Goal: Task Accomplishment & Management: Complete application form

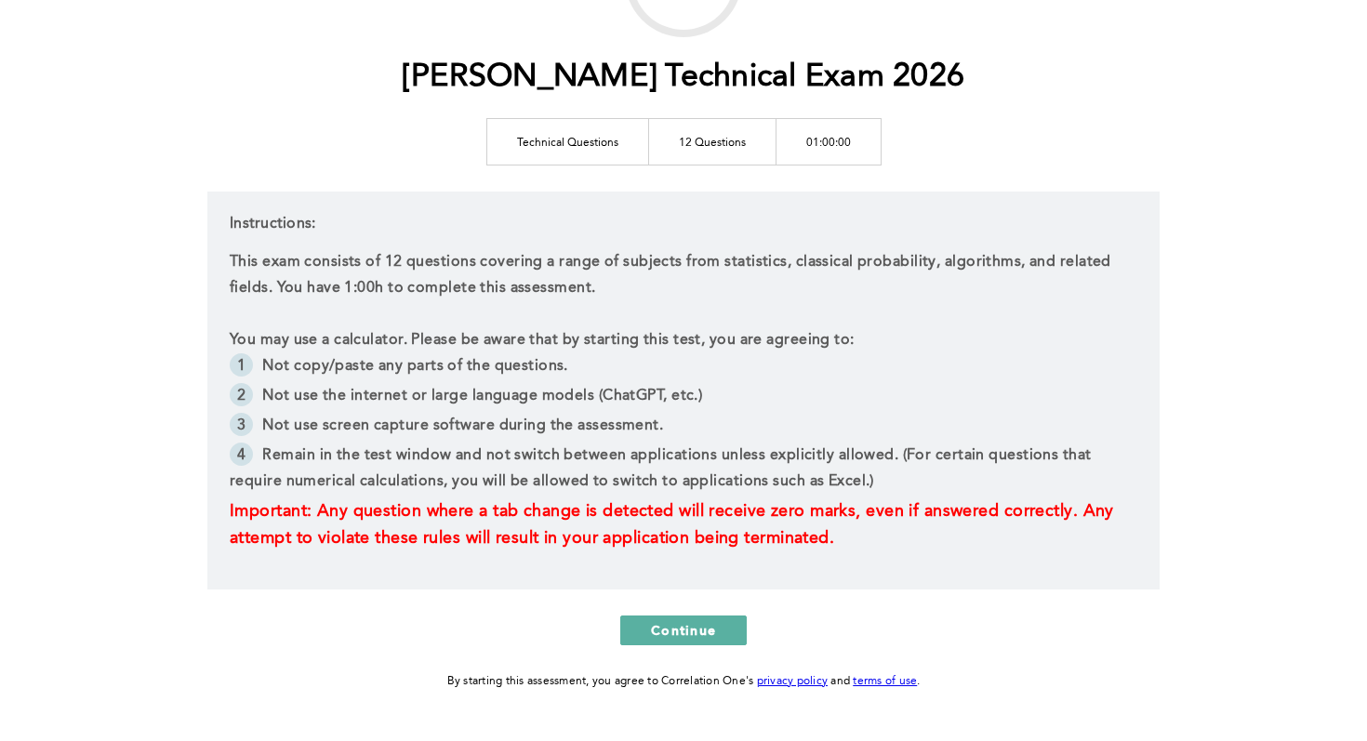
scroll to position [190, 0]
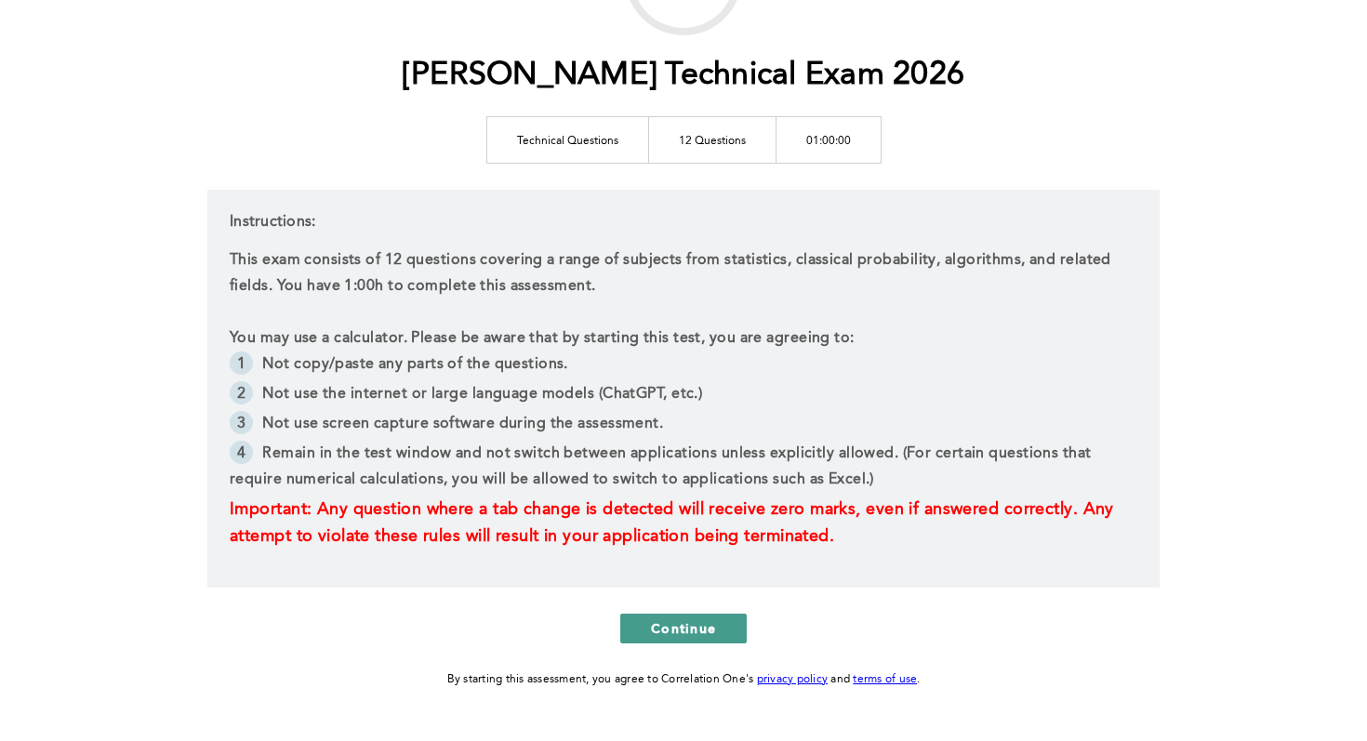
click at [672, 626] on span "Continue" at bounding box center [683, 628] width 65 height 18
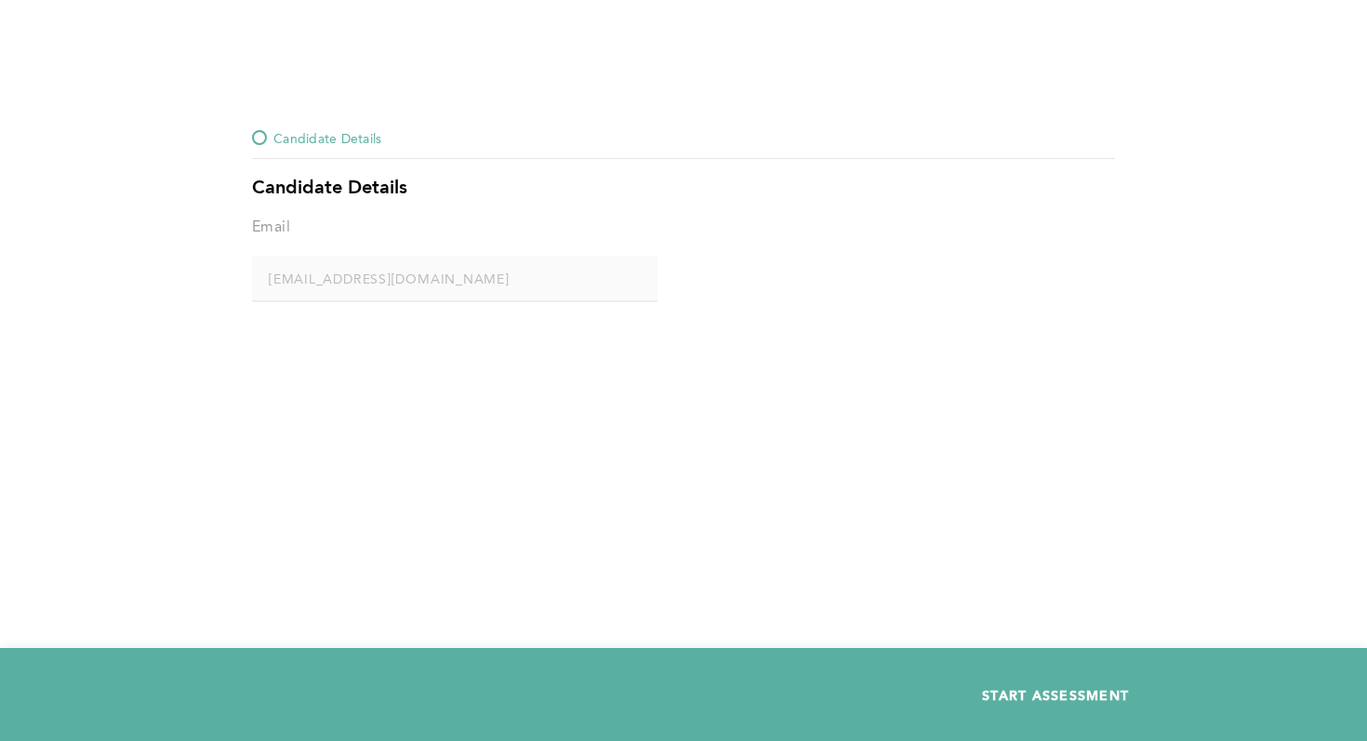
click at [826, 660] on span "START ASSESSMENT" at bounding box center [1055, 695] width 147 height 18
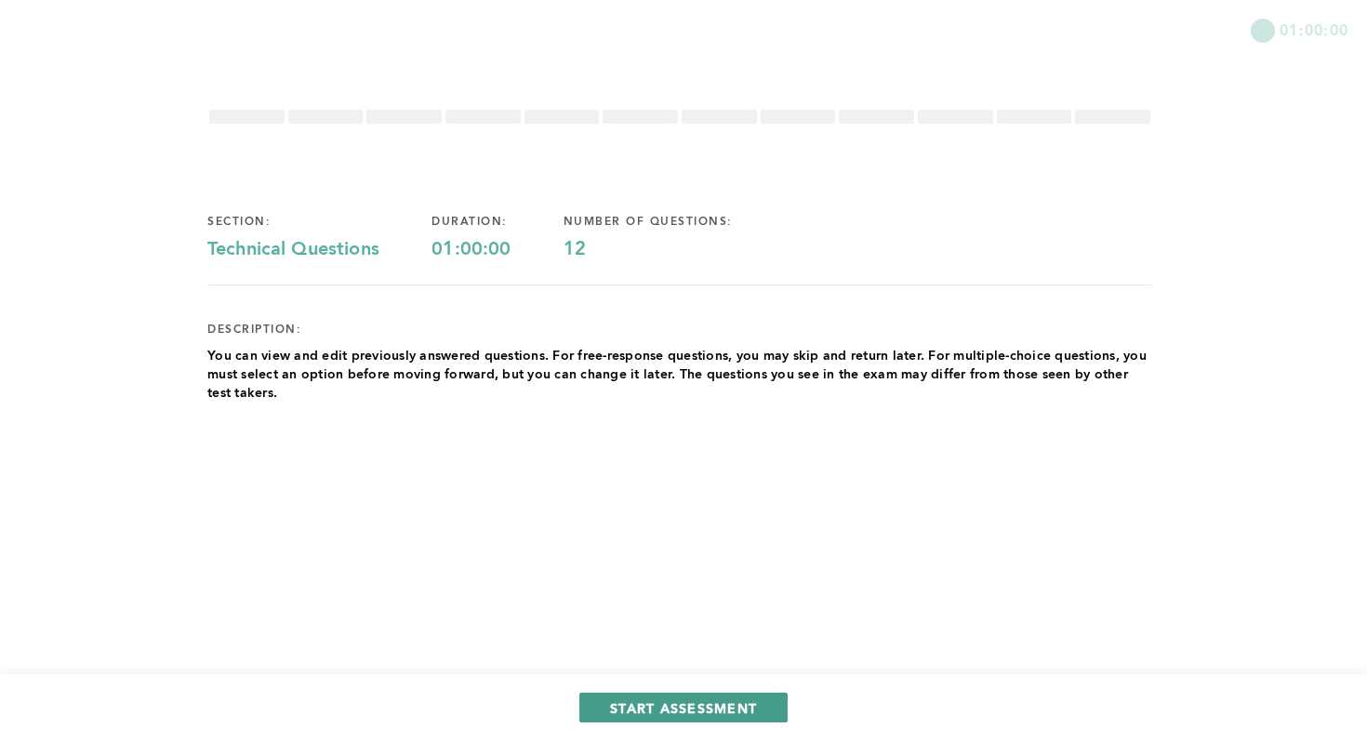
click at [735, 660] on span "START ASSESSMENT" at bounding box center [683, 708] width 147 height 18
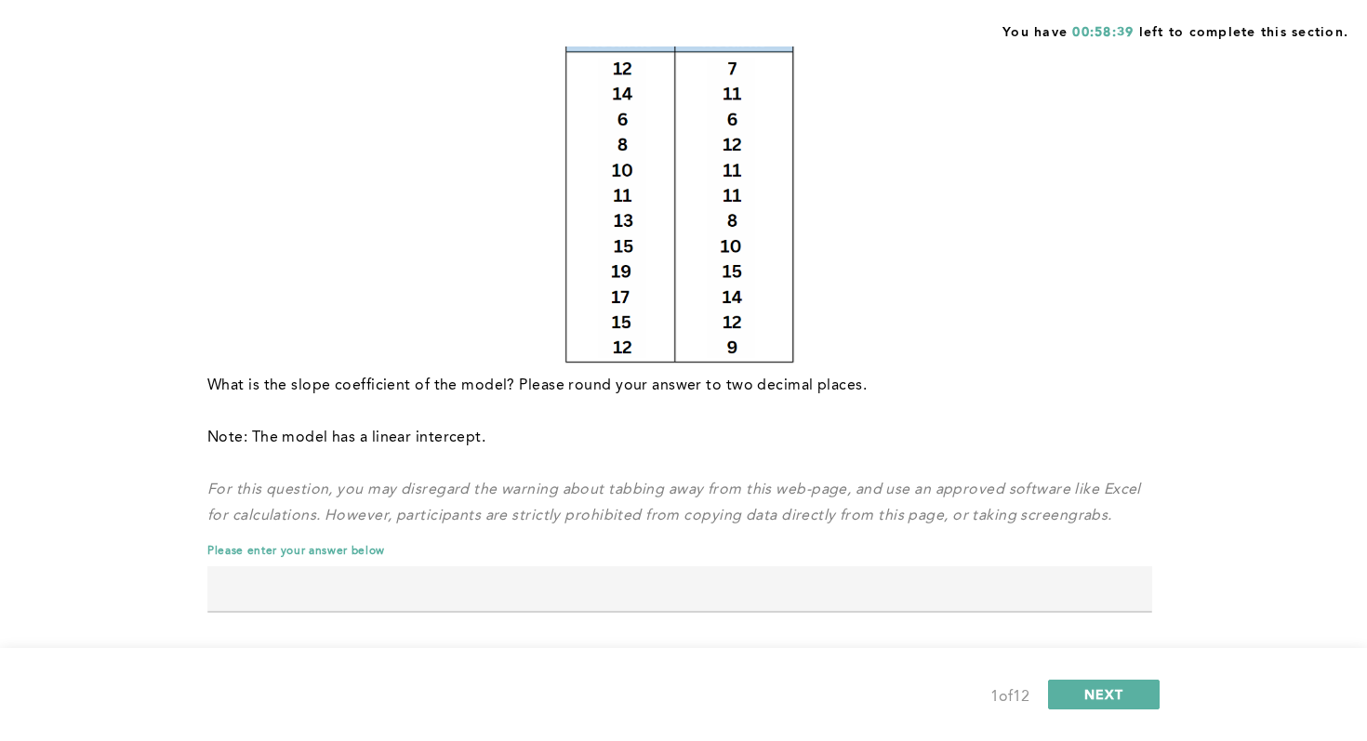
scroll to position [311, 0]
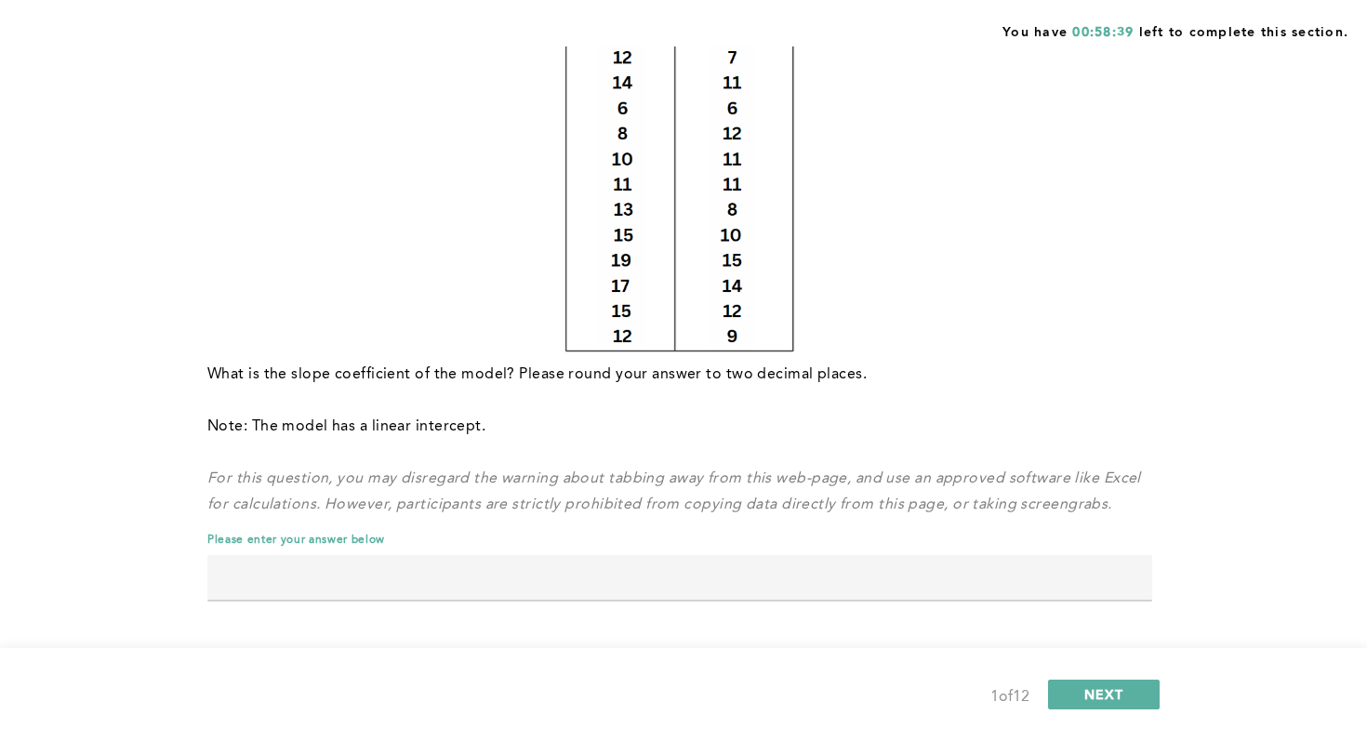
click at [637, 601] on div at bounding box center [679, 601] width 945 height 2
click at [602, 580] on input "text" at bounding box center [679, 577] width 945 height 45
click at [549, 565] on input "text" at bounding box center [679, 577] width 945 height 45
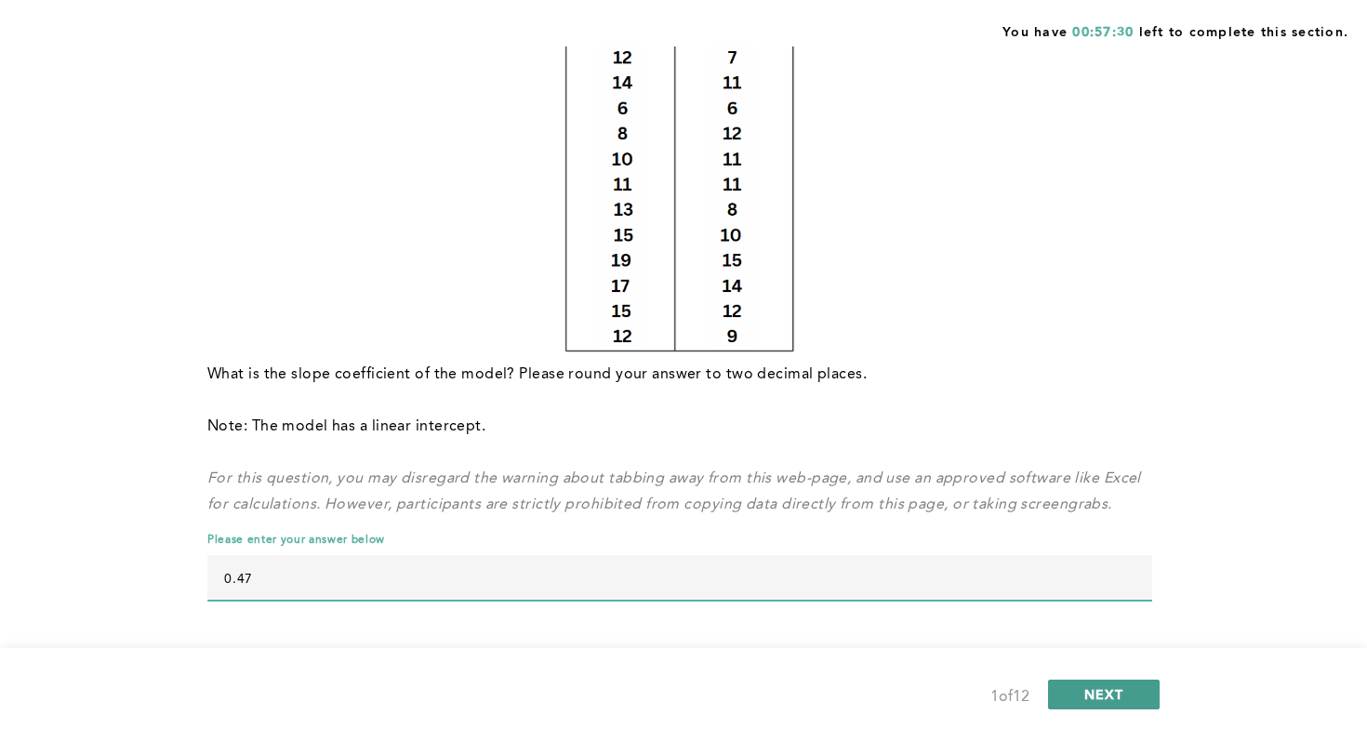
type input "0.47"
click at [826, 660] on span "NEXT" at bounding box center [1104, 694] width 40 height 18
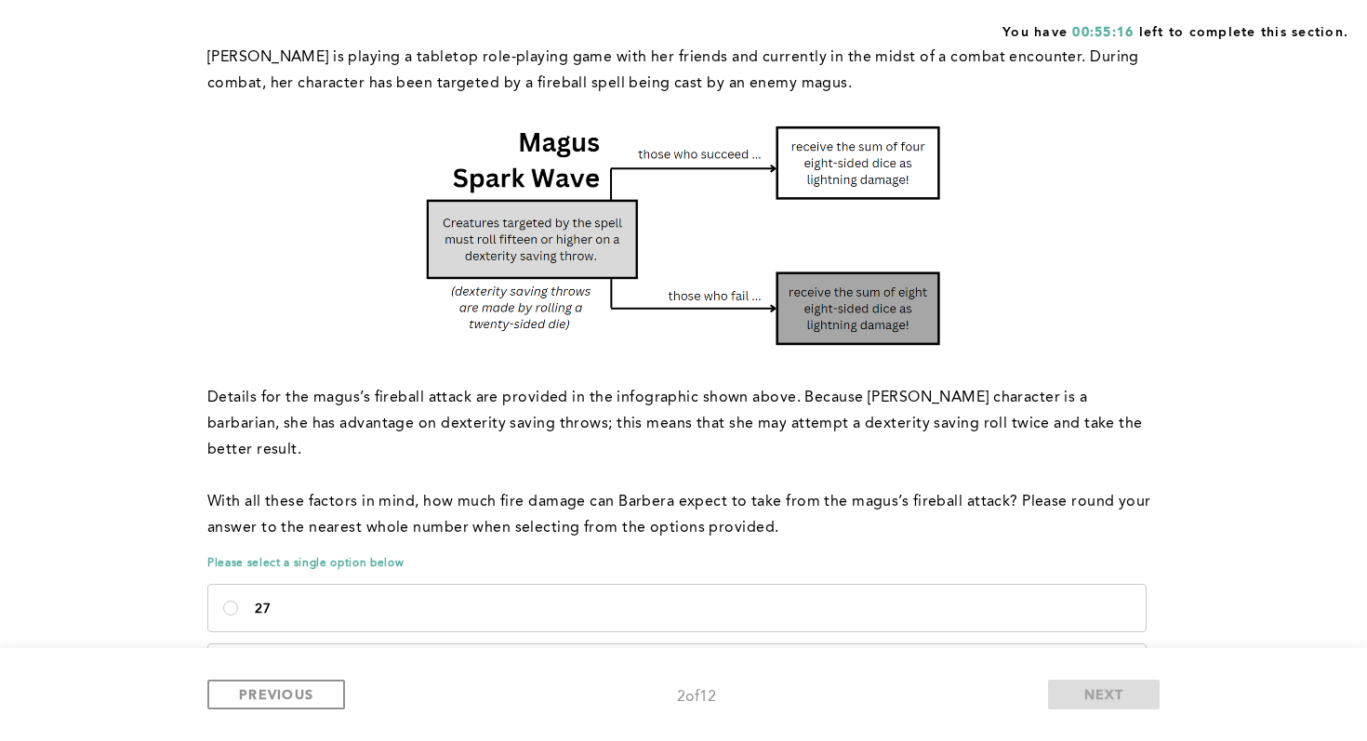
scroll to position [231, 0]
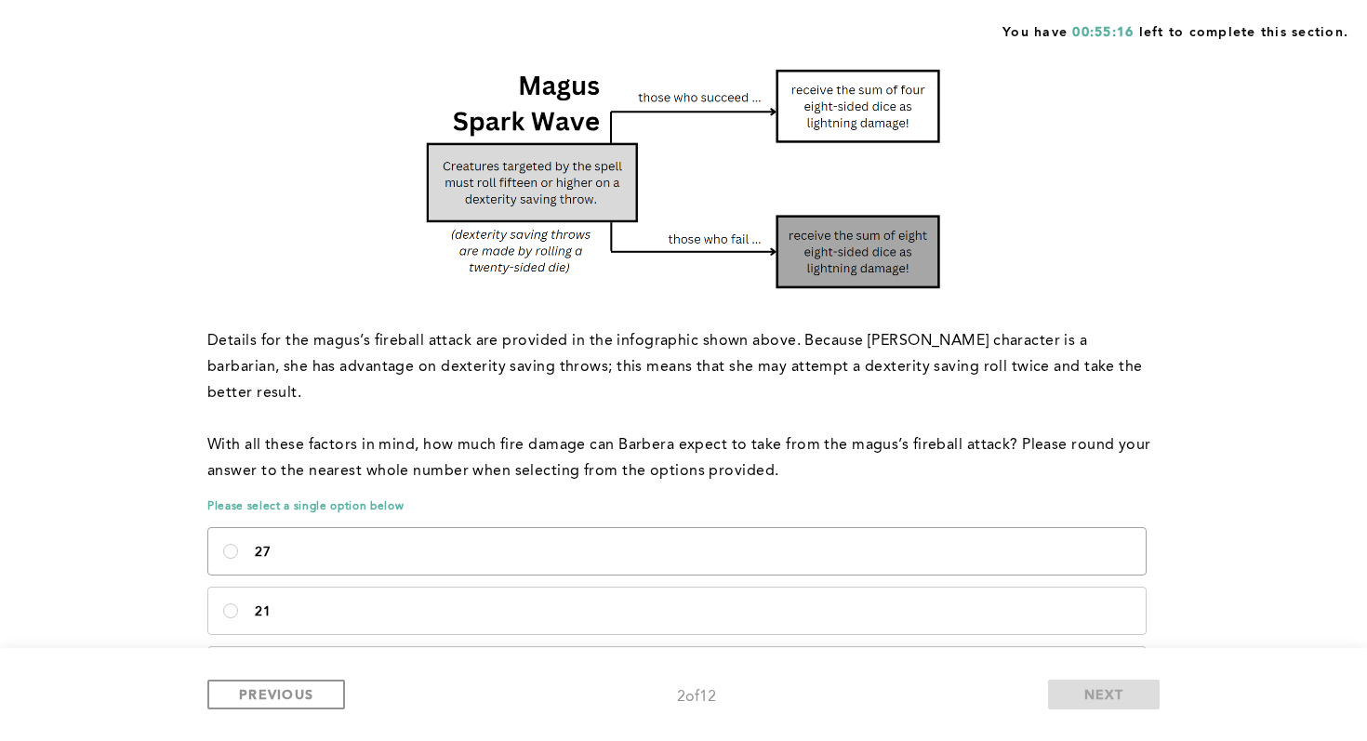
click at [354, 545] on p "27" at bounding box center [693, 552] width 876 height 15
click at [238, 544] on input "27" at bounding box center [230, 551] width 15 height 15
radio input "true"
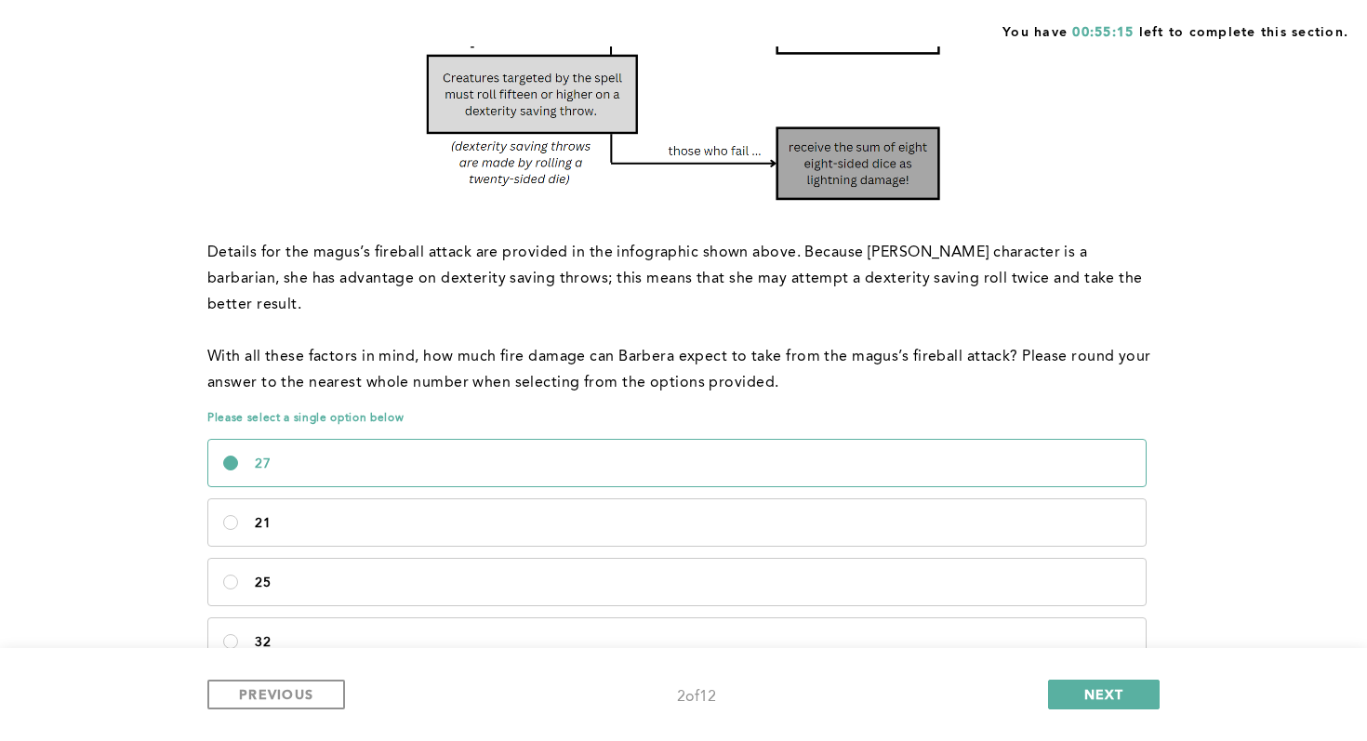
scroll to position [367, 0]
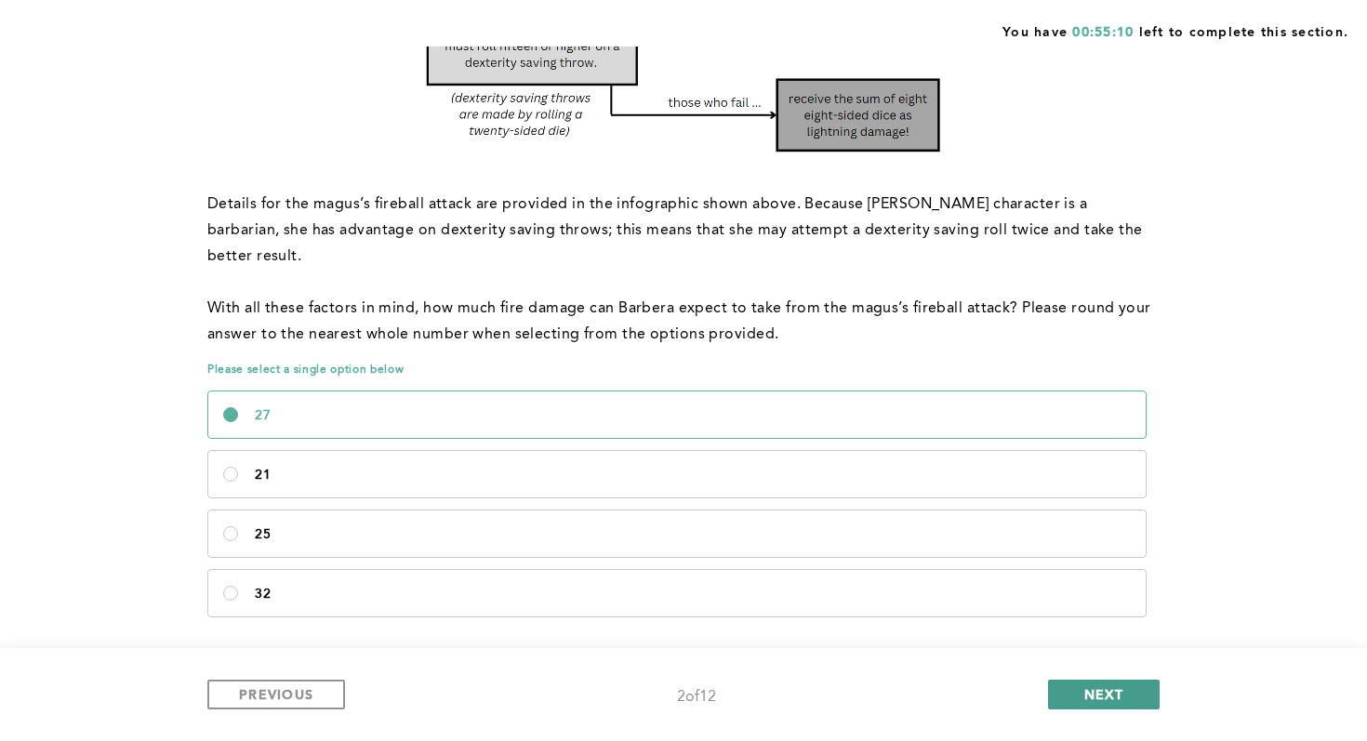
click at [826, 660] on button "NEXT" at bounding box center [1104, 695] width 112 height 30
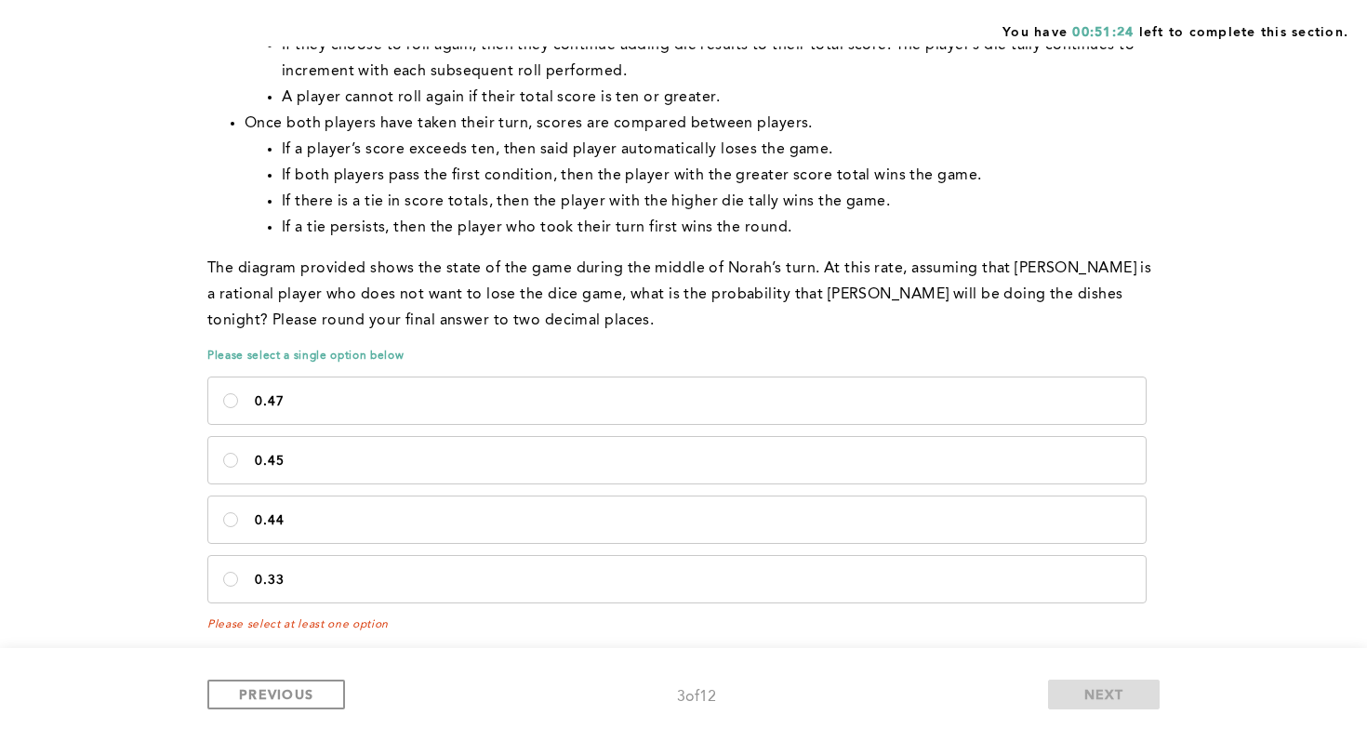
scroll to position [945, 0]
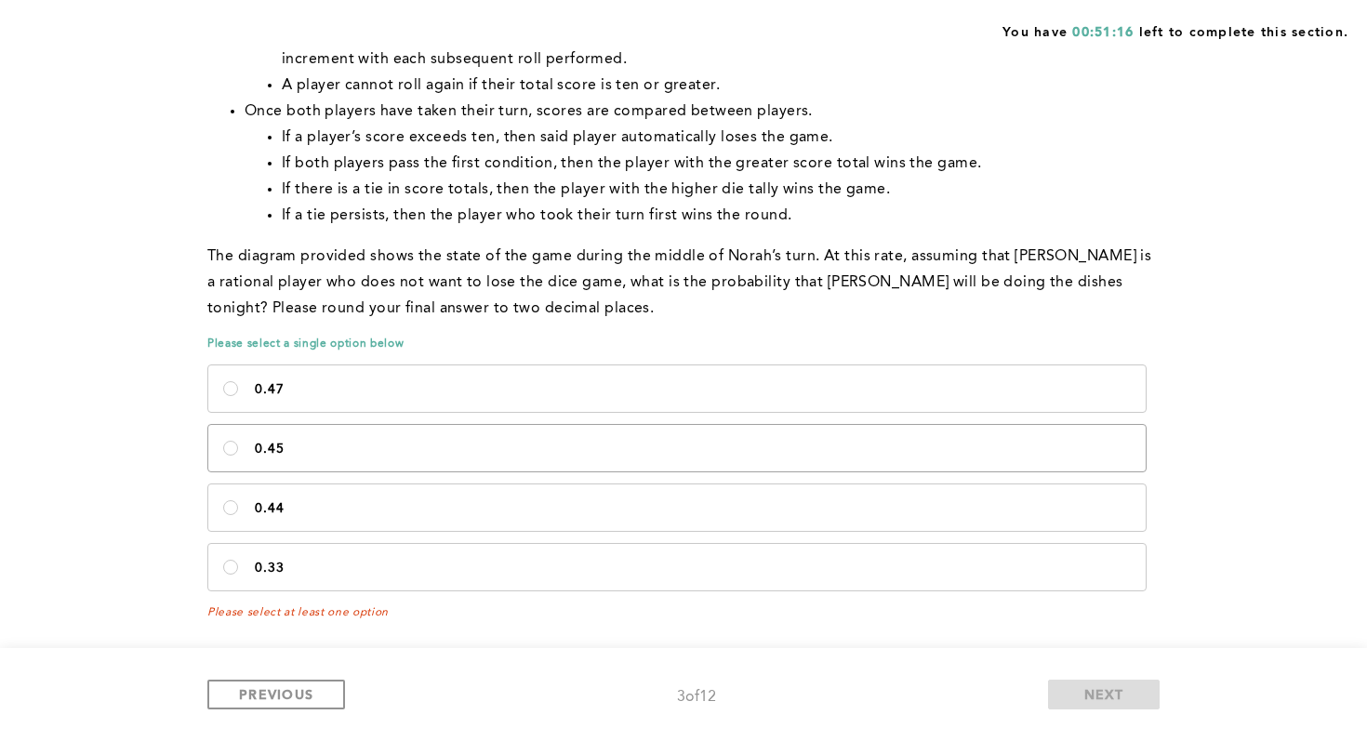
click at [409, 458] on label "0.45" at bounding box center [676, 448] width 937 height 46
click at [238, 456] on input "0.45" at bounding box center [230, 448] width 15 height 15
radio input "true"
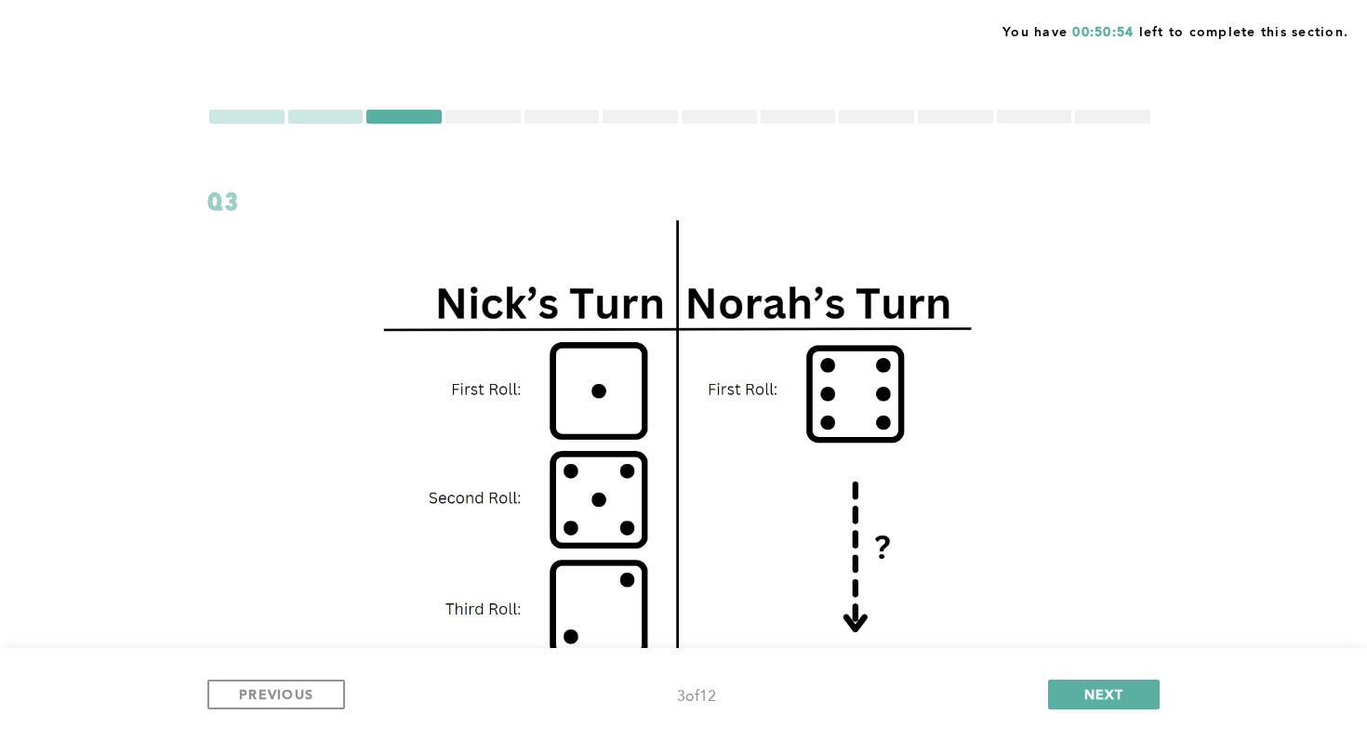
click at [473, 108] on div at bounding box center [679, 117] width 945 height 18
click at [474, 122] on div at bounding box center [482, 117] width 75 height 14
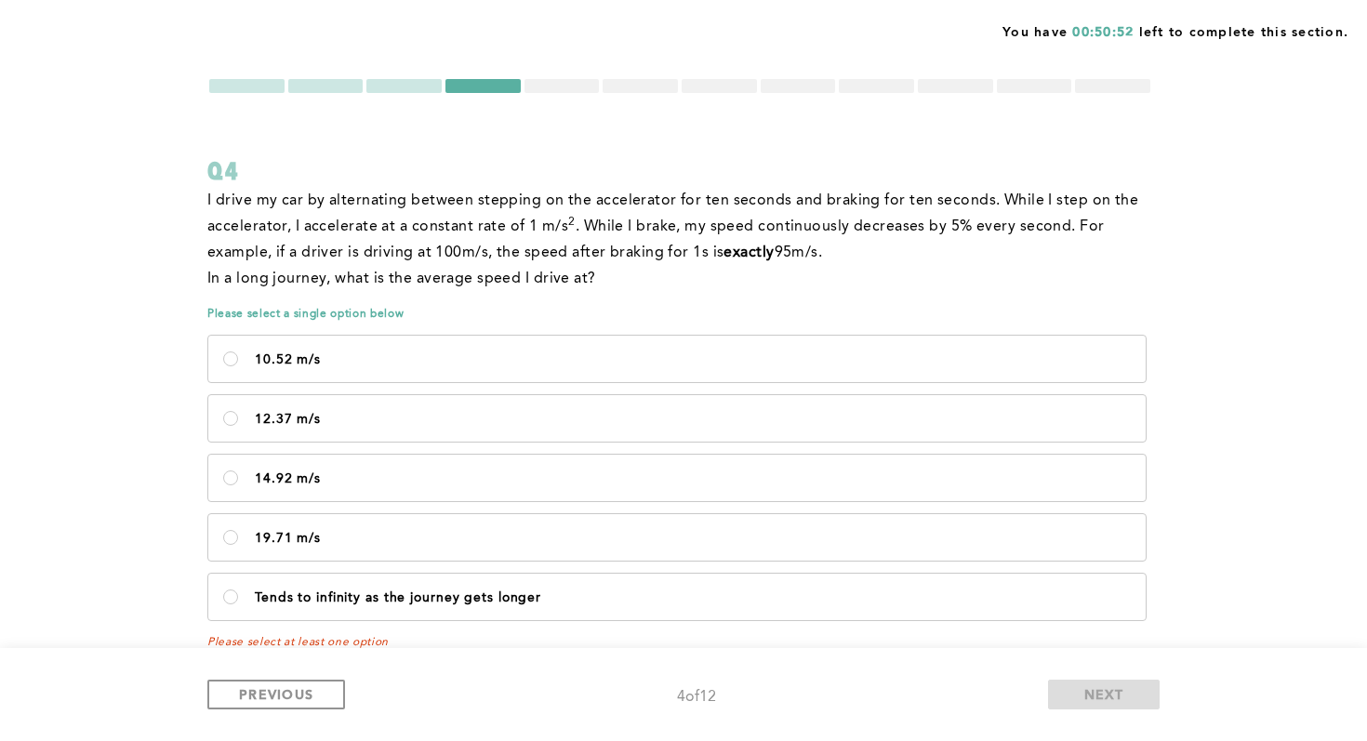
scroll to position [41, 0]
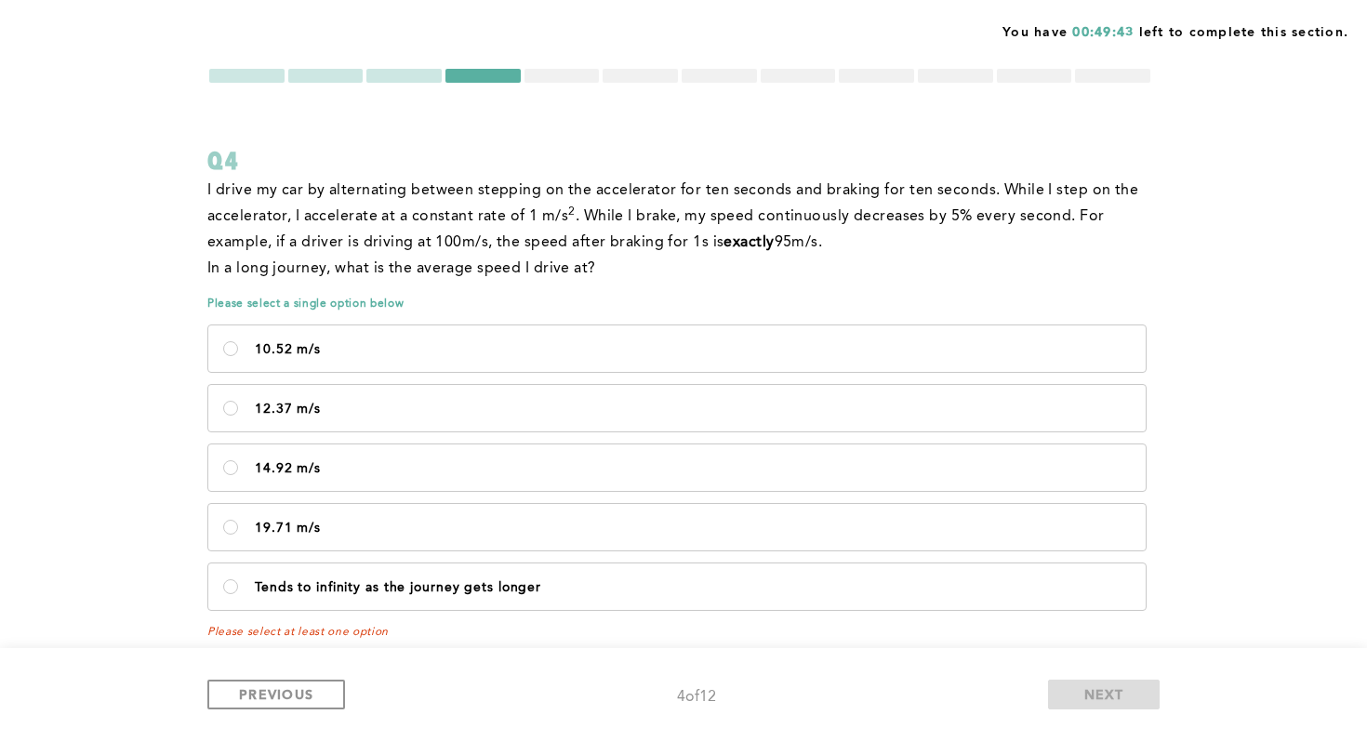
click at [387, 73] on div at bounding box center [403, 76] width 75 height 14
click at [416, 72] on div at bounding box center [403, 76] width 75 height 14
click at [416, 76] on div at bounding box center [403, 76] width 75 height 14
click at [369, 345] on p "10.52 m/s" at bounding box center [693, 349] width 876 height 15
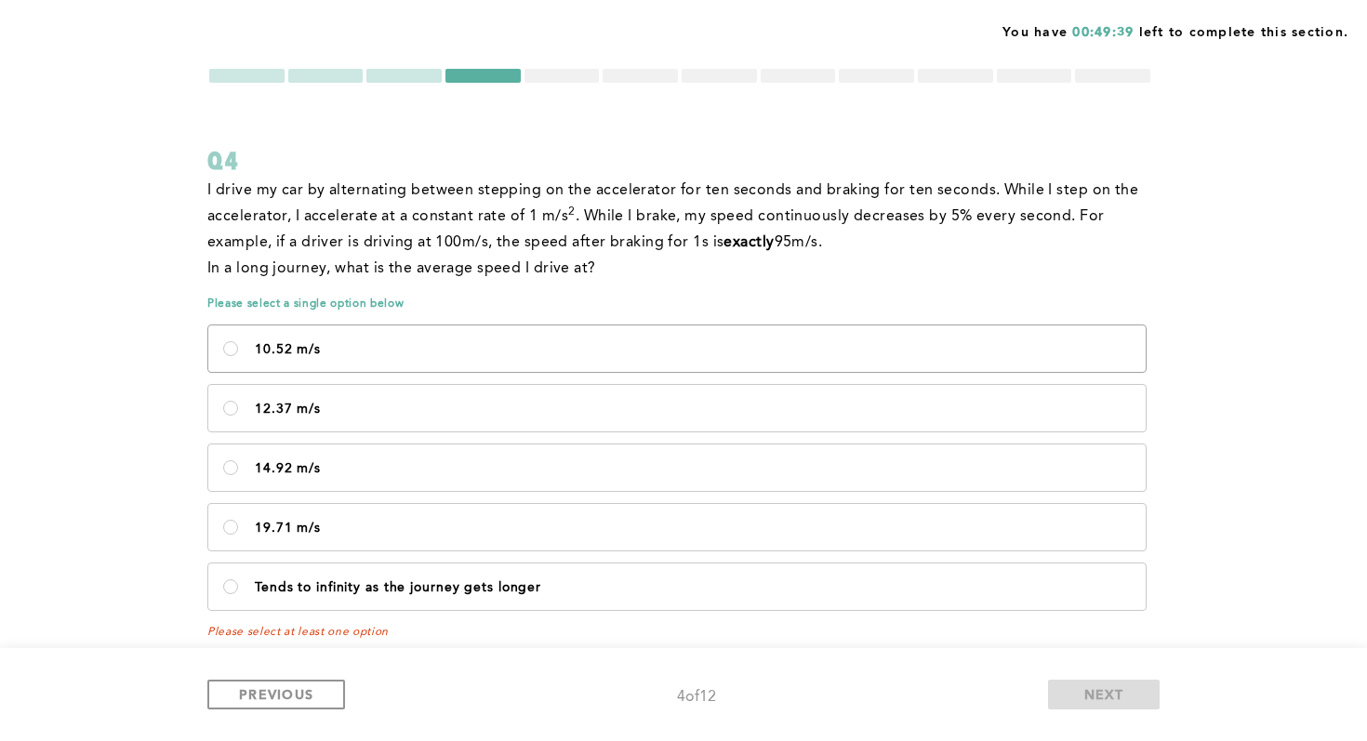
click at [238, 345] on m\/s\<\/p\> "10.52 m/s" at bounding box center [230, 348] width 15 height 15
radio m\/s\<\/p\> "true"
click at [411, 72] on div at bounding box center [403, 76] width 75 height 14
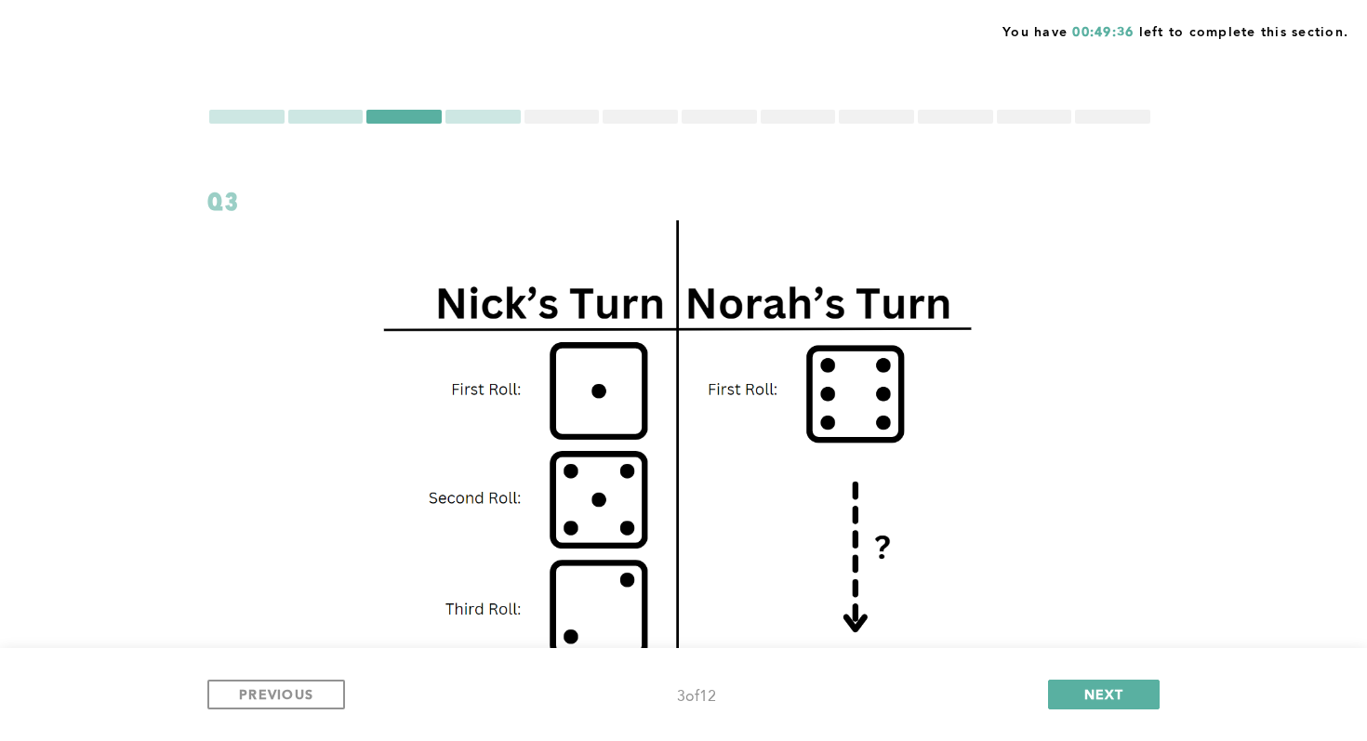
scroll to position [945, 0]
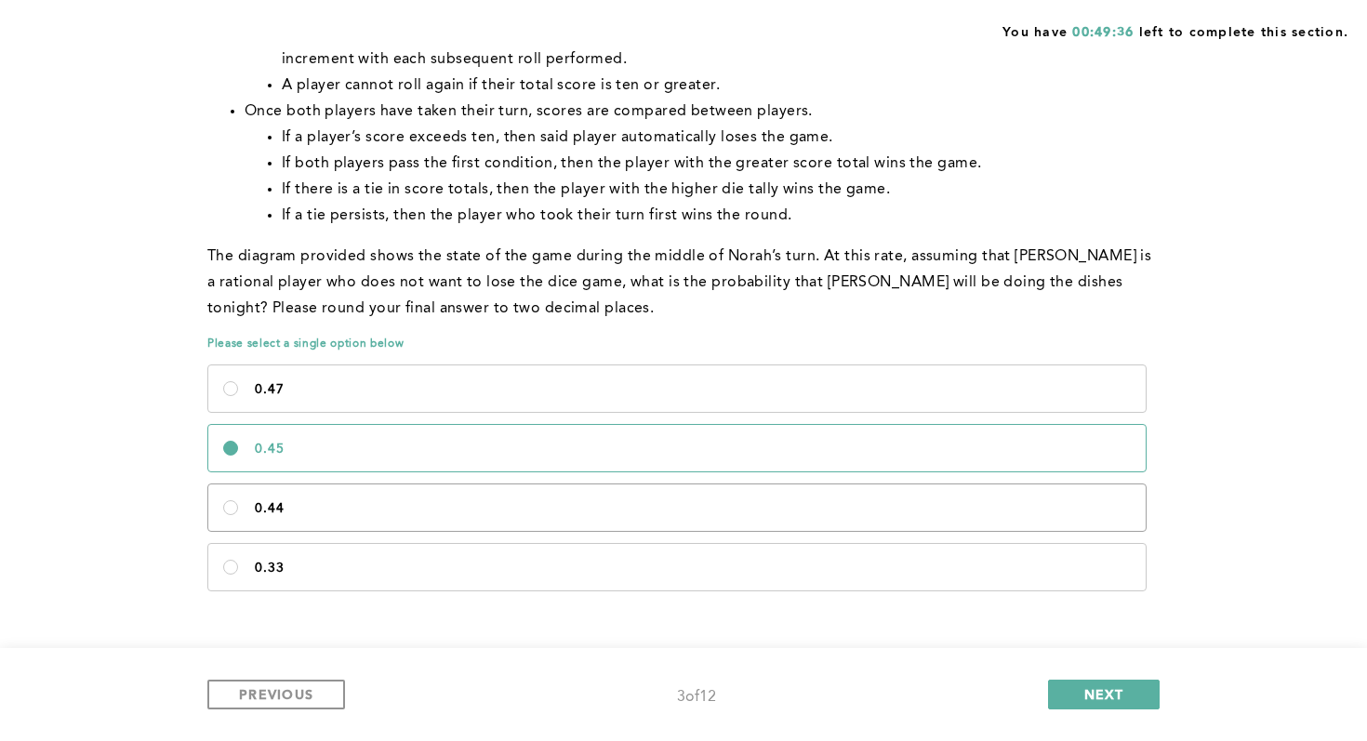
click at [424, 508] on p "0.44" at bounding box center [693, 508] width 876 height 15
click at [238, 508] on input "0.44" at bounding box center [230, 507] width 15 height 15
radio input "true"
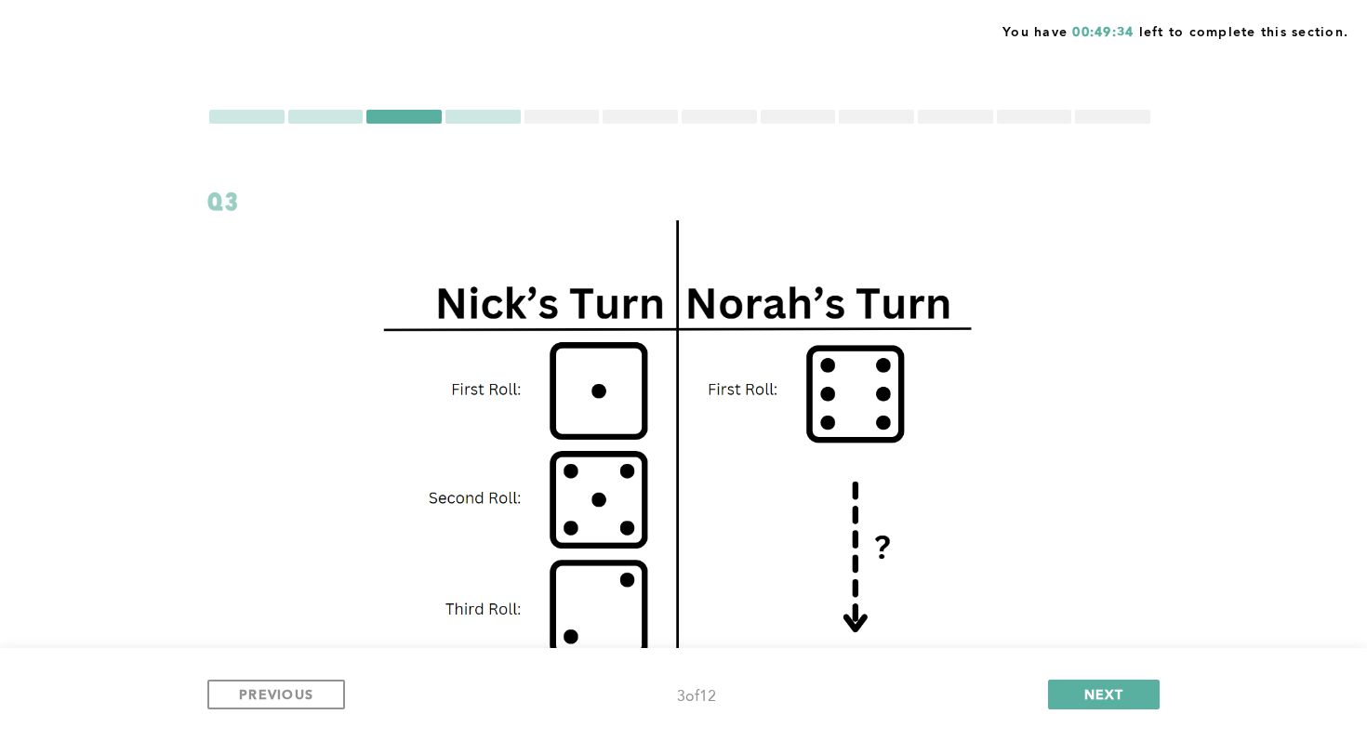
click at [503, 118] on div at bounding box center [482, 117] width 75 height 14
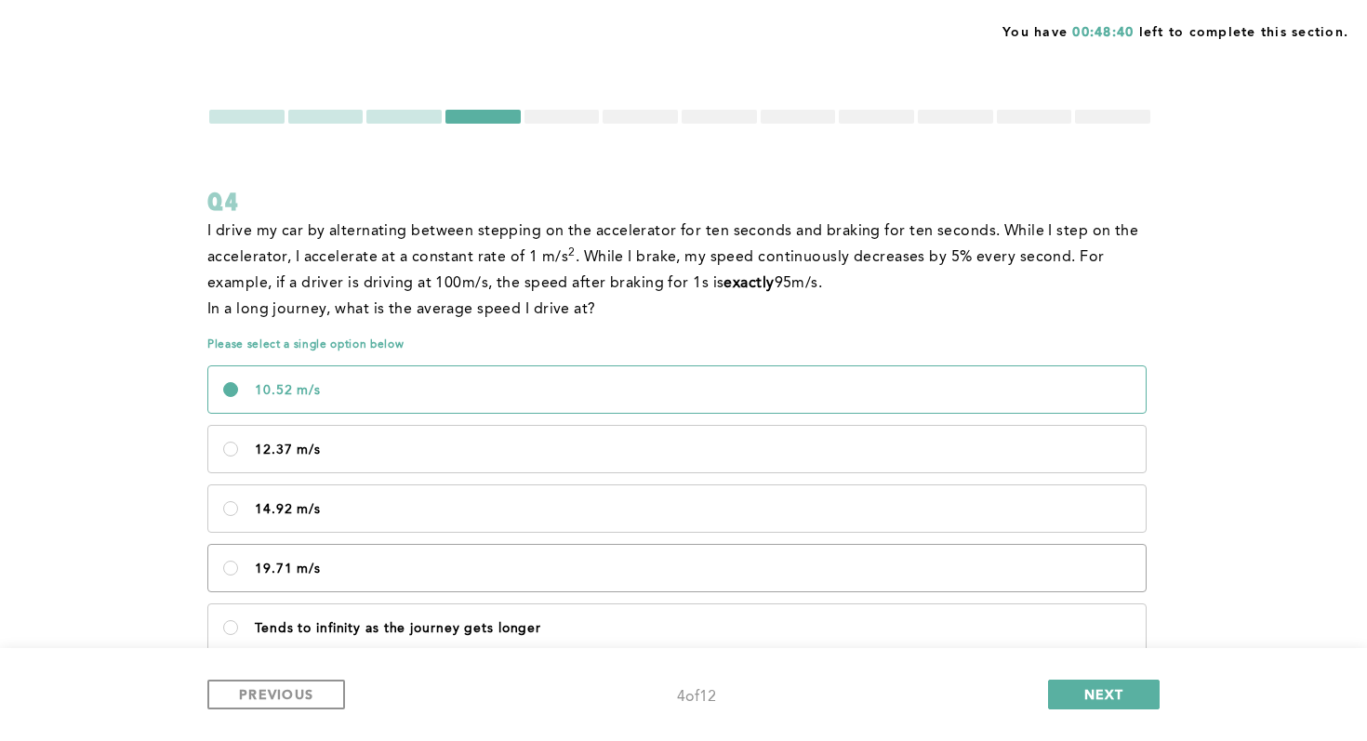
click at [402, 588] on label "19.71 m/s" at bounding box center [676, 568] width 937 height 46
click at [238, 575] on m\/s\<\/p\> "19.71 m/s" at bounding box center [230, 568] width 15 height 15
radio m\/s\<\/p\> "true"
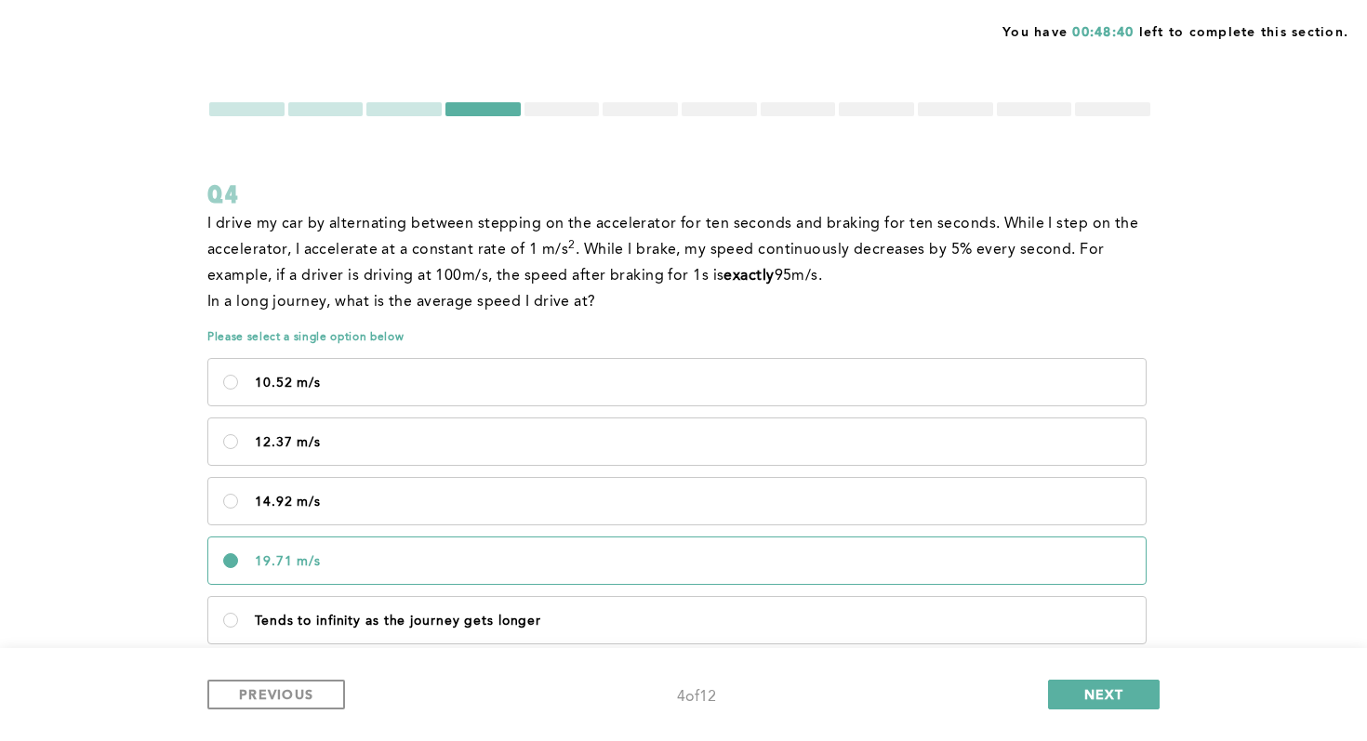
scroll to position [60, 0]
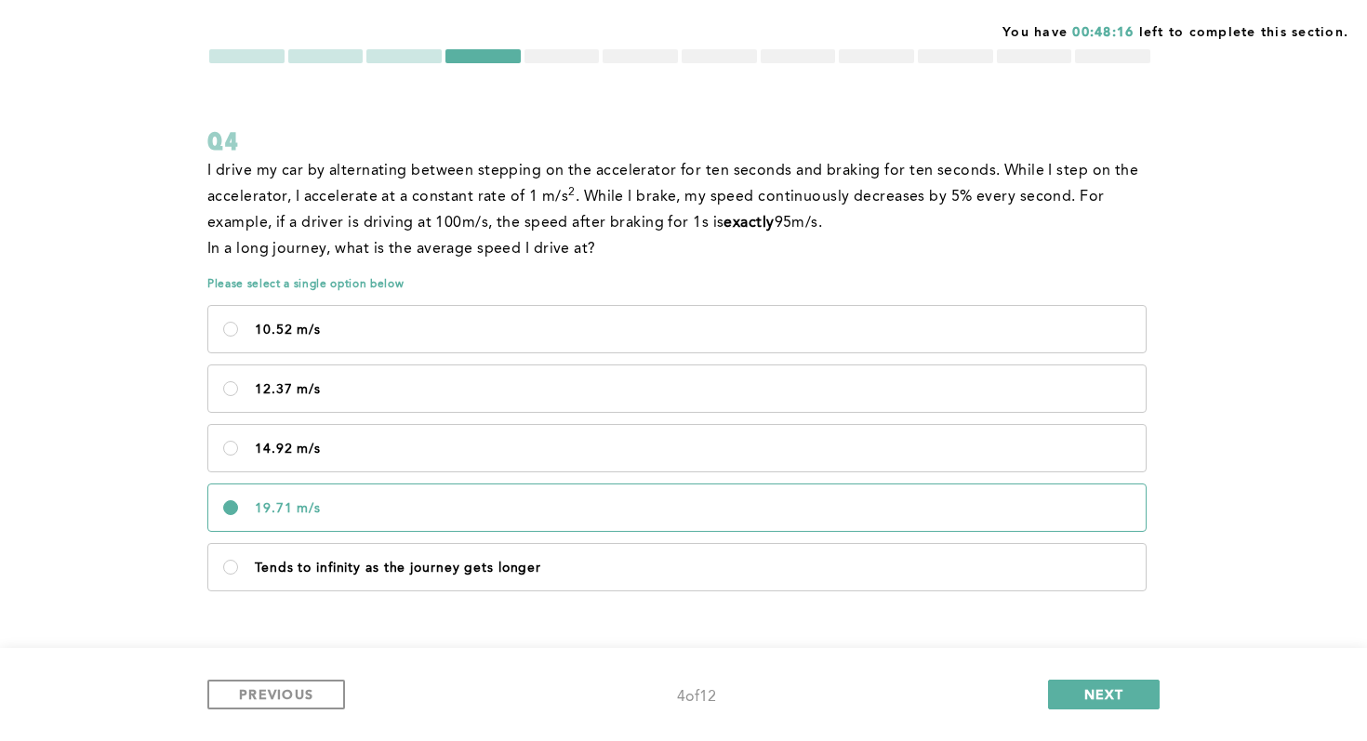
click at [568, 53] on div at bounding box center [561, 56] width 75 height 14
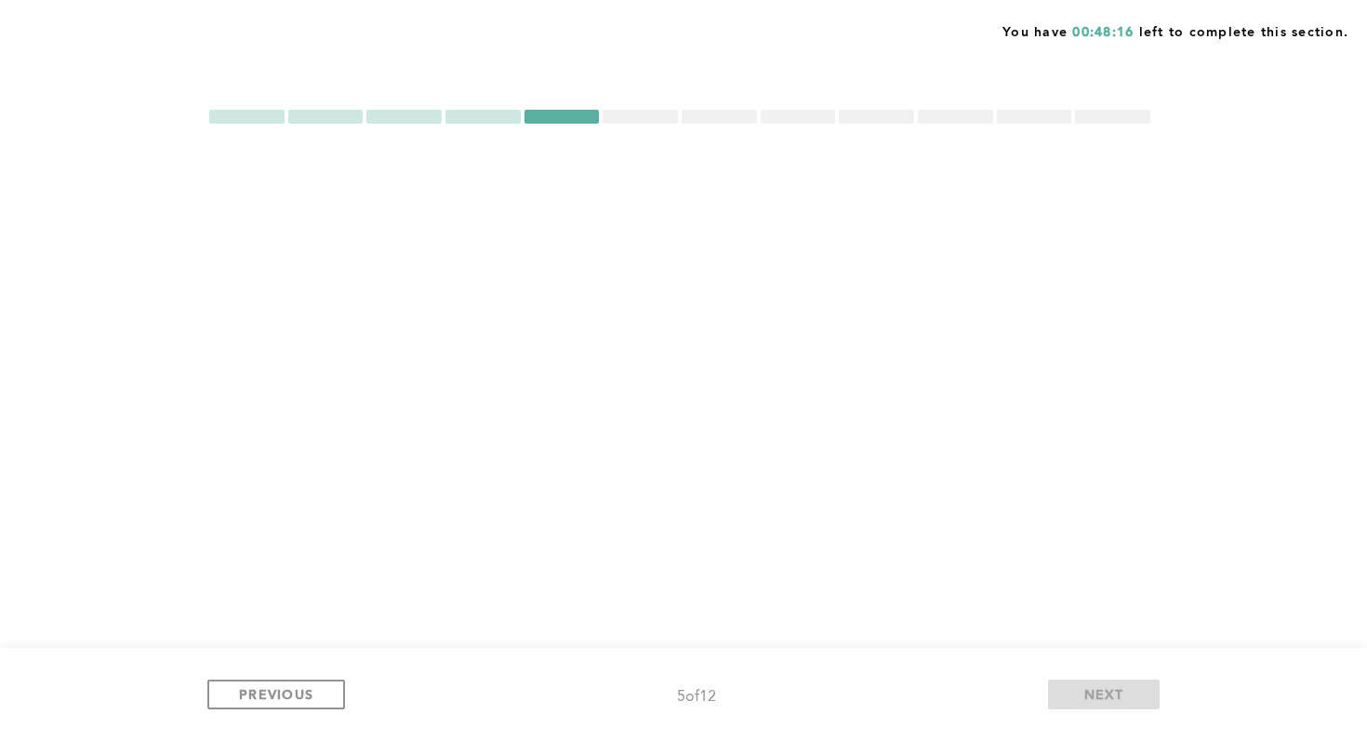
scroll to position [0, 0]
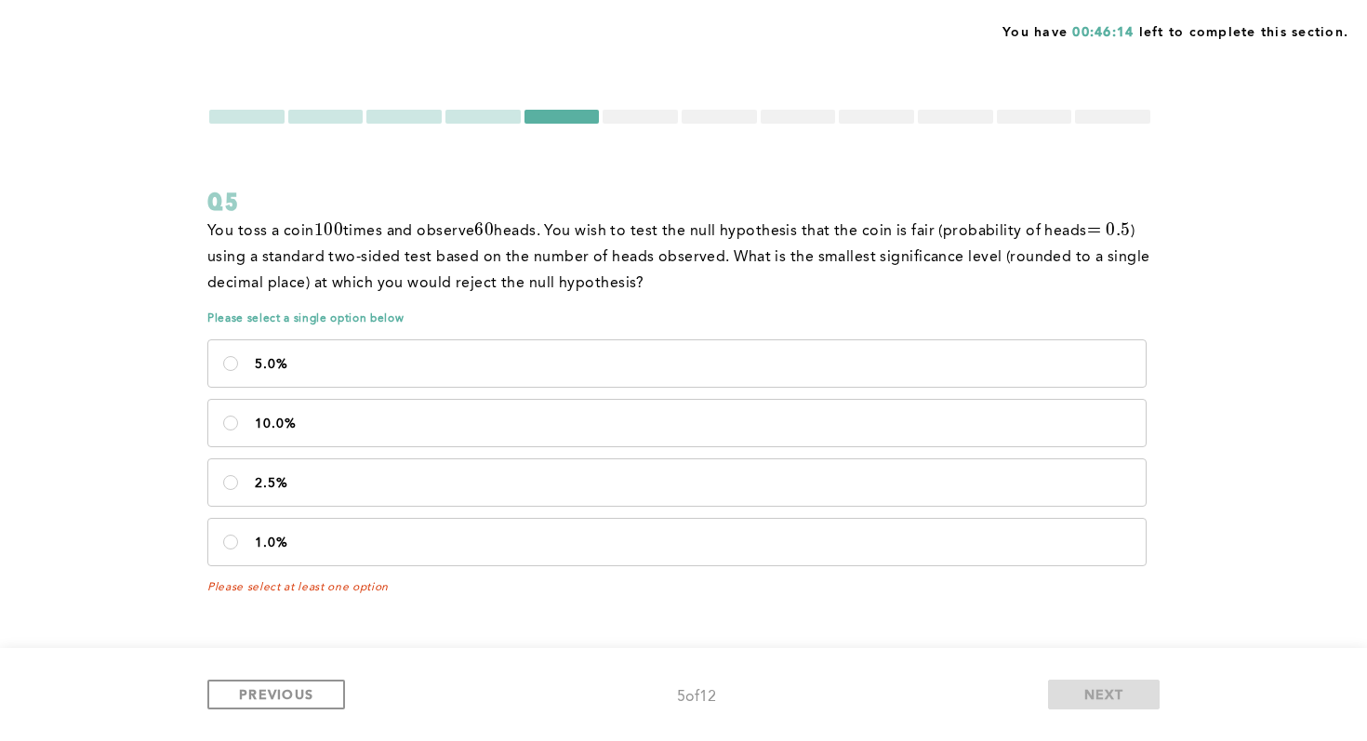
click at [502, 110] on div at bounding box center [482, 117] width 75 height 14
click at [408, 374] on label "5.0%" at bounding box center [676, 363] width 937 height 46
click at [238, 371] on input "5.0%" at bounding box center [230, 363] width 15 height 15
radio input "true"
click at [626, 111] on div at bounding box center [639, 117] width 75 height 14
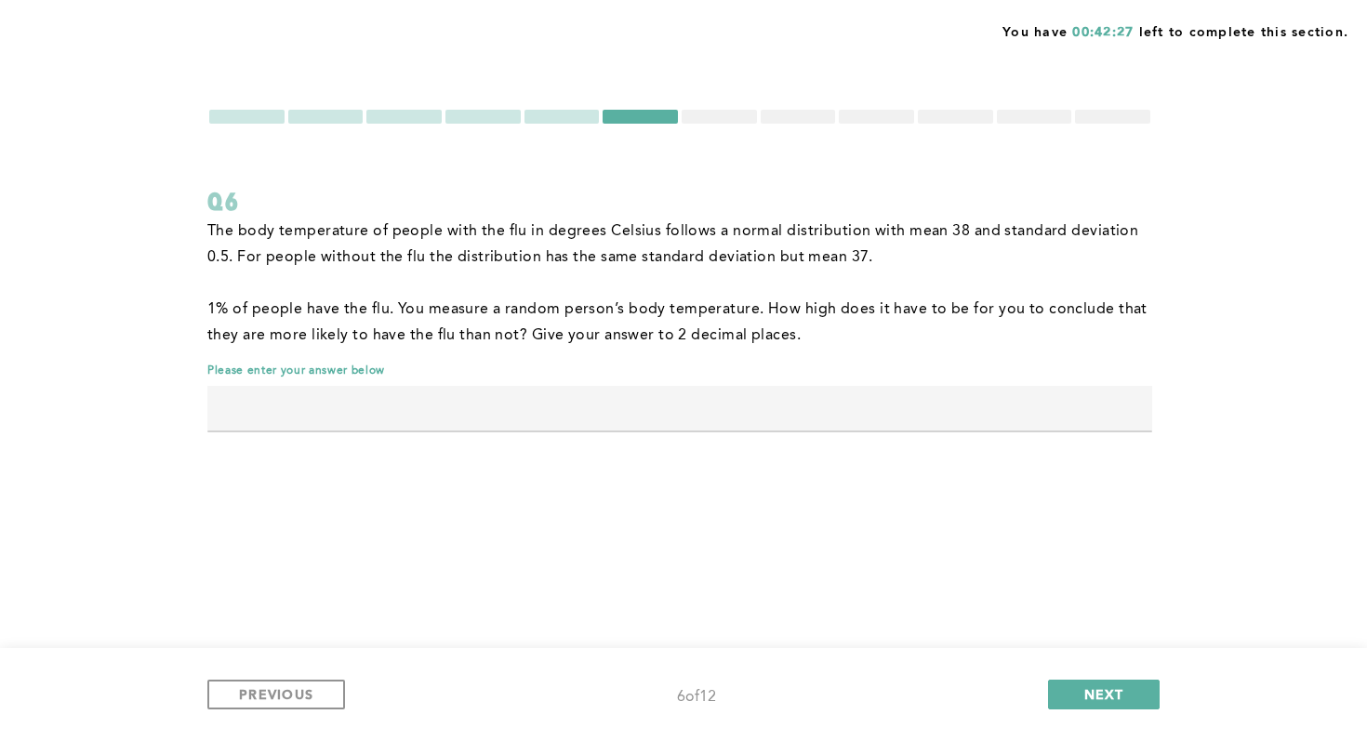
click at [558, 405] on input "text" at bounding box center [679, 408] width 945 height 45
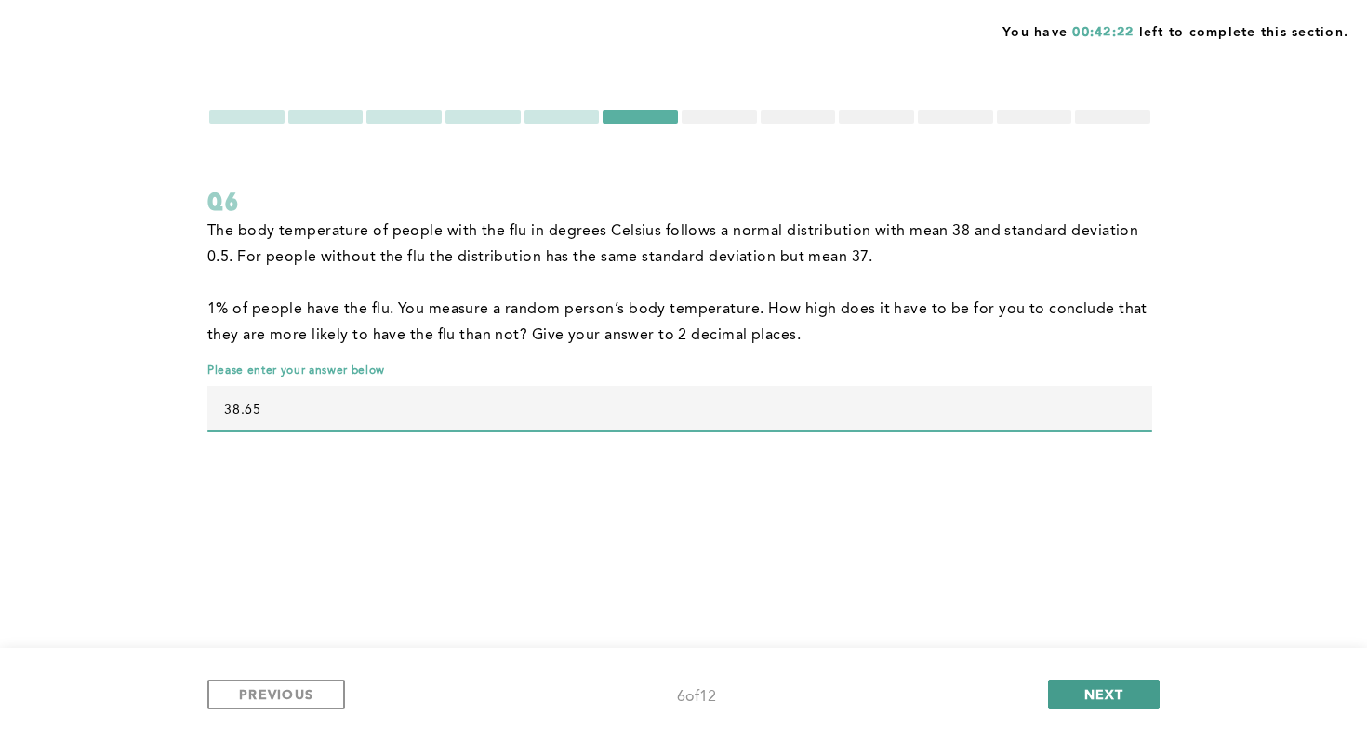
type input "38.65"
click at [826, 660] on button "NEXT" at bounding box center [1104, 695] width 112 height 30
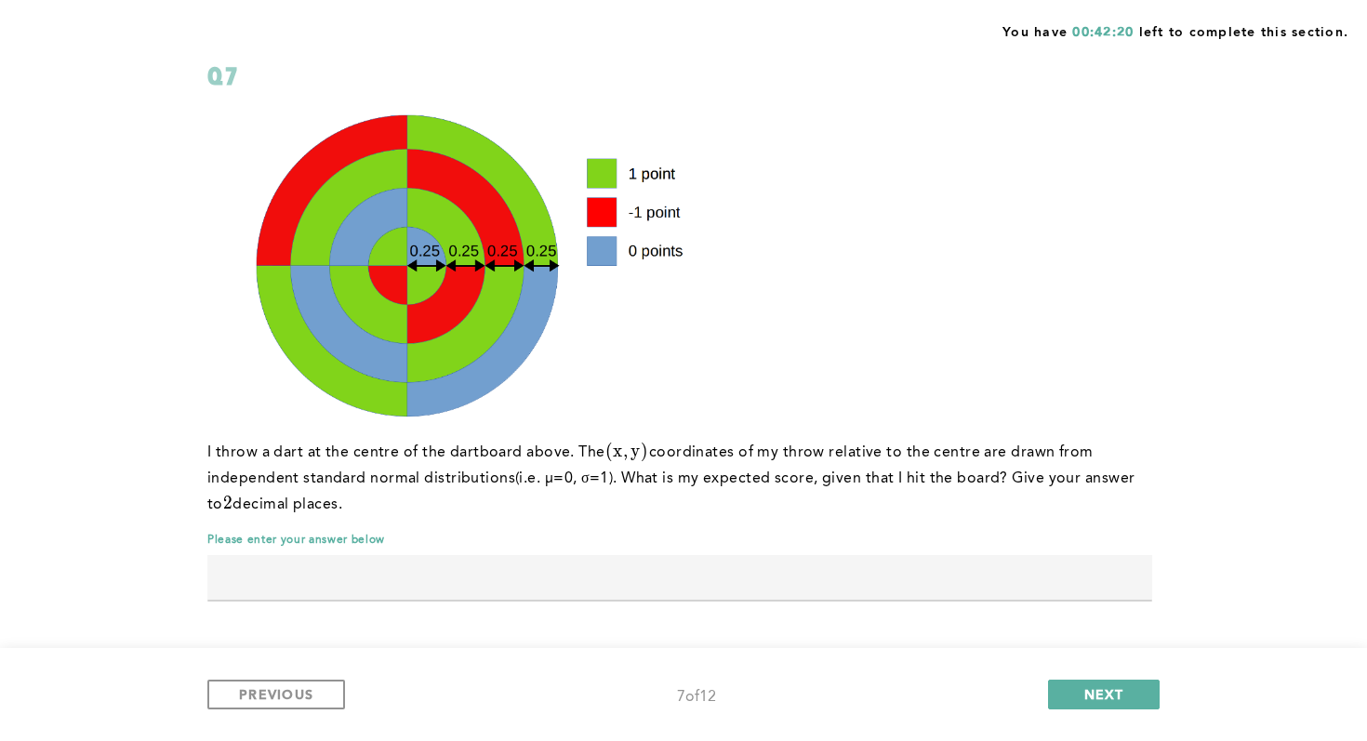
scroll to position [126, 0]
click at [615, 572] on input "text" at bounding box center [679, 577] width 945 height 45
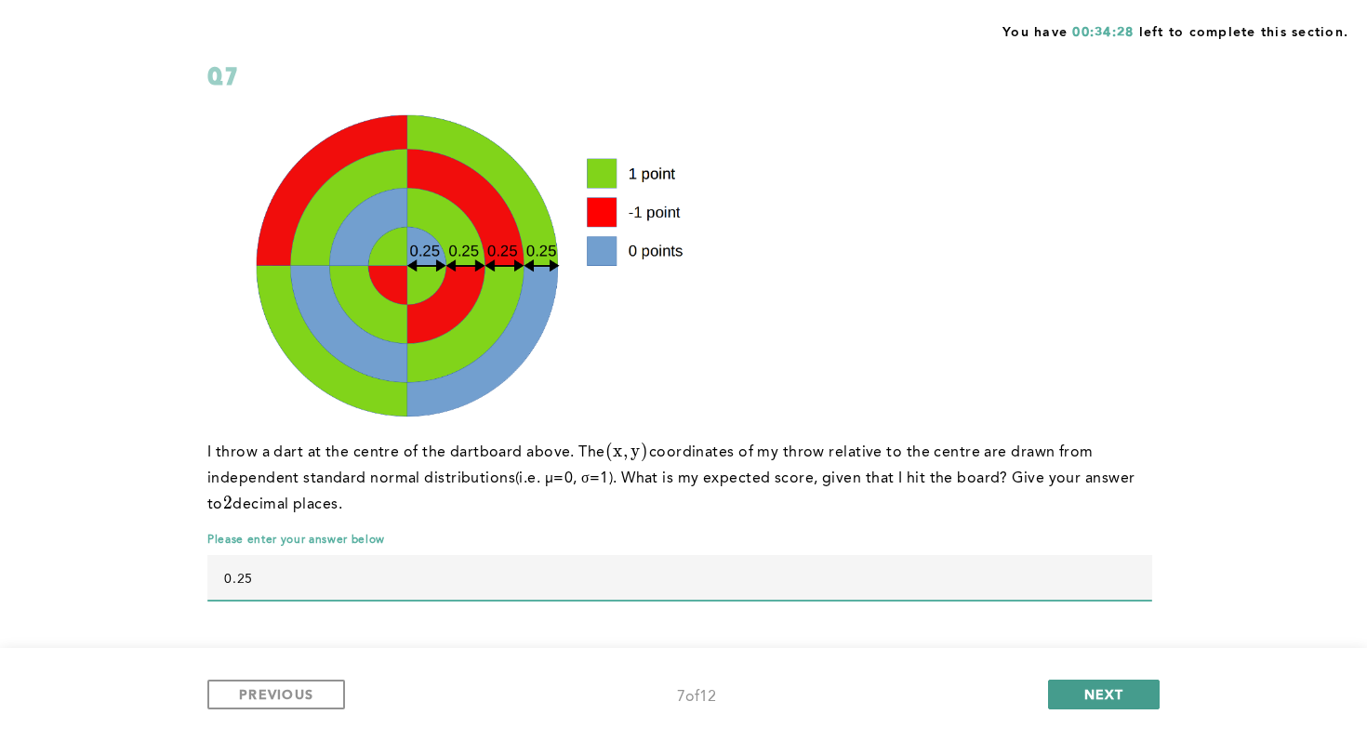
type input "0.25"
click at [826, 660] on button "NEXT" at bounding box center [1104, 695] width 112 height 30
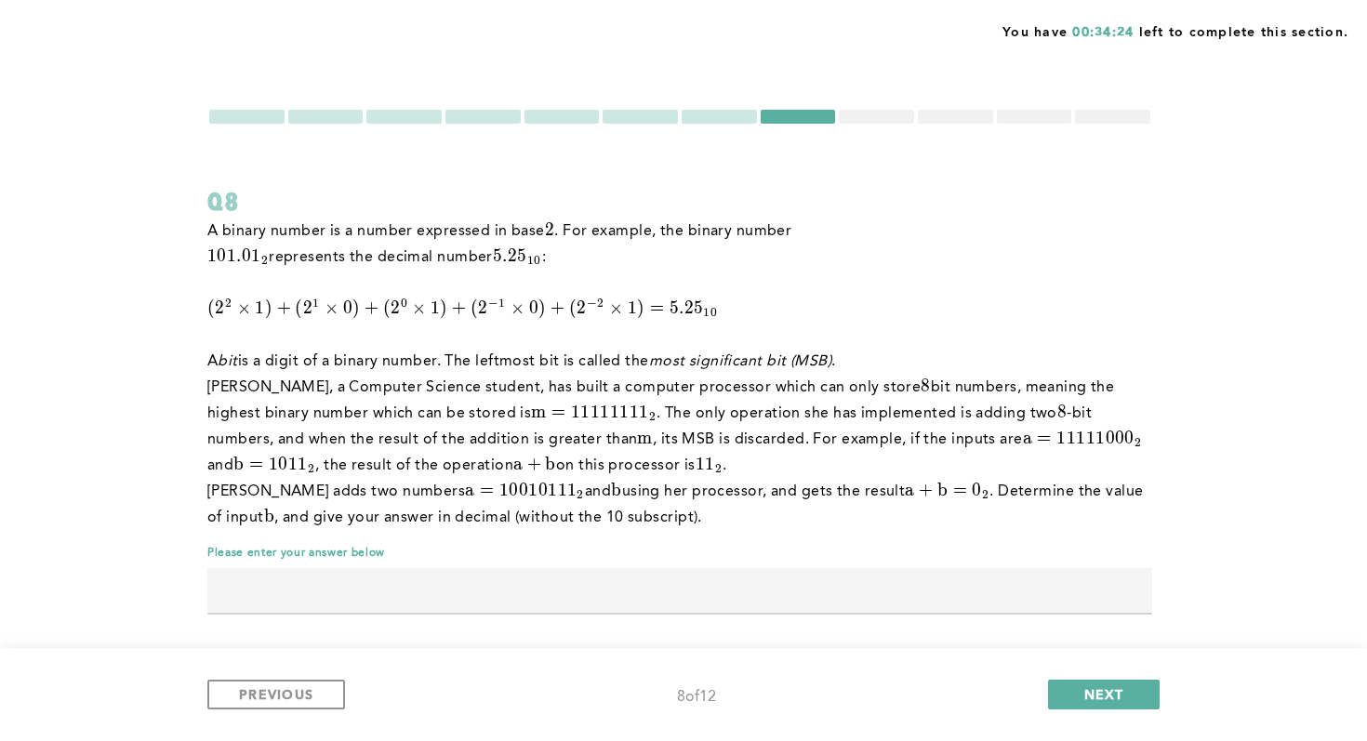
scroll to position [13, 0]
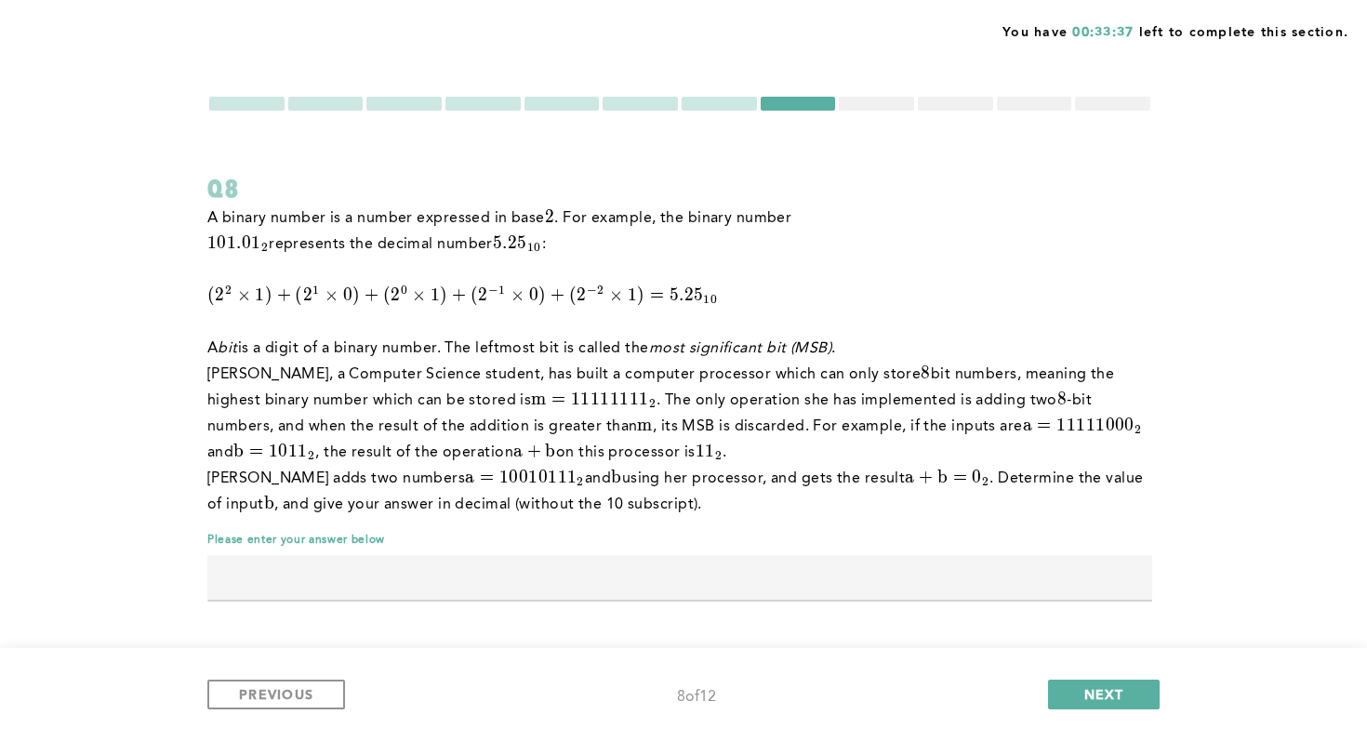
click at [826, 104] on div at bounding box center [876, 104] width 75 height 14
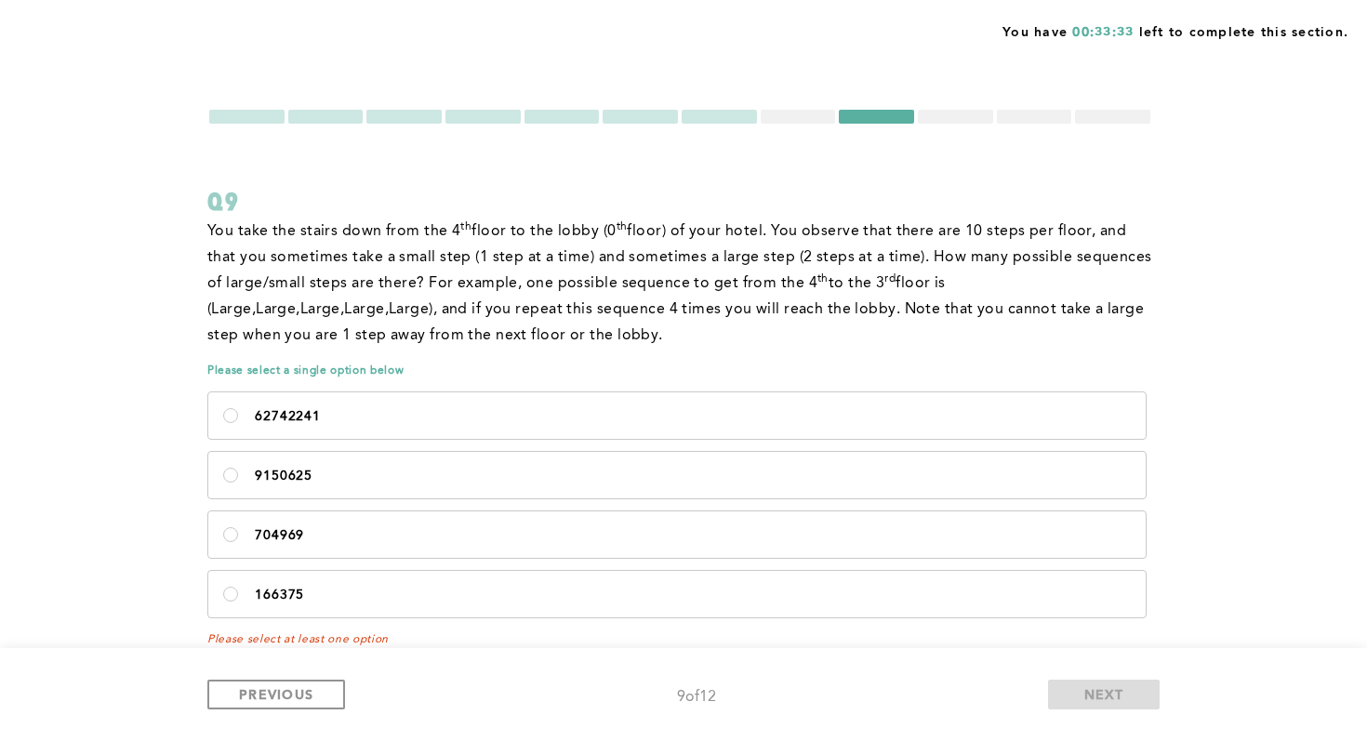
click at [826, 114] on div at bounding box center [955, 117] width 75 height 14
click at [826, 116] on div at bounding box center [955, 117] width 75 height 14
click at [826, 114] on div at bounding box center [955, 117] width 75 height 14
click at [791, 119] on div at bounding box center [798, 117] width 75 height 14
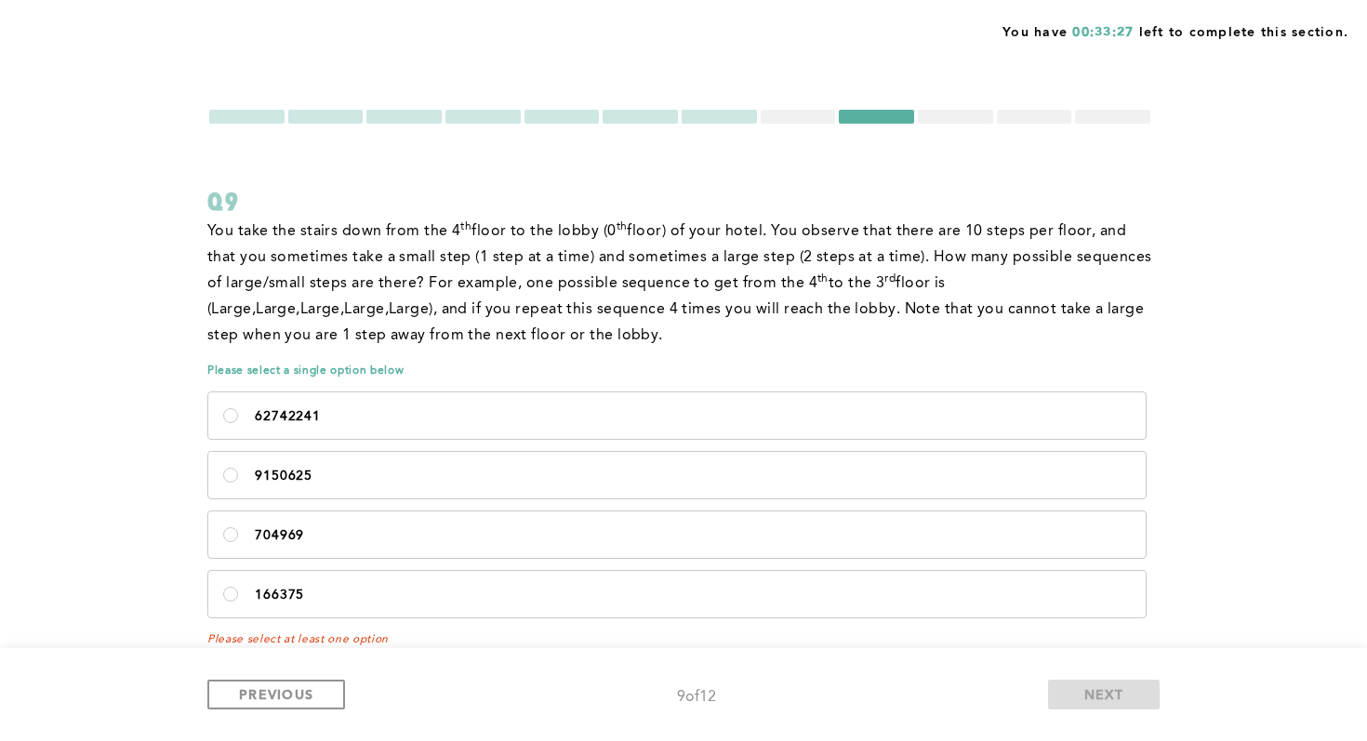
click at [791, 119] on div at bounding box center [798, 117] width 75 height 14
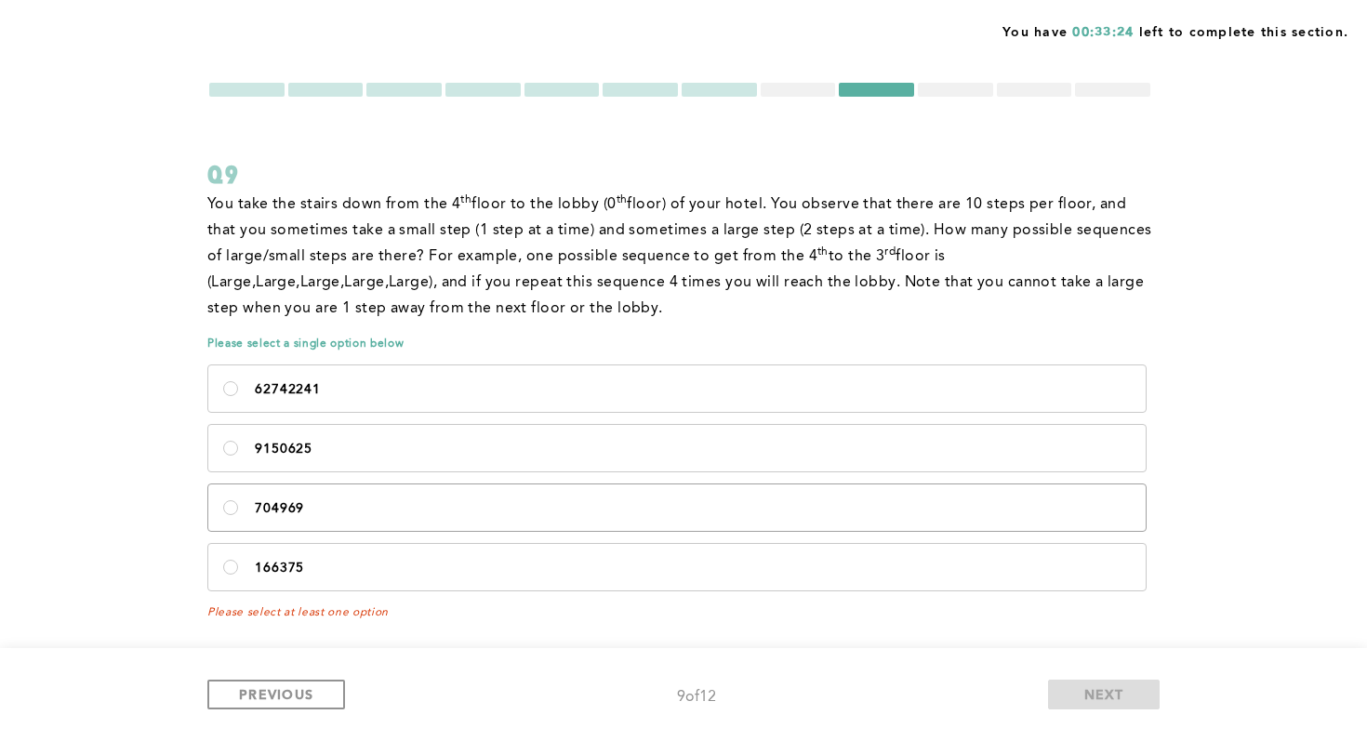
click at [610, 510] on p "704969" at bounding box center [693, 508] width 876 height 15
click at [238, 510] on input "704969" at bounding box center [230, 507] width 15 height 15
radio input "true"
click at [784, 93] on div at bounding box center [798, 90] width 75 height 14
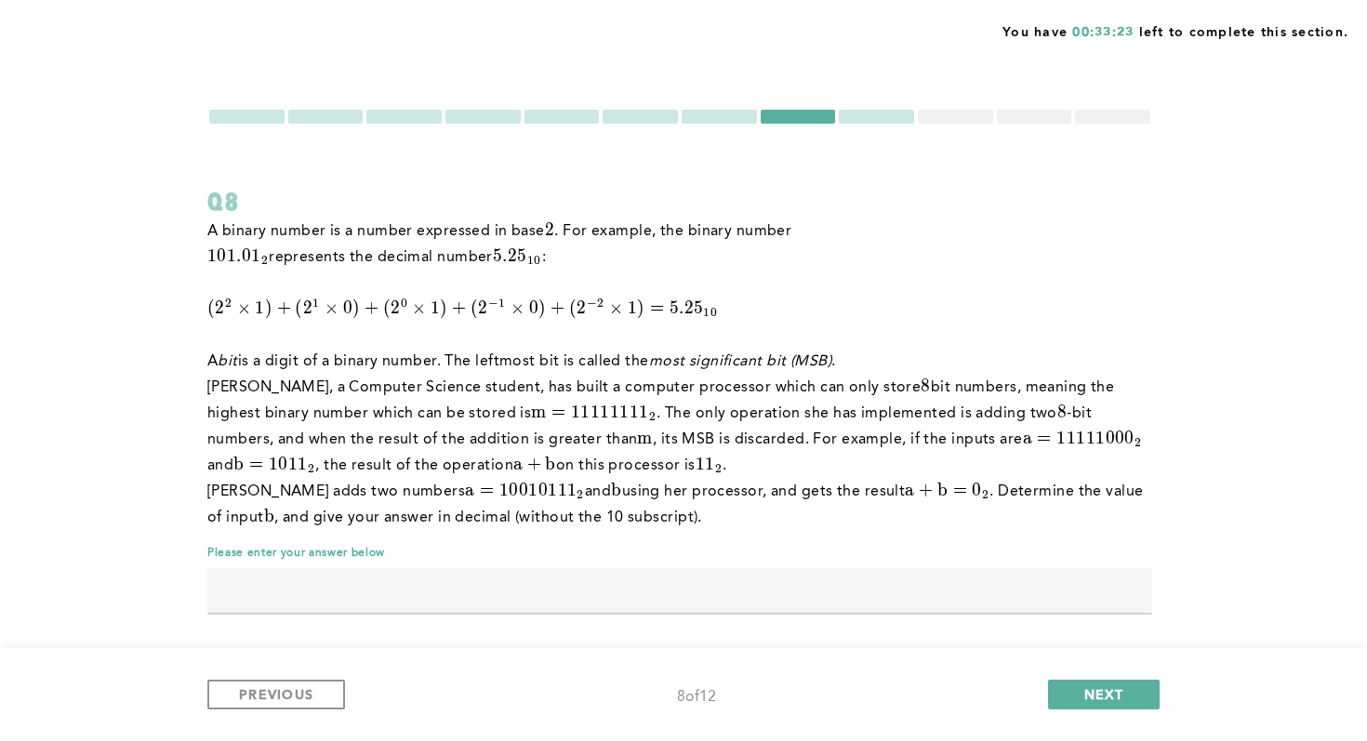
click at [826, 111] on div at bounding box center [955, 117] width 75 height 14
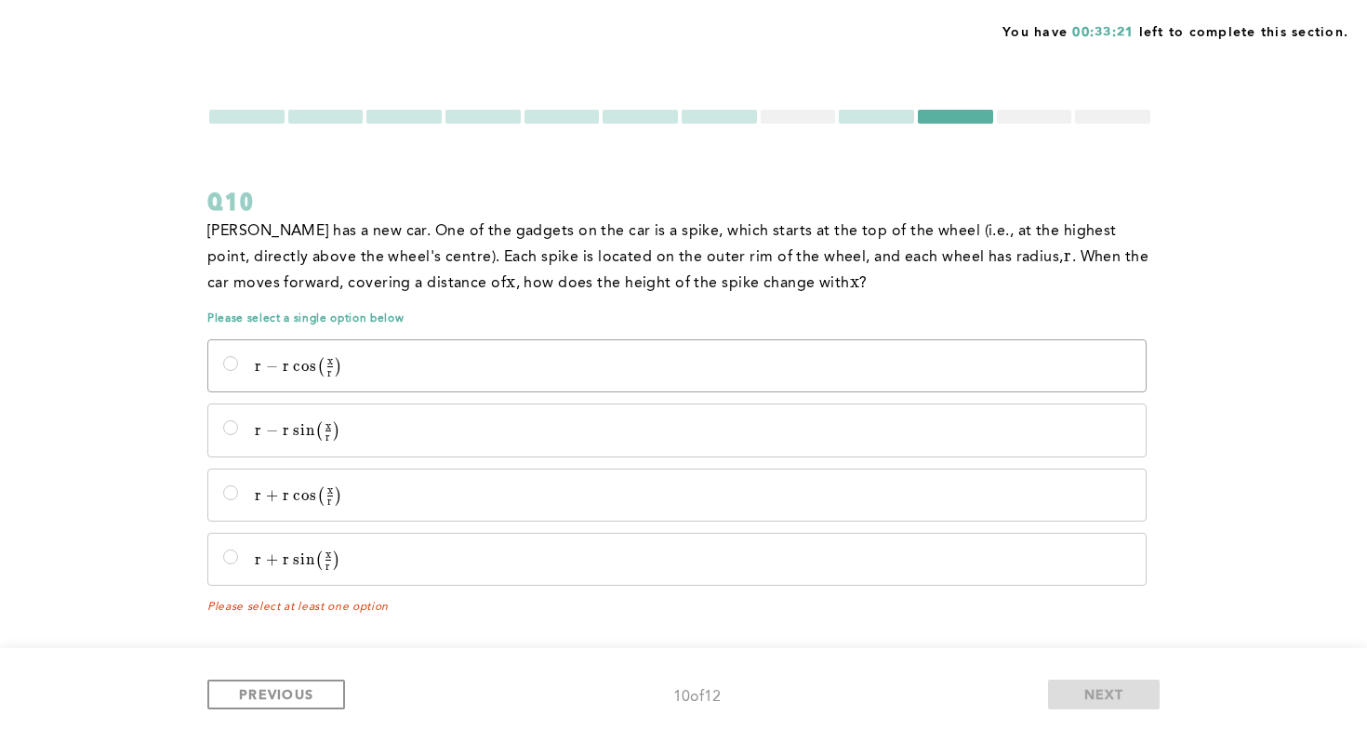
click at [795, 381] on label "r − r cos ⁡  ⁣ ( x r ) r - r\cos\!\left(\frac{x}{r}\right) r − r cos ( r x ​ )" at bounding box center [676, 365] width 937 height 51
click at [238, 371] on input "r − r cos ⁡  ⁣ ( x r ) r - r\cos\!\left(\frac{x}{r}\right) r − r cos ( r x ​ )" at bounding box center [230, 363] width 15 height 15
radio input "true"
click at [826, 114] on div at bounding box center [1034, 117] width 75 height 14
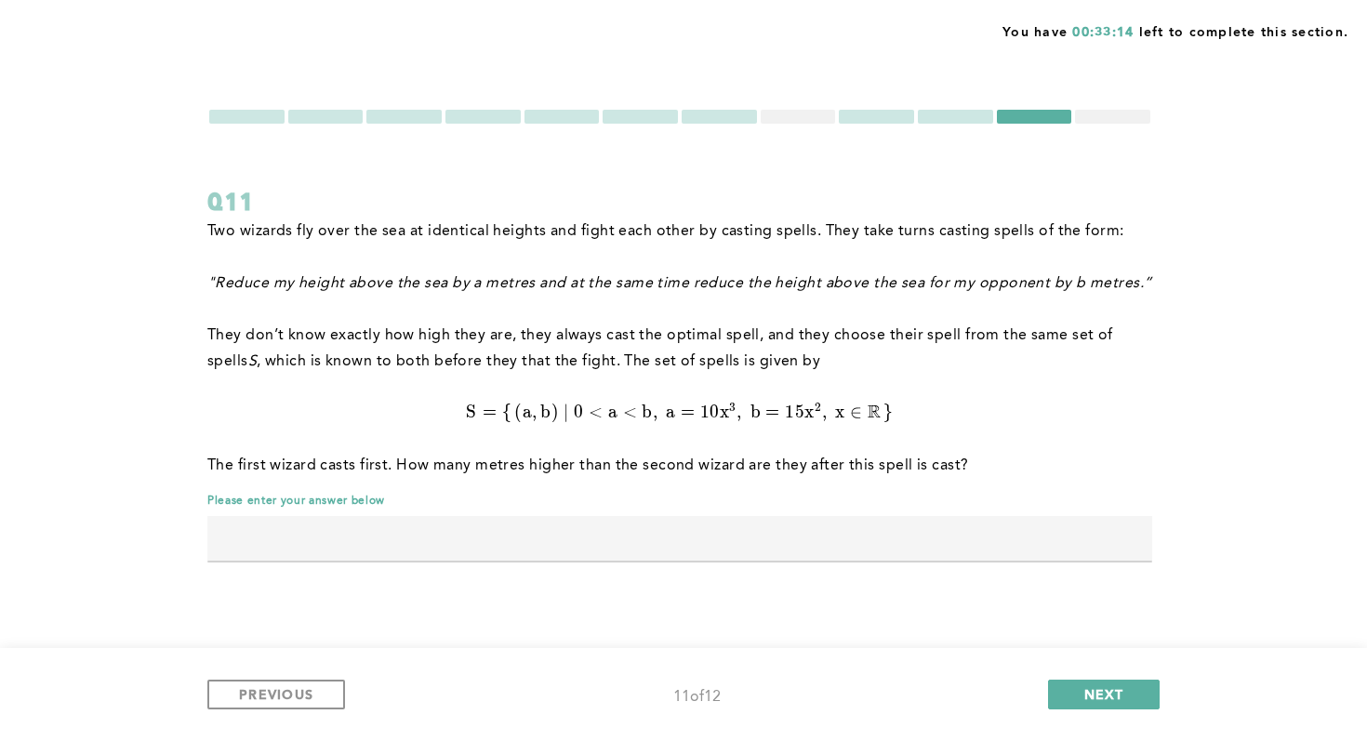
click at [804, 117] on div at bounding box center [798, 117] width 75 height 14
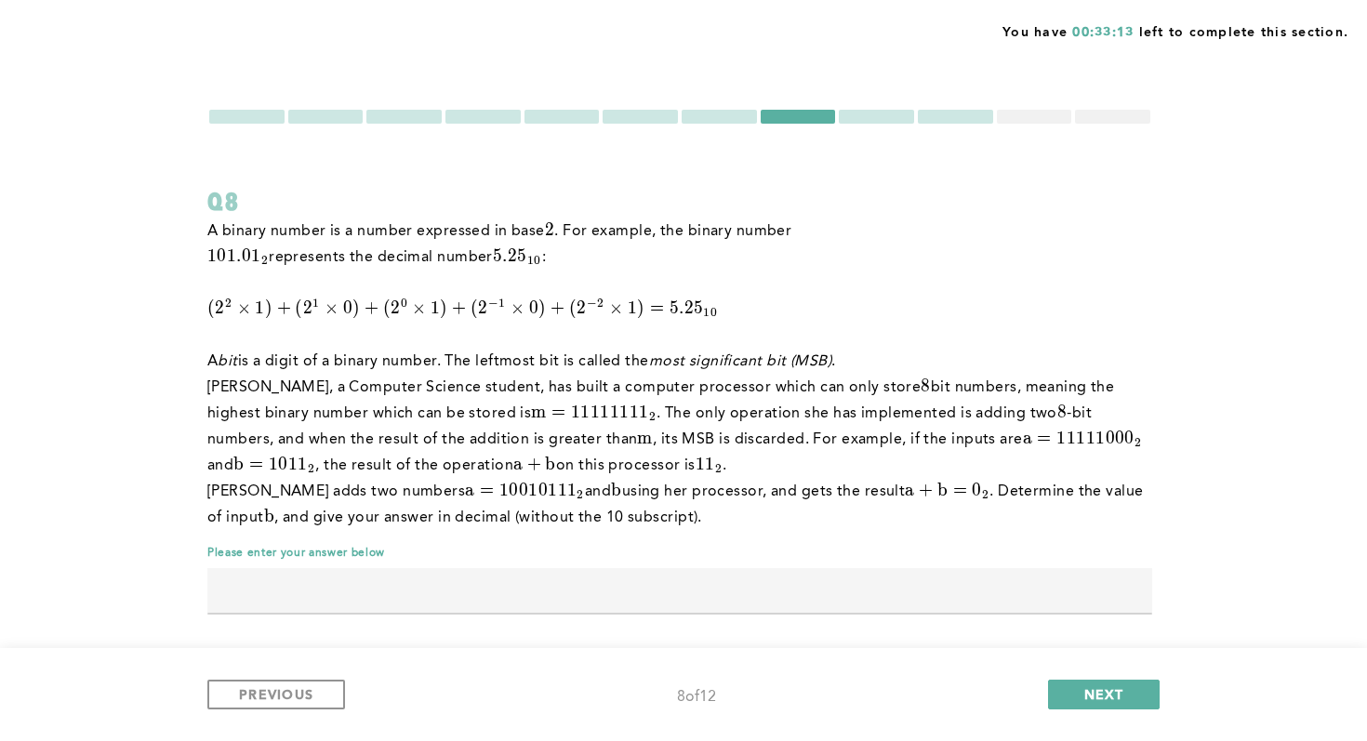
scroll to position [13, 0]
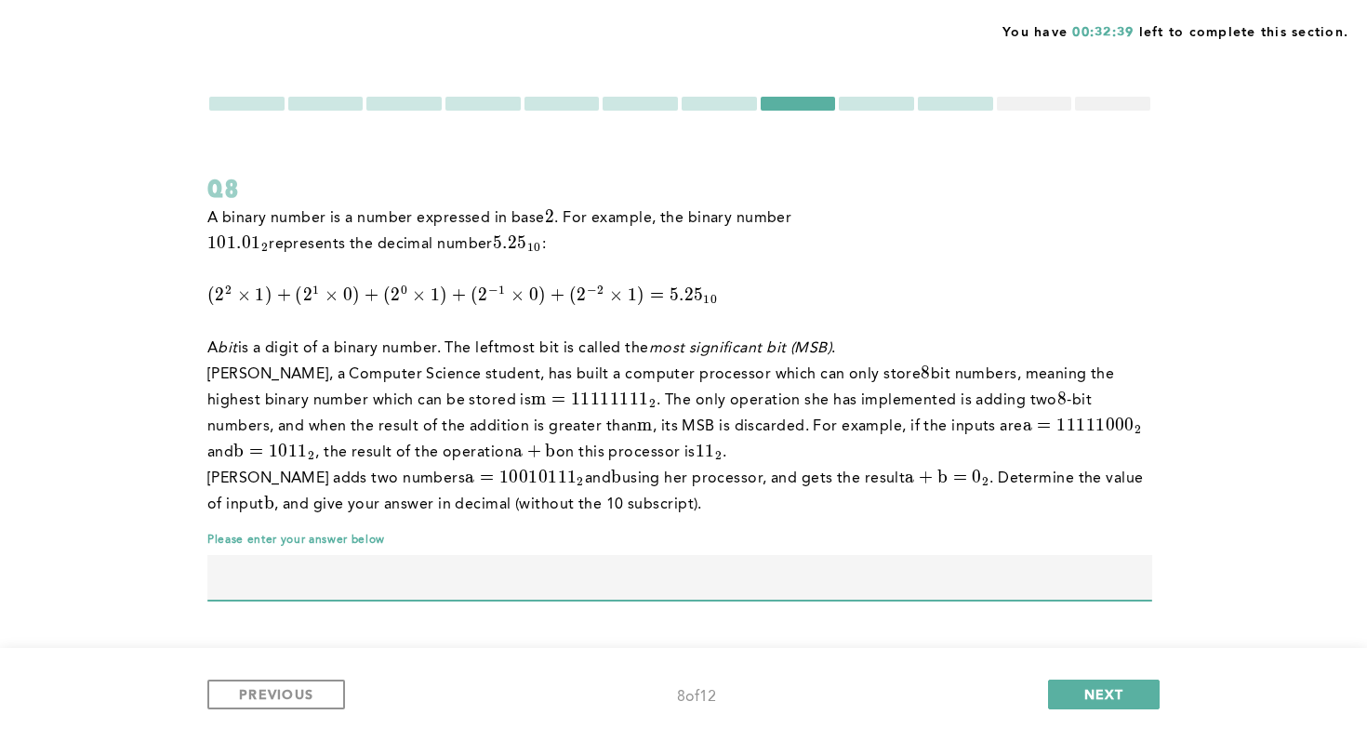
click at [802, 585] on input "text" at bounding box center [679, 577] width 945 height 45
type input "105"
click at [826, 660] on span "NEXT" at bounding box center [1104, 694] width 40 height 18
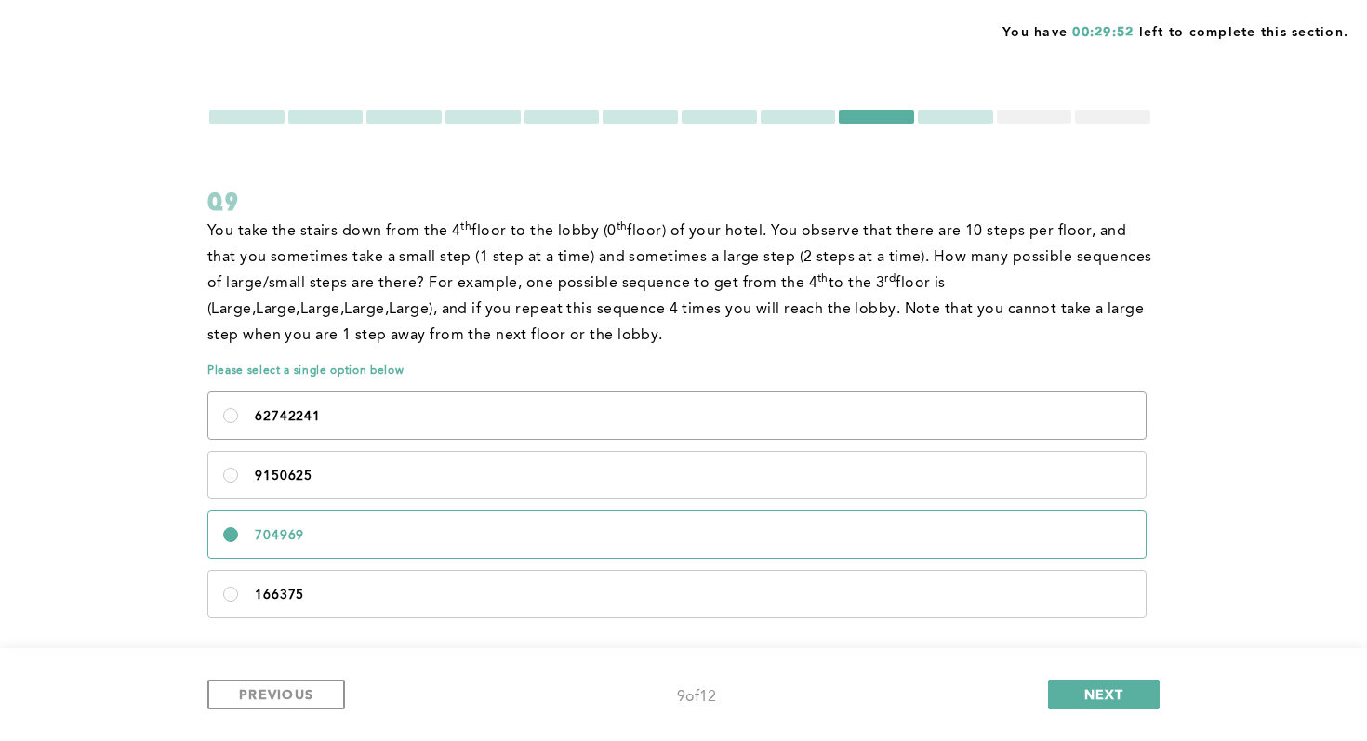
click at [826, 429] on label "62742241 ﻿" at bounding box center [676, 415] width 937 height 46
click at [238, 423] on input "62742241 ﻿" at bounding box center [230, 415] width 15 height 15
radio input "true"
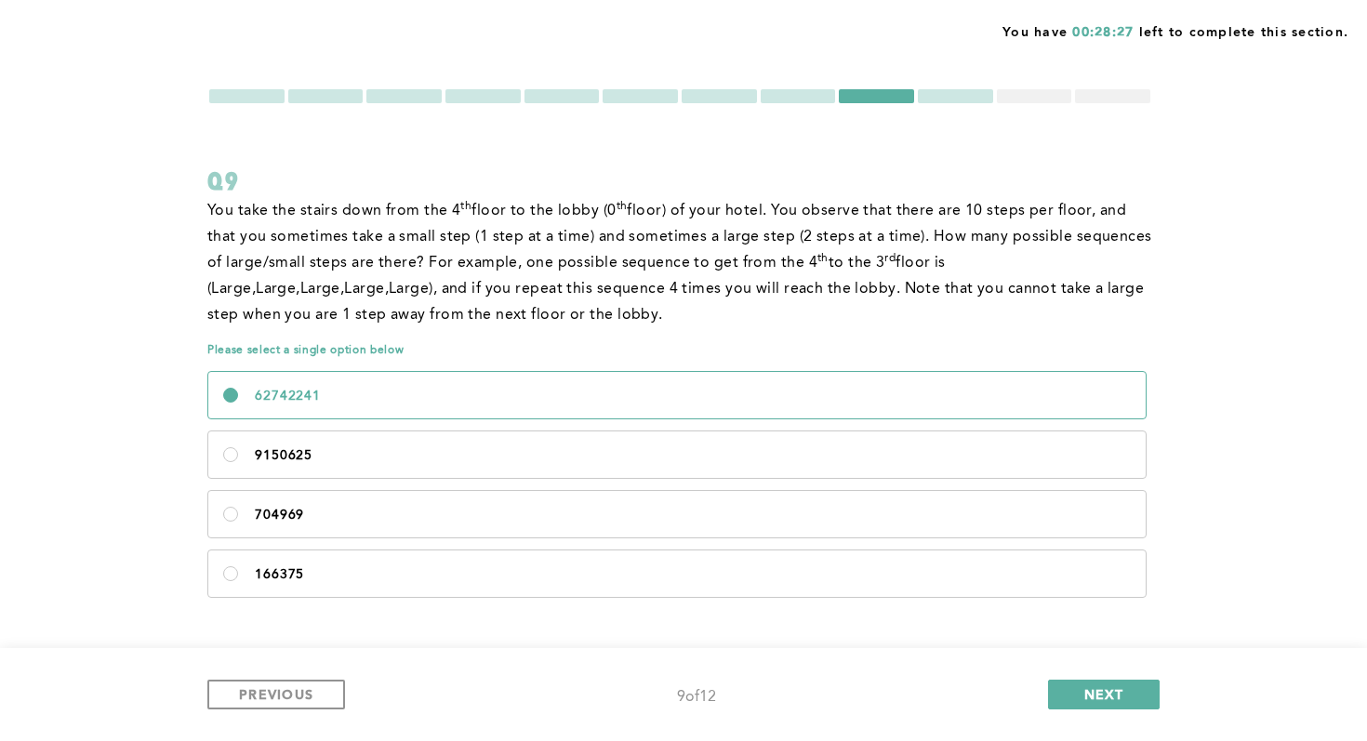
scroll to position [27, 0]
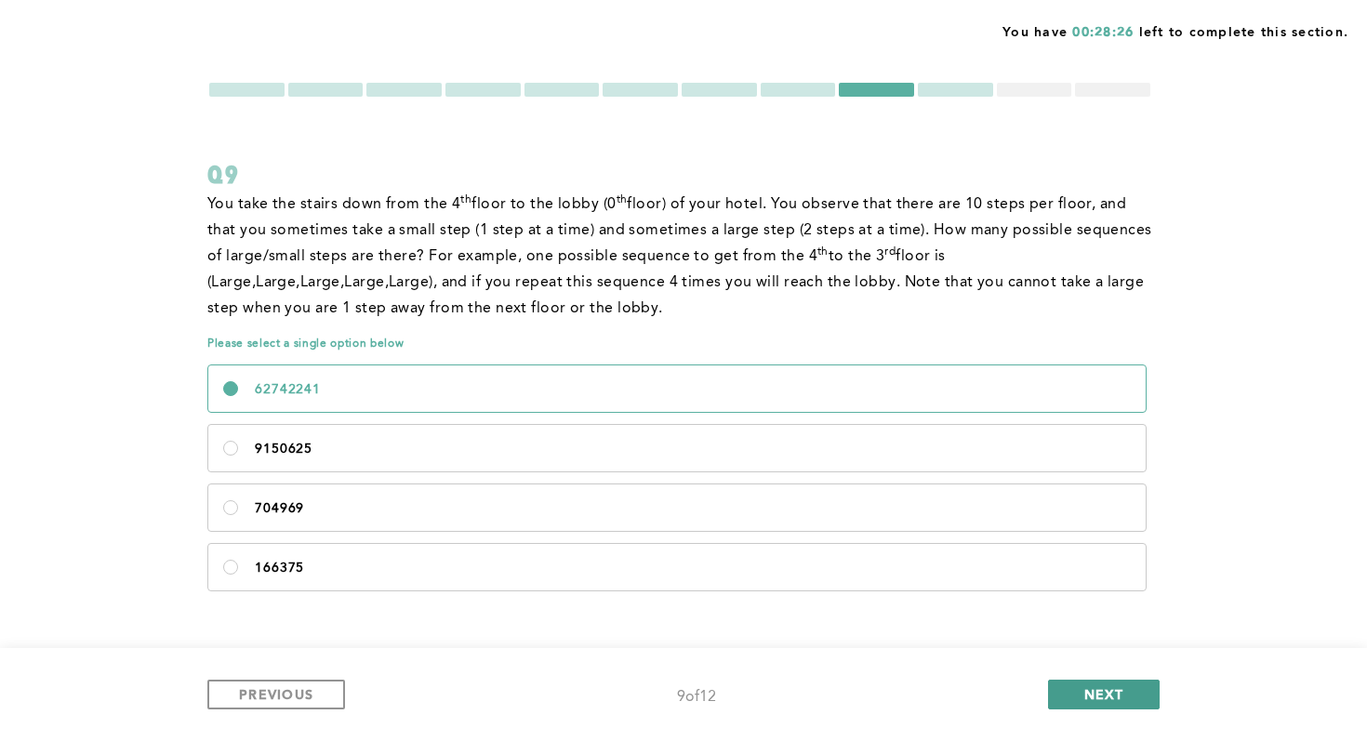
click at [826, 660] on button "NEXT" at bounding box center [1104, 695] width 112 height 30
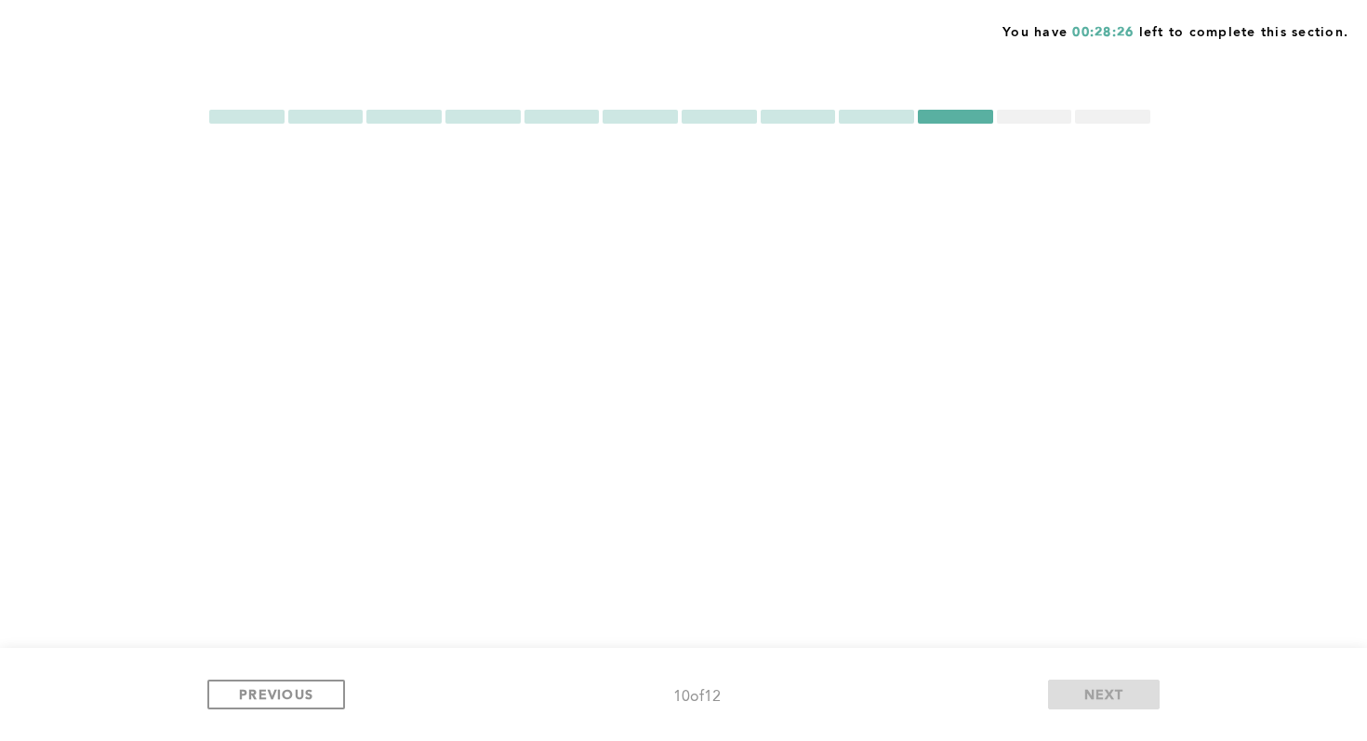
scroll to position [0, 0]
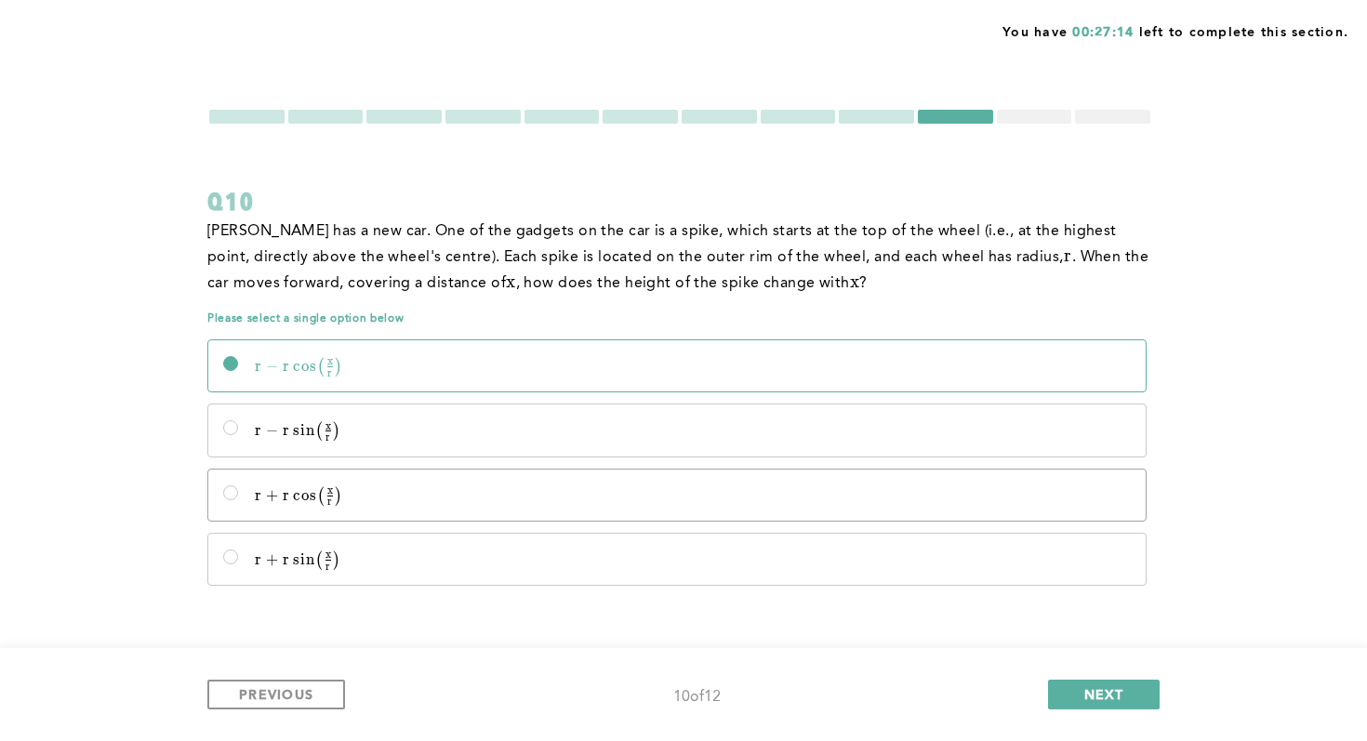
click at [575, 484] on label "r + r cos ⁡  ⁣ ( x r ) r + r\cos\!\left(\frac{x}{r}\right) r + r cos ( r x ​ )" at bounding box center [676, 495] width 937 height 51
click at [238, 485] on input "r + r cos ⁡  ⁣ ( x r ) r + r\cos\!\left(\frac{x}{r}\right) r + r cos ( r x ​ )" at bounding box center [230, 492] width 15 height 15
radio input "true"
click at [826, 660] on span "NEXT" at bounding box center [1104, 694] width 40 height 18
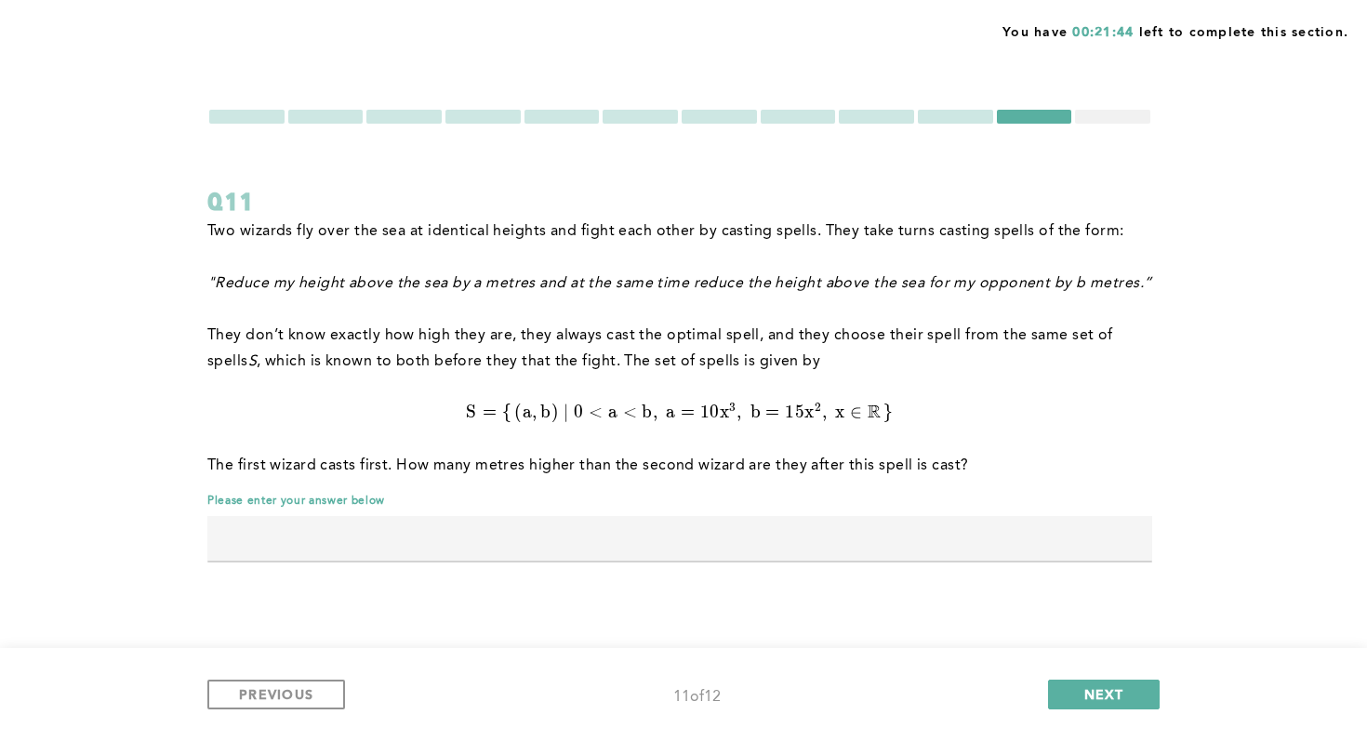
click at [783, 532] on input "text" at bounding box center [679, 538] width 945 height 45
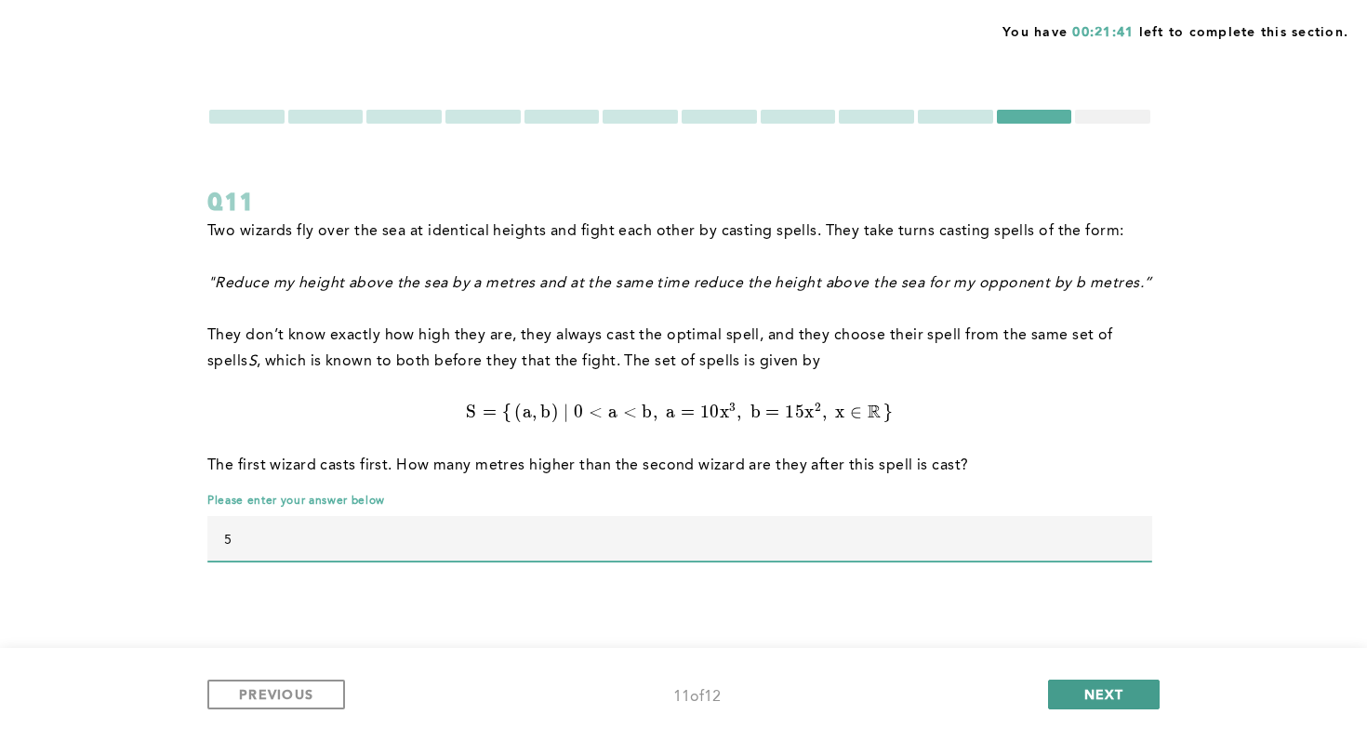
type input "5"
click at [826, 660] on button "NEXT" at bounding box center [1104, 695] width 112 height 30
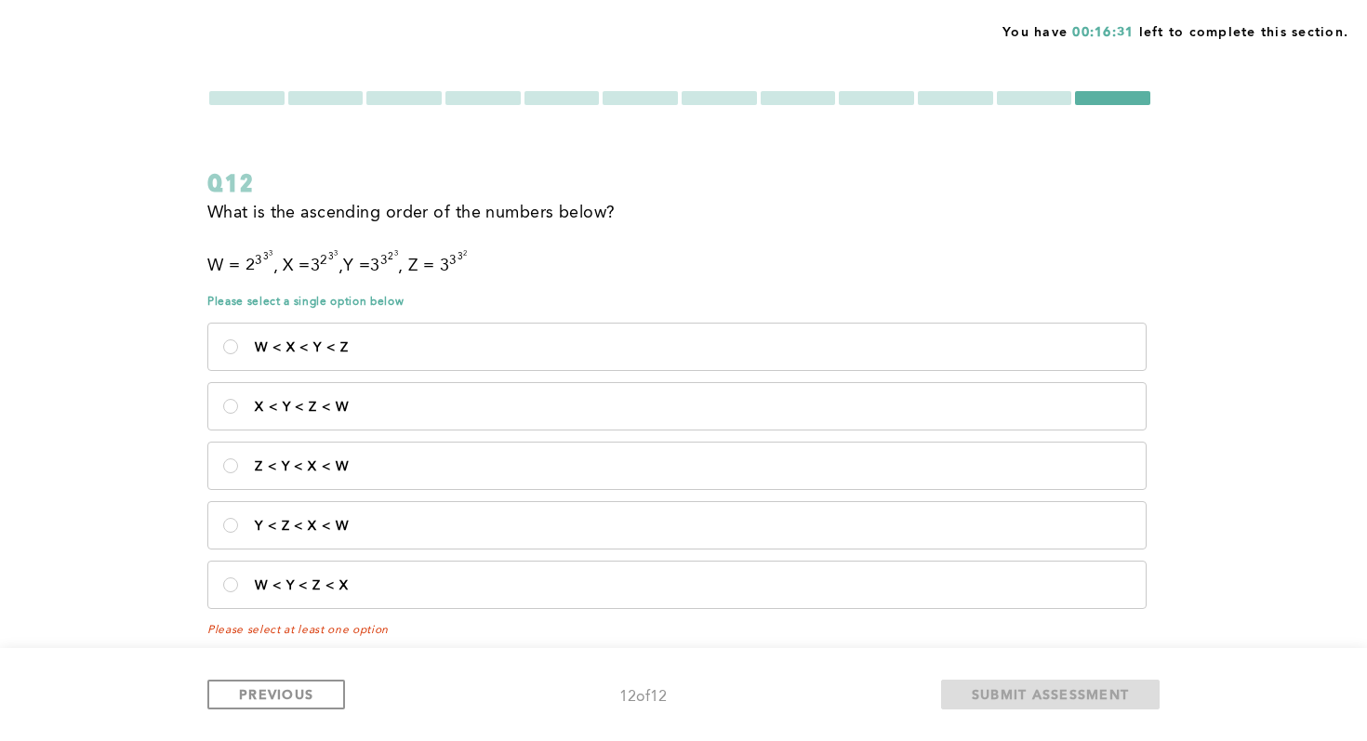
scroll to position [20, 0]
click at [611, 531] on p "Y < Z < X < W" at bounding box center [693, 525] width 876 height 15
click at [238, 531] on W\<\/p\> "Y < Z < X < W" at bounding box center [230, 524] width 15 height 15
radio W\<\/p\> "true"
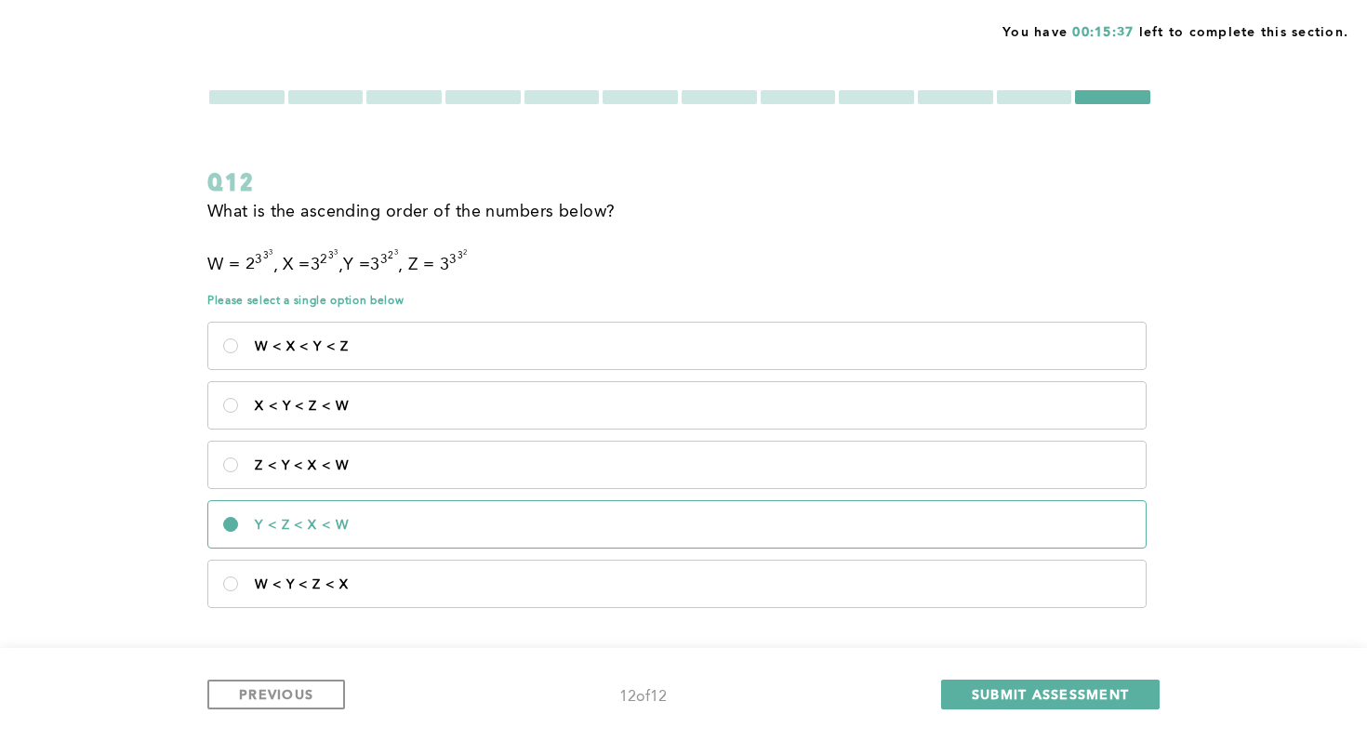
click at [826, 99] on div at bounding box center [1034, 97] width 75 height 14
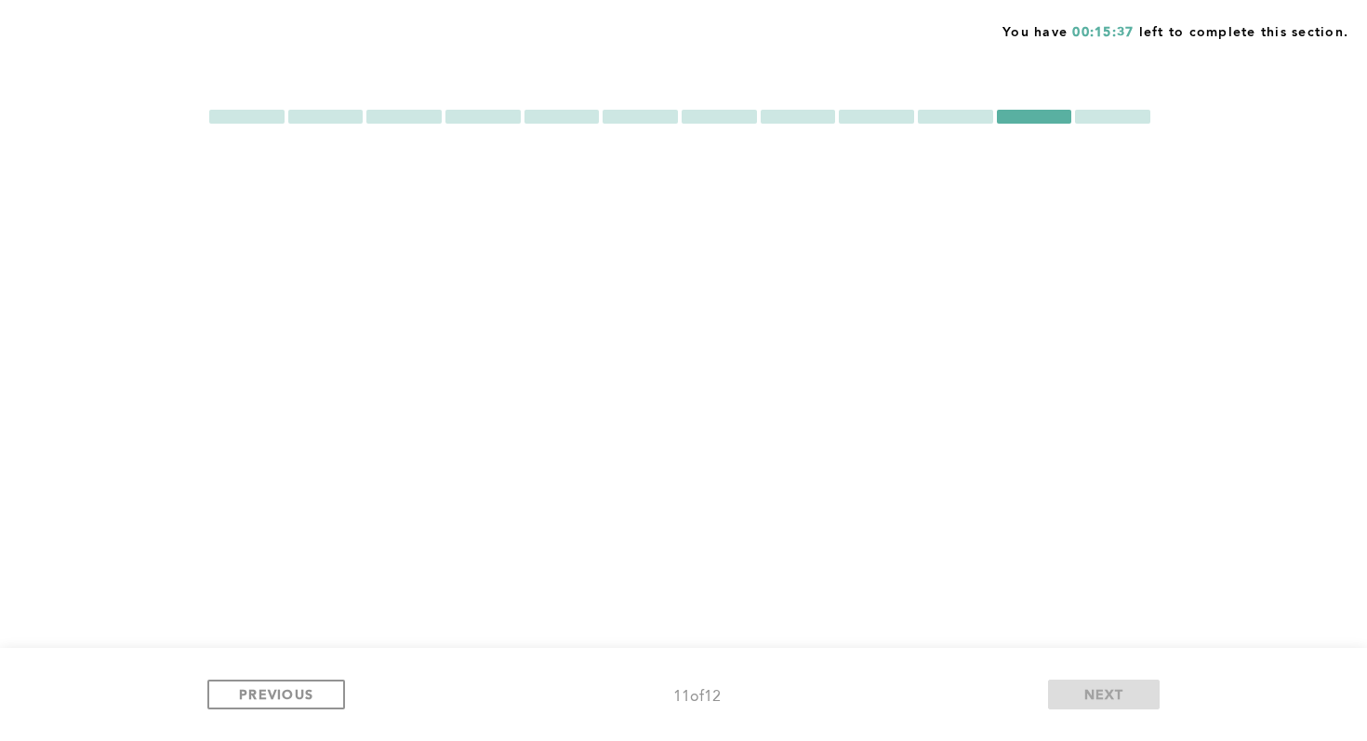
scroll to position [0, 0]
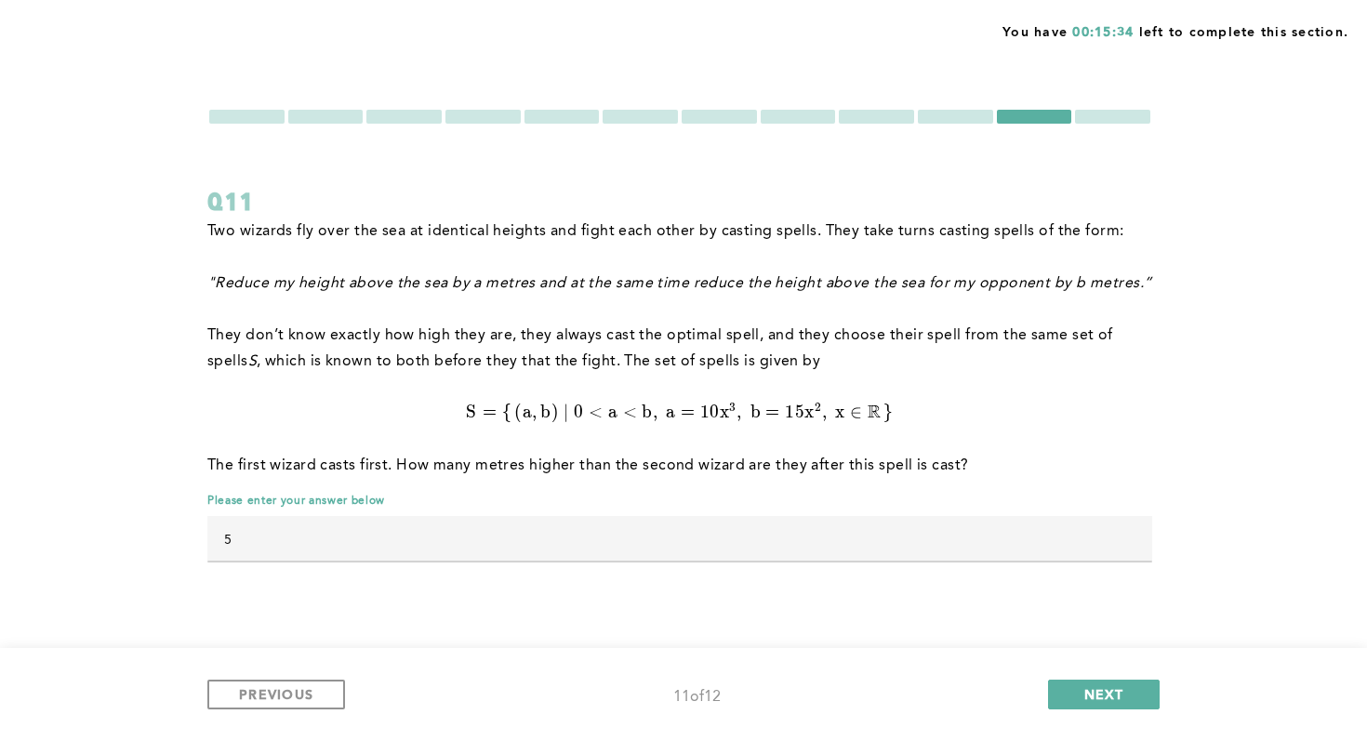
click at [230, 111] on div at bounding box center [246, 117] width 75 height 14
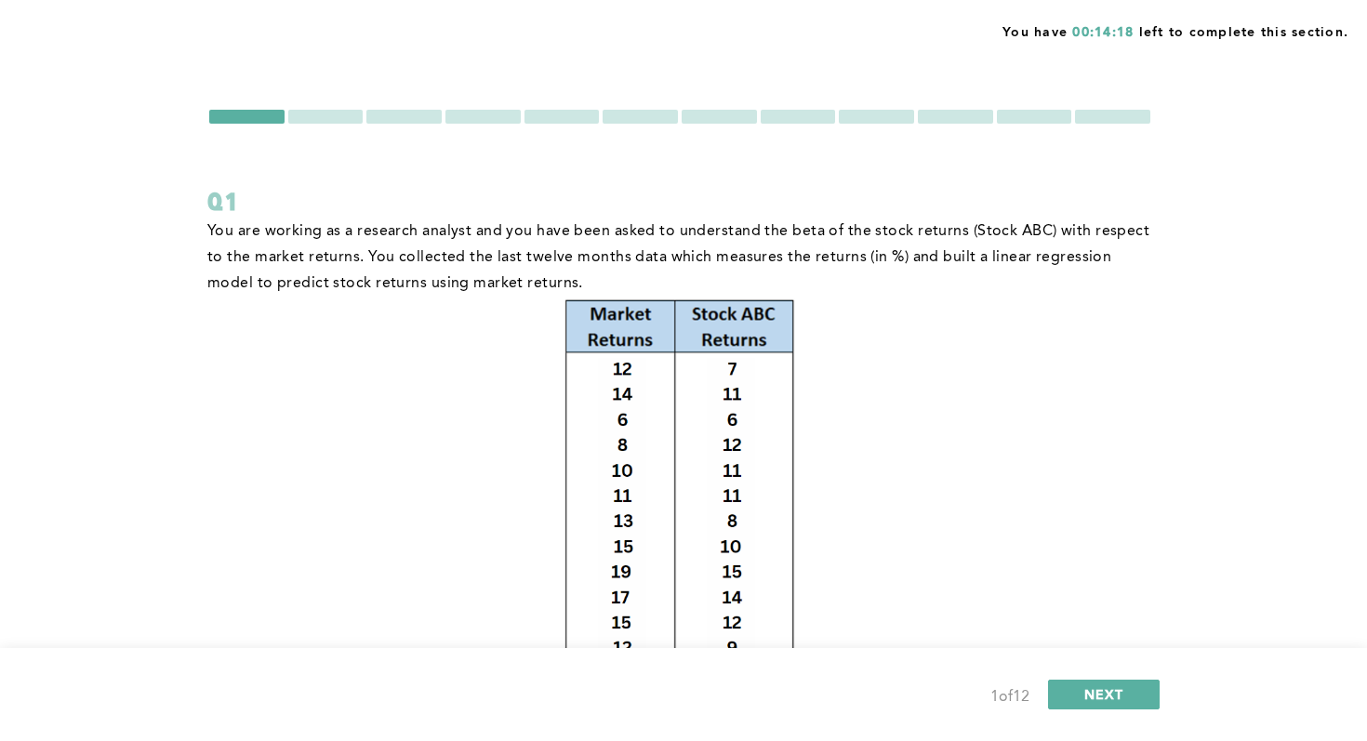
click at [349, 115] on div at bounding box center [325, 117] width 75 height 14
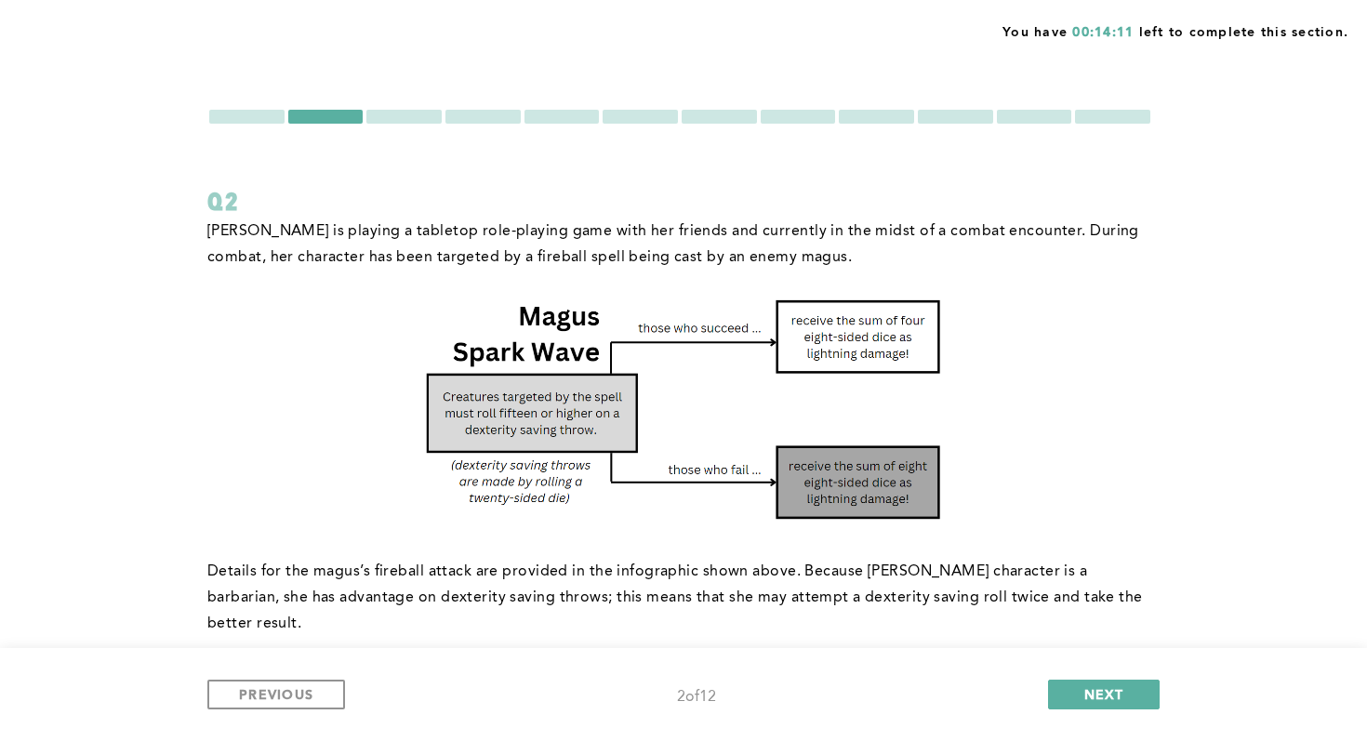
click at [411, 114] on div at bounding box center [403, 117] width 75 height 14
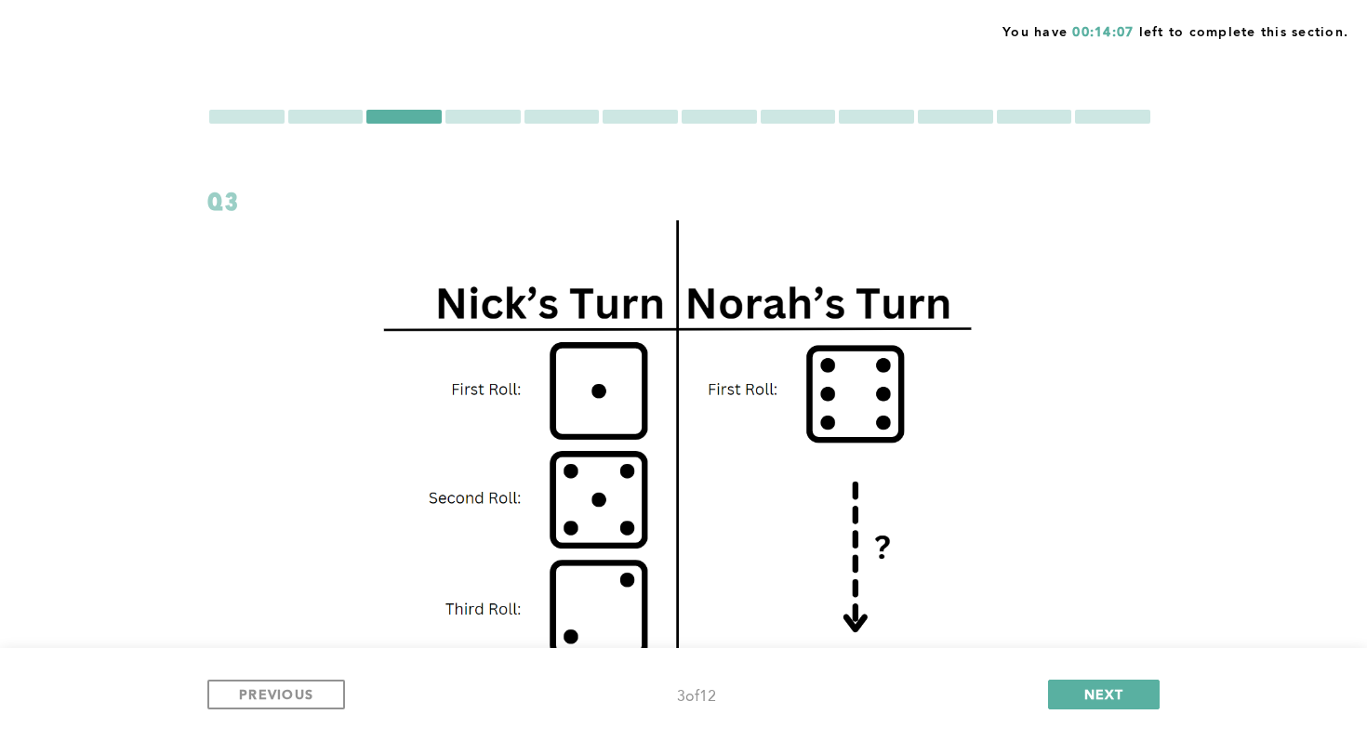
click at [490, 124] on div at bounding box center [679, 117] width 945 height 18
click at [491, 122] on div at bounding box center [482, 117] width 75 height 14
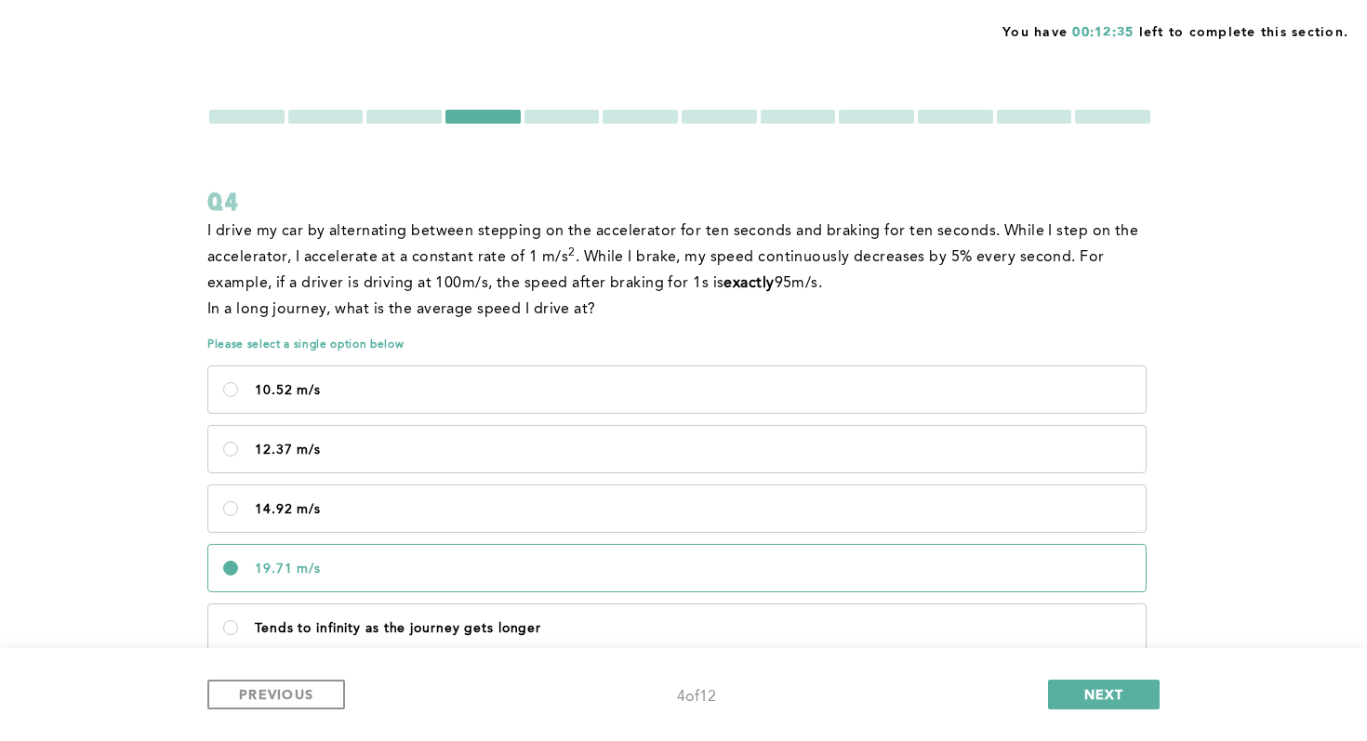
click at [548, 122] on div at bounding box center [561, 117] width 75 height 14
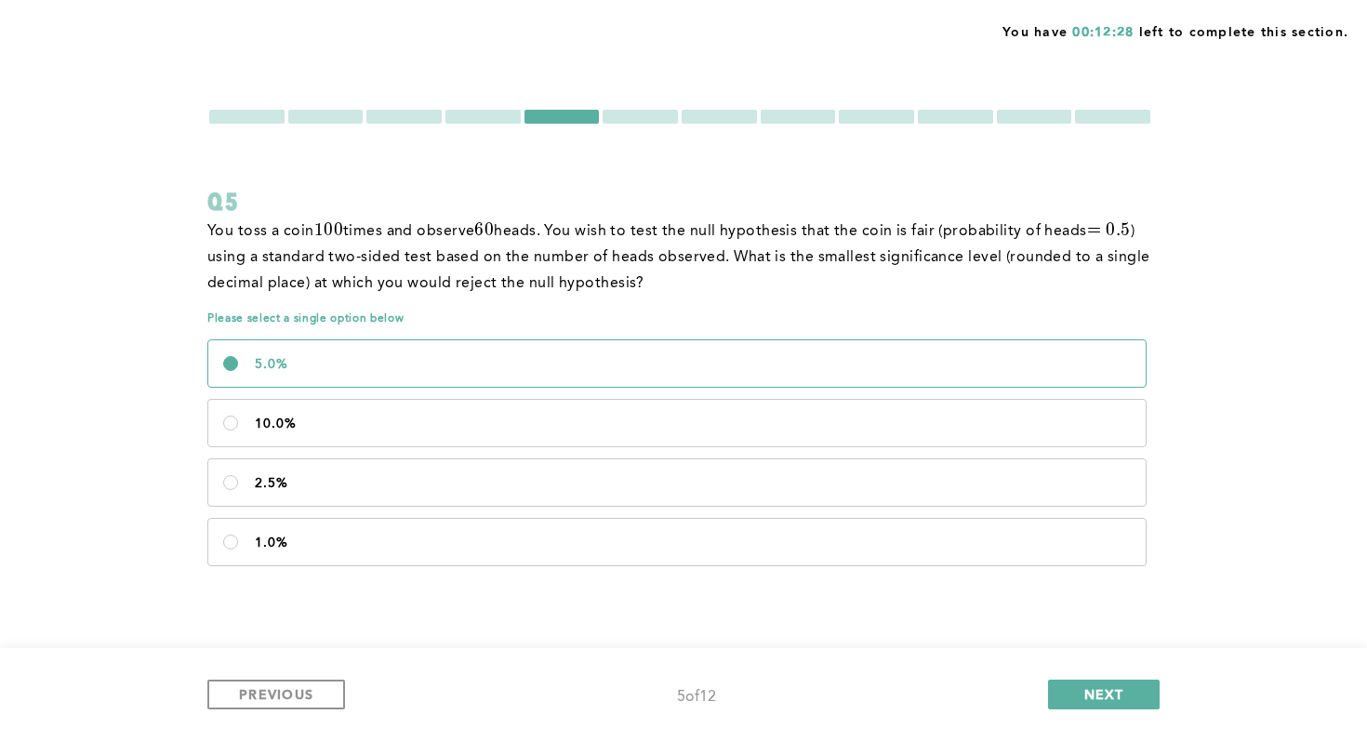
click at [637, 112] on div at bounding box center [639, 117] width 75 height 14
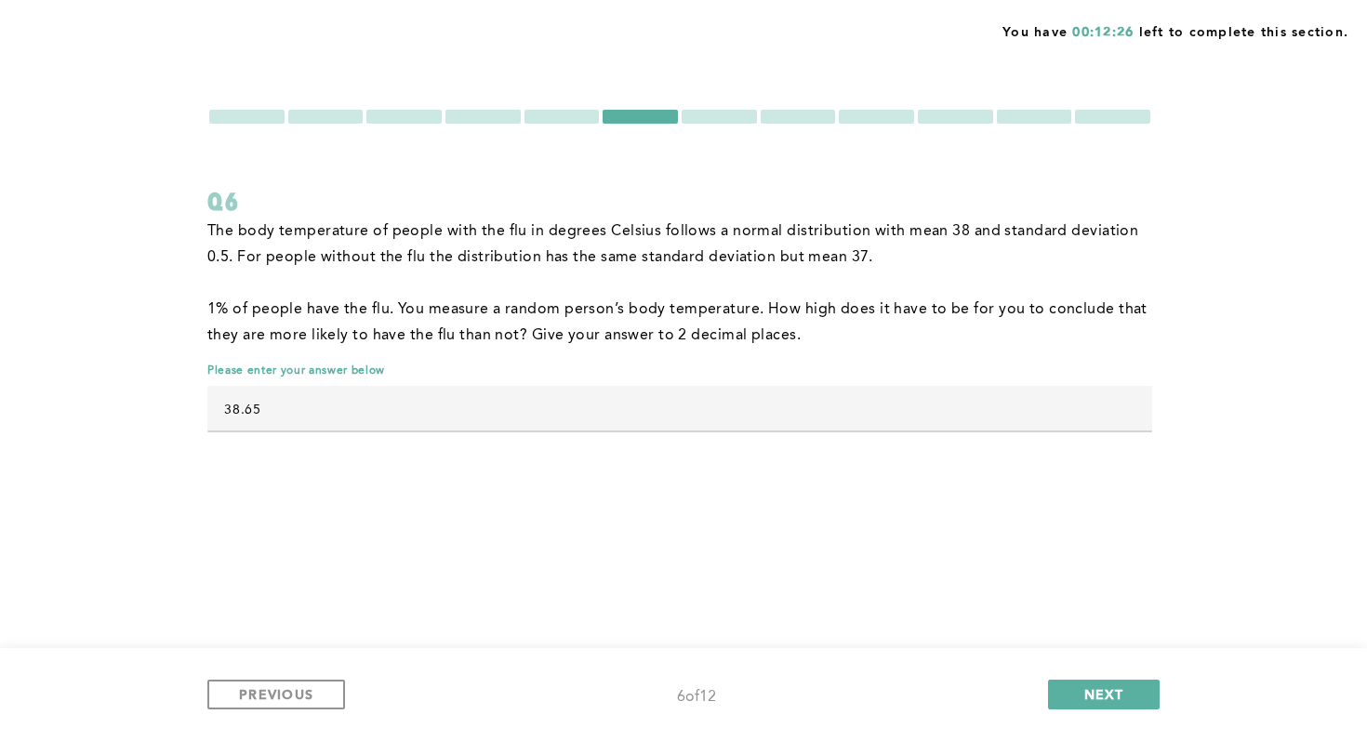
click at [546, 112] on div at bounding box center [561, 117] width 75 height 14
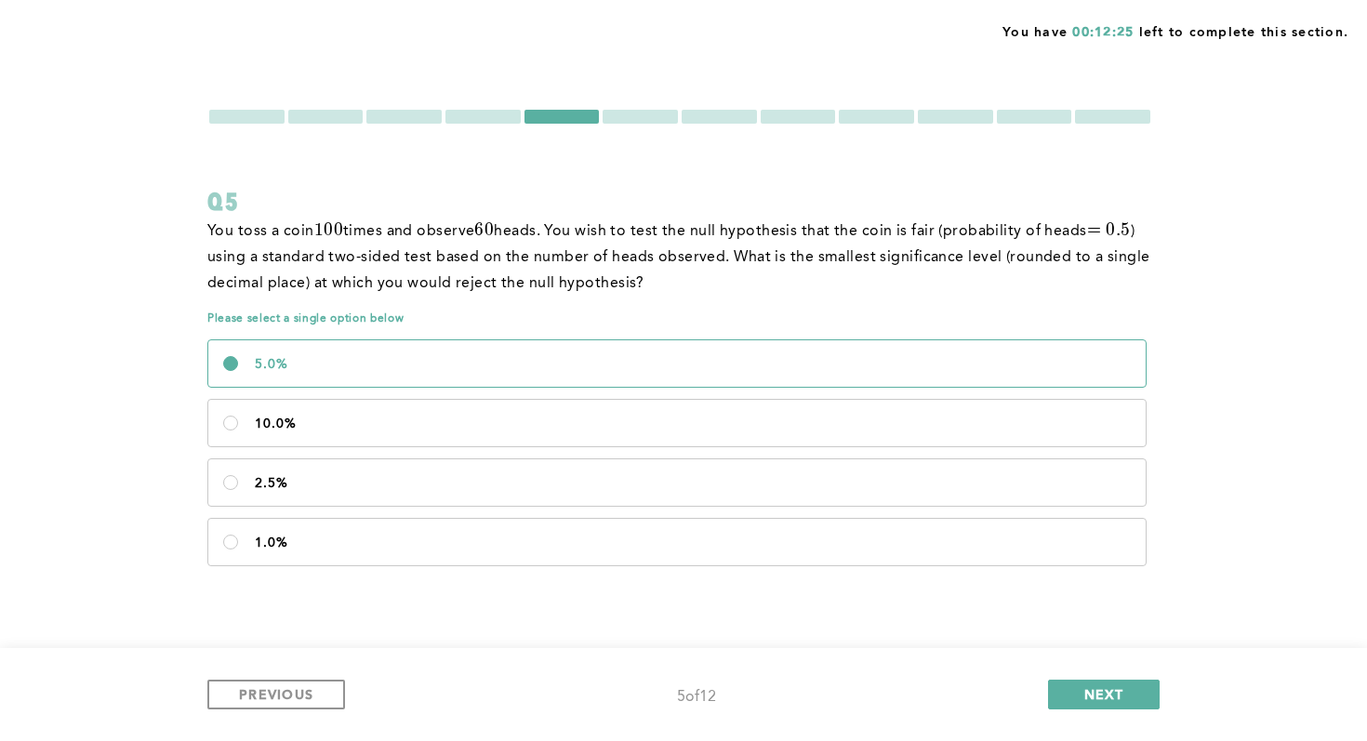
click at [629, 118] on div at bounding box center [639, 117] width 75 height 14
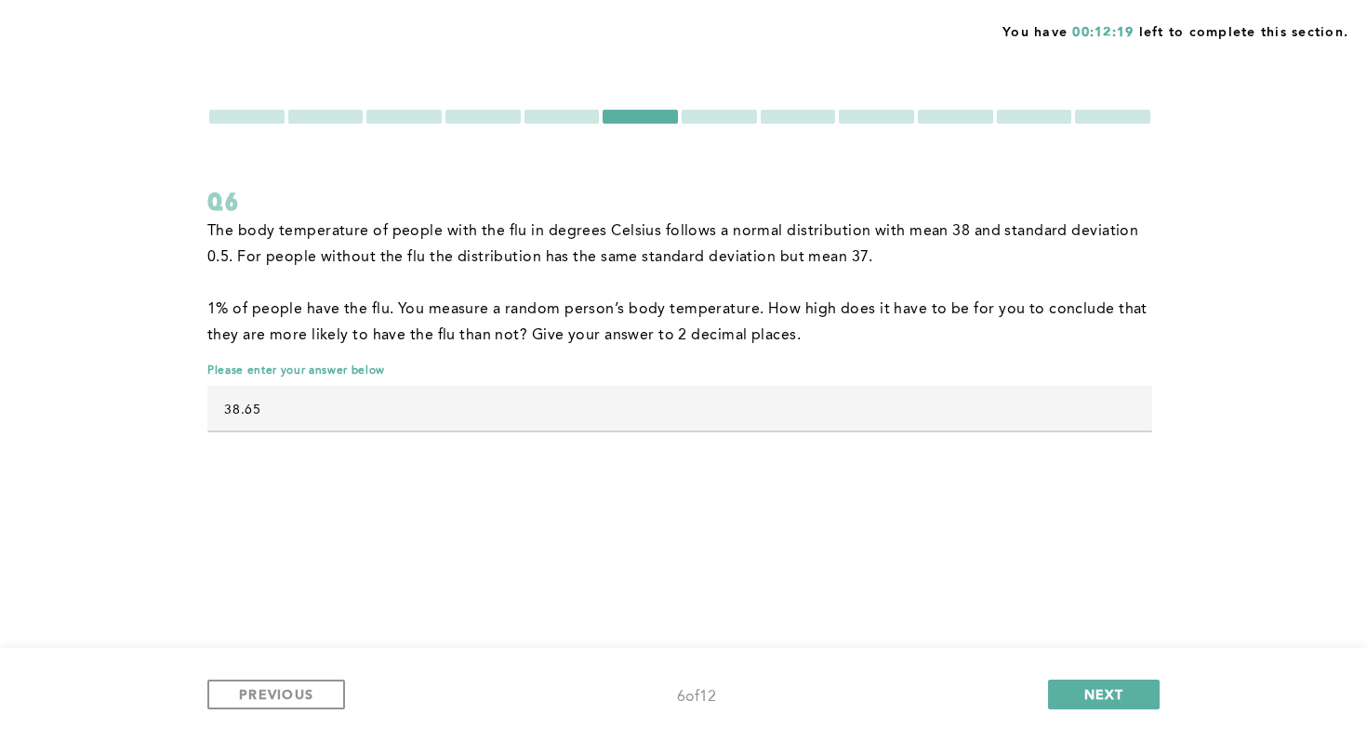
click at [553, 111] on div at bounding box center [561, 117] width 75 height 14
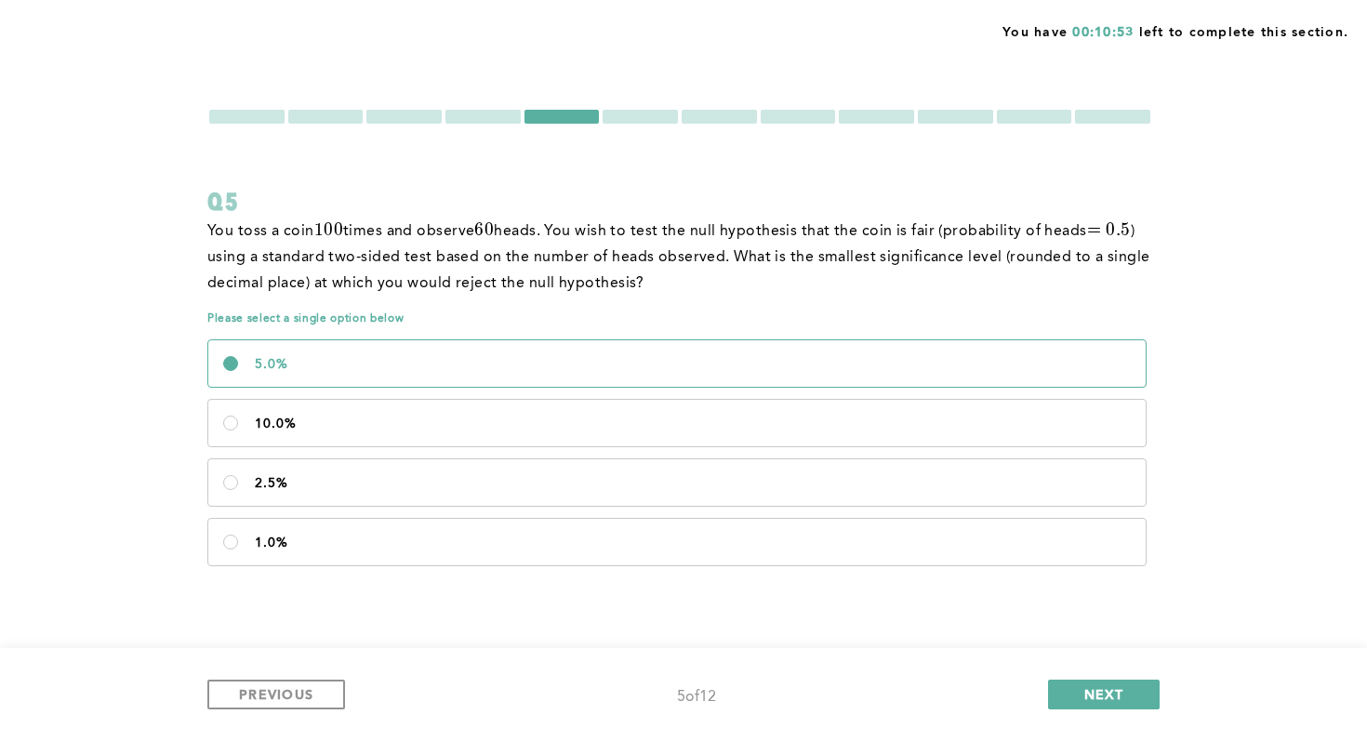
click at [621, 106] on div "You have 00:10:53 left to complete this section. Q5 You toss a coin 100 100 1 0…" at bounding box center [683, 370] width 1367 height 741
click at [625, 112] on div at bounding box center [639, 117] width 75 height 14
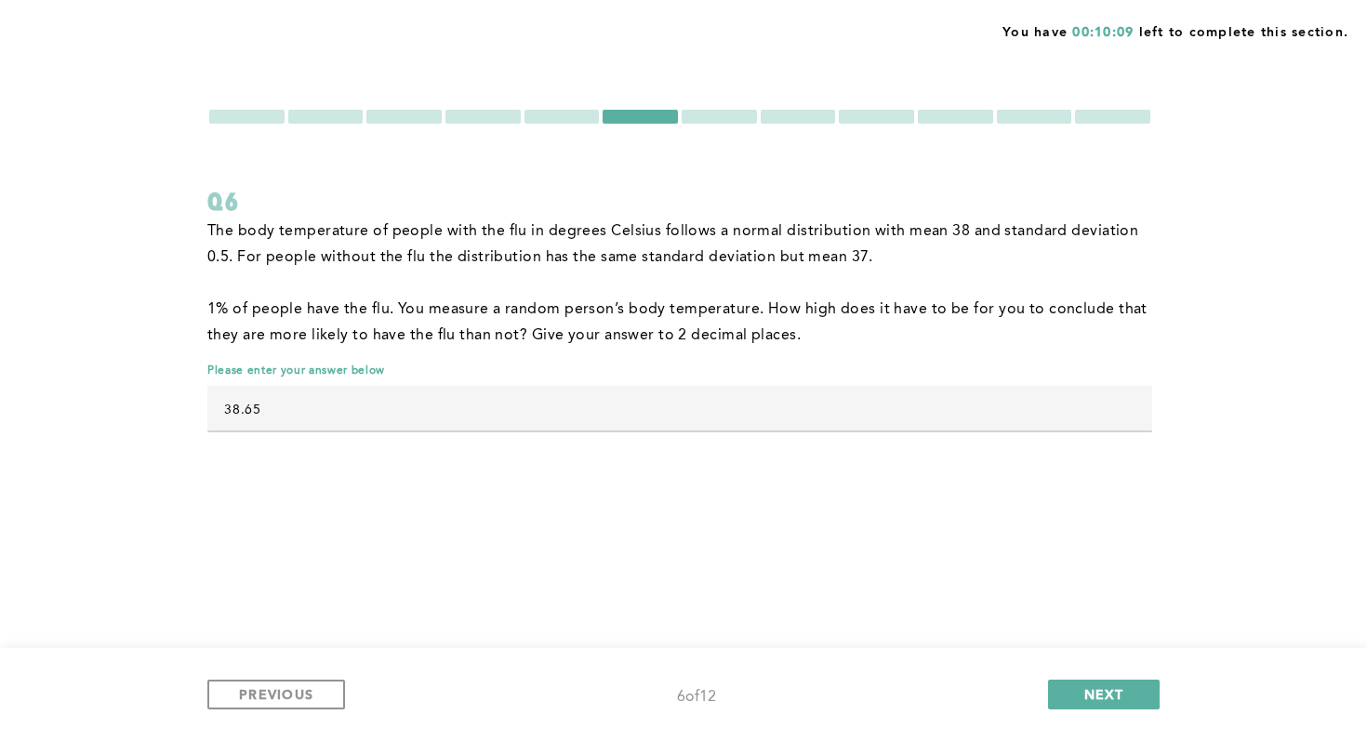
click at [695, 122] on div at bounding box center [718, 117] width 75 height 14
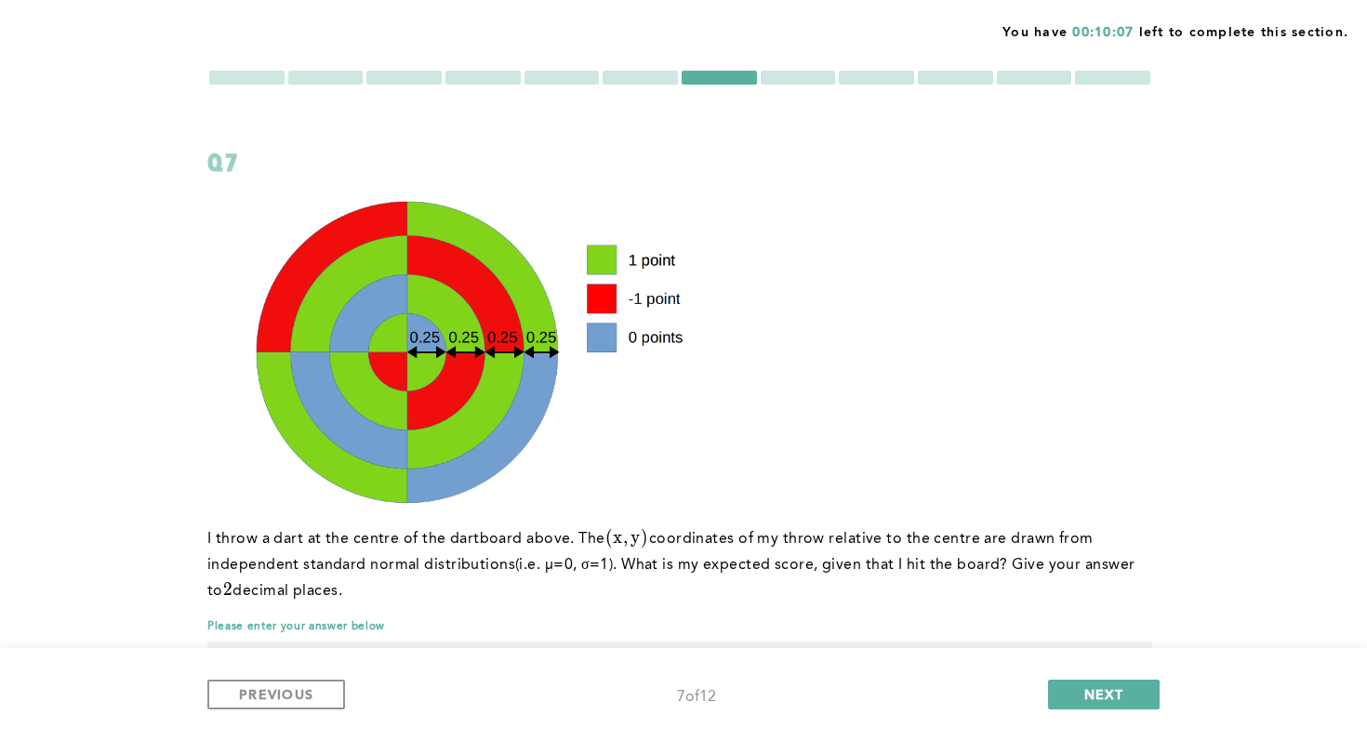
scroll to position [23, 0]
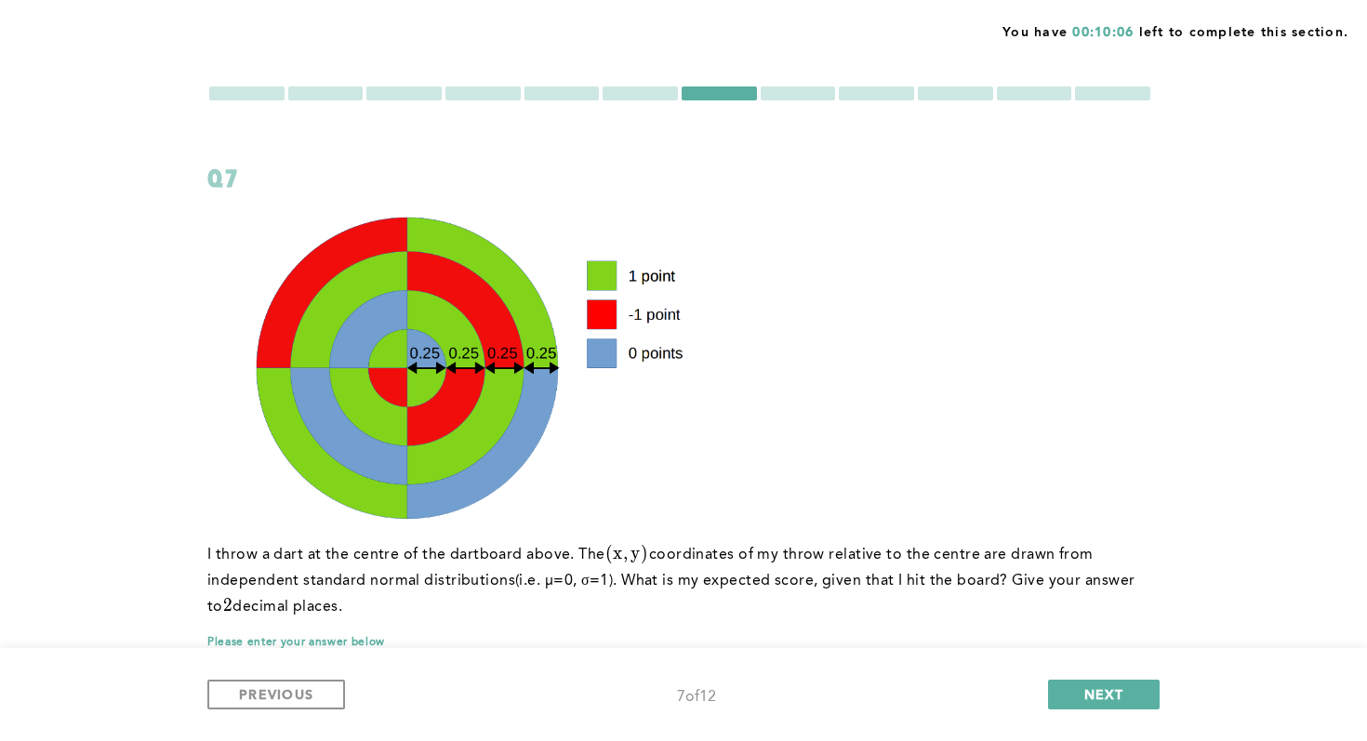
click at [815, 99] on div at bounding box center [798, 93] width 75 height 14
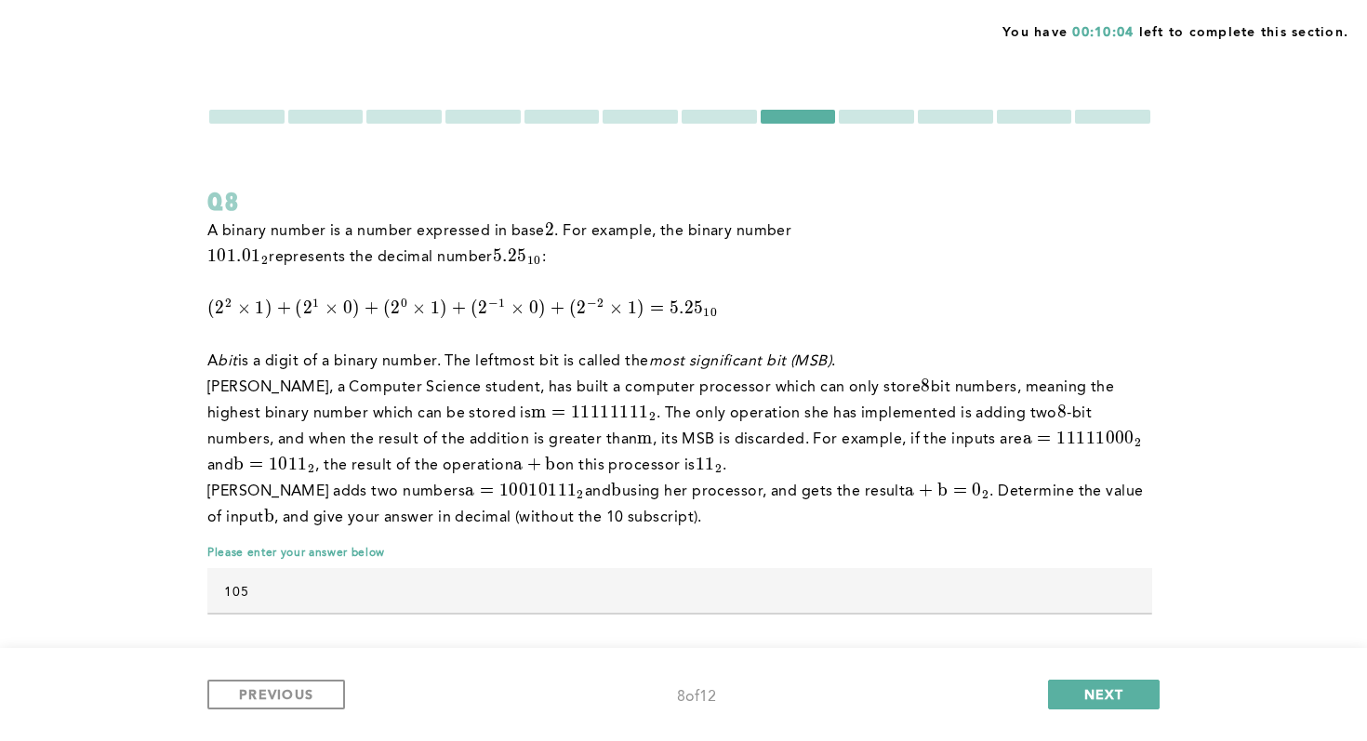
scroll to position [13, 0]
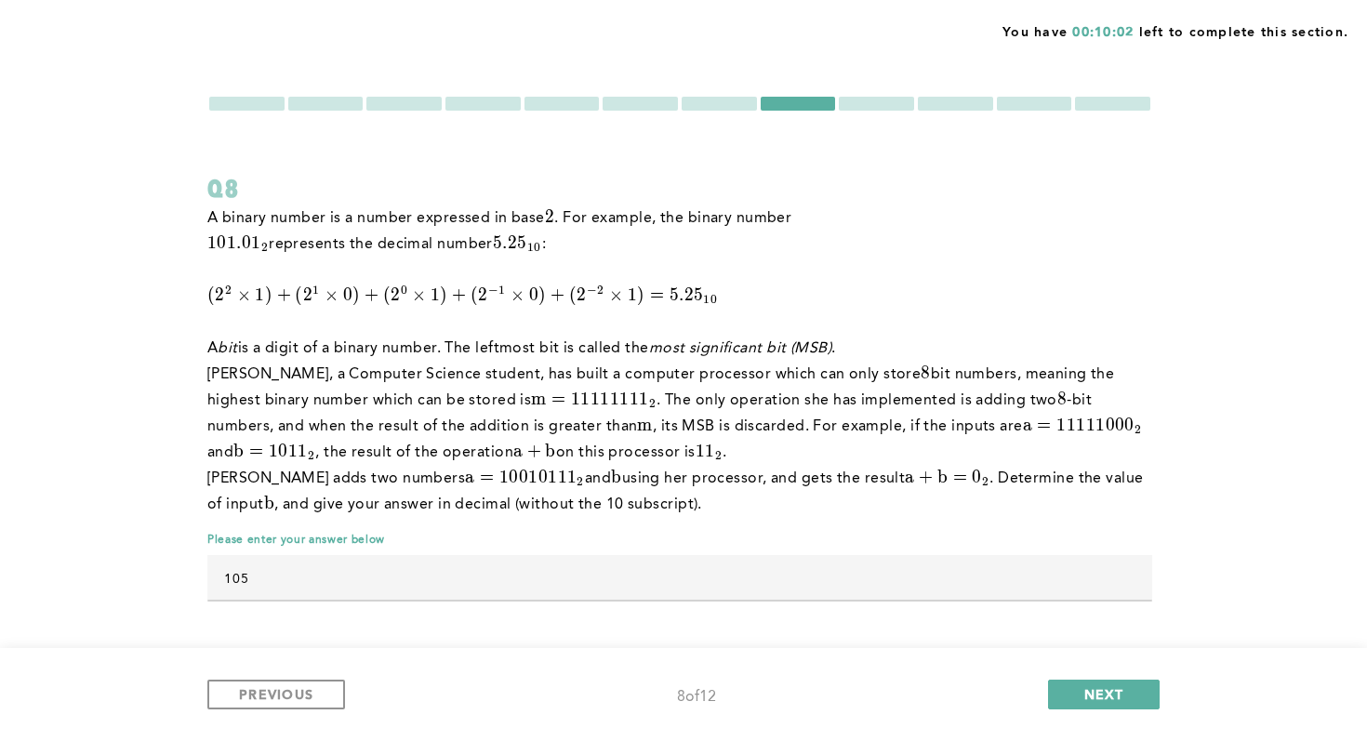
click at [826, 105] on div at bounding box center [876, 104] width 75 height 14
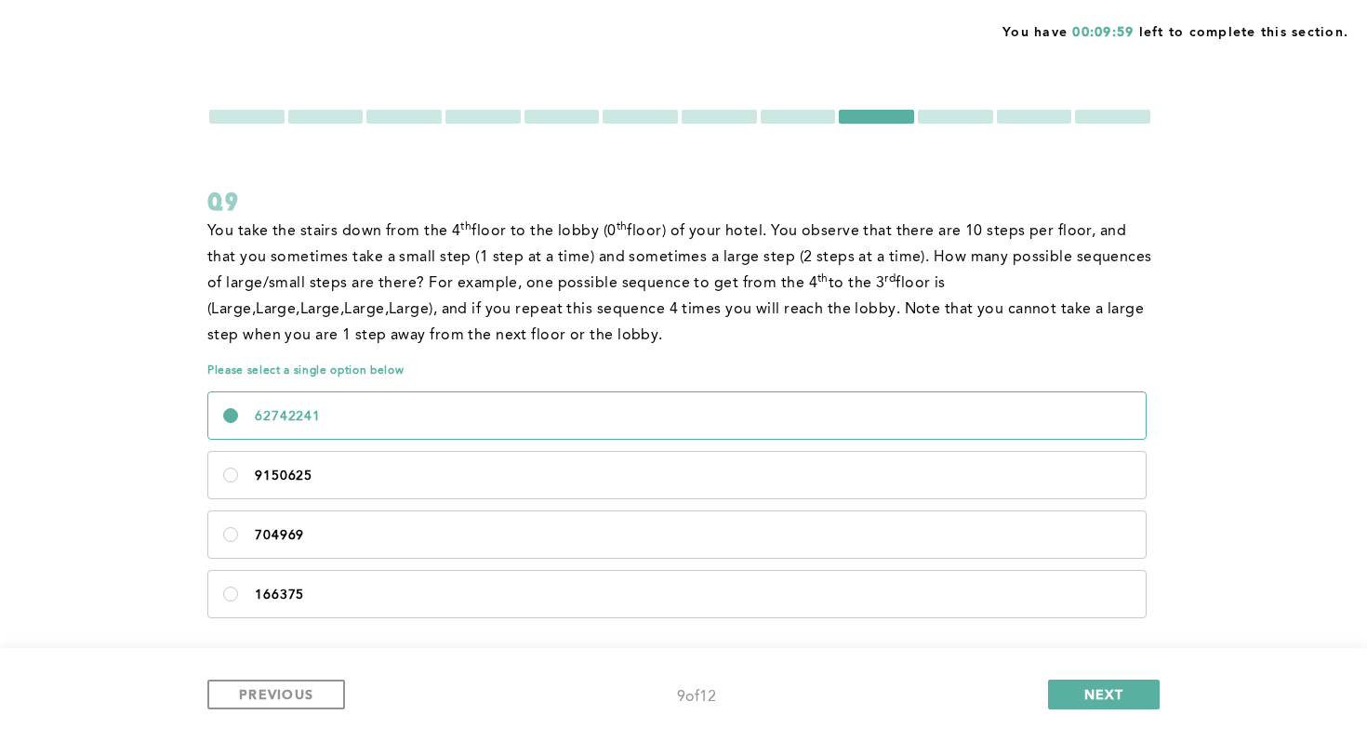
click at [811, 117] on div at bounding box center [798, 117] width 75 height 14
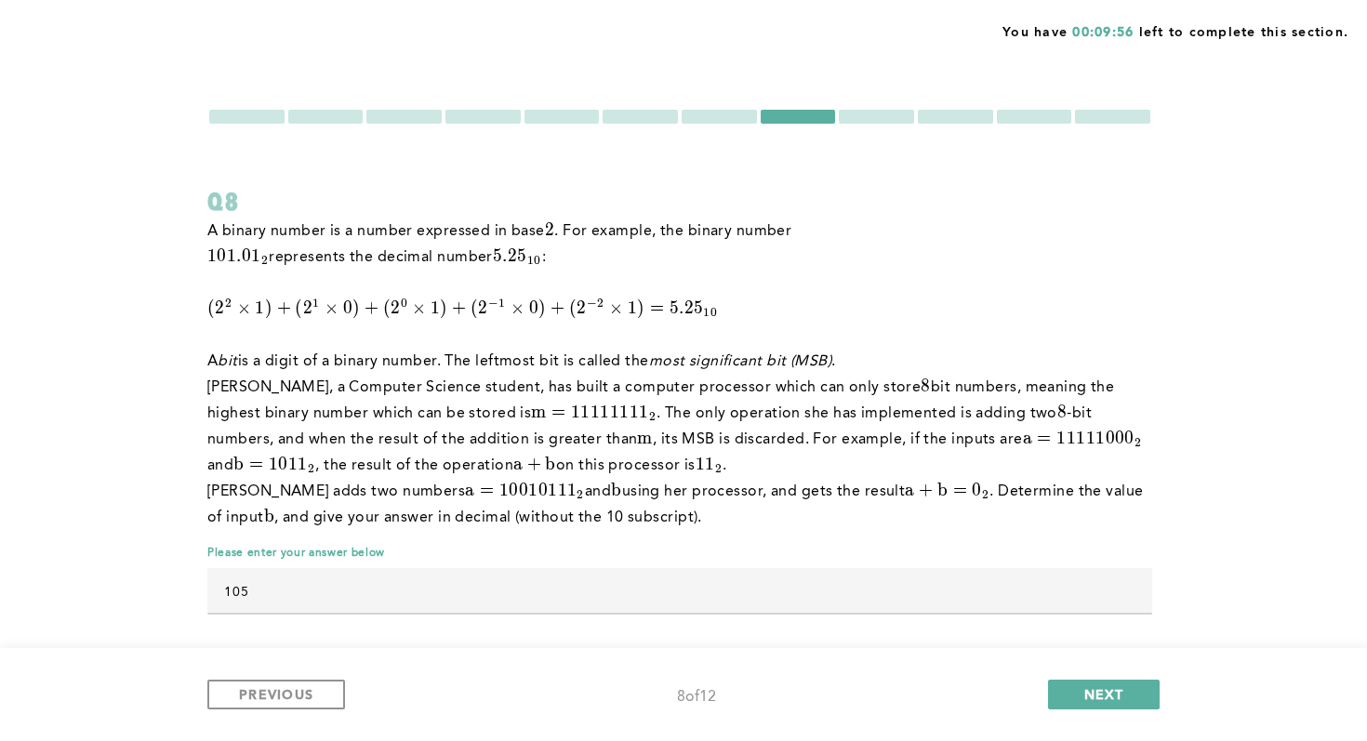
click at [826, 126] on form "Q8 A binary number is a number expressed in base 2 2 2 . For example, the binar…" at bounding box center [679, 370] width 945 height 524
click at [826, 121] on div at bounding box center [955, 117] width 75 height 14
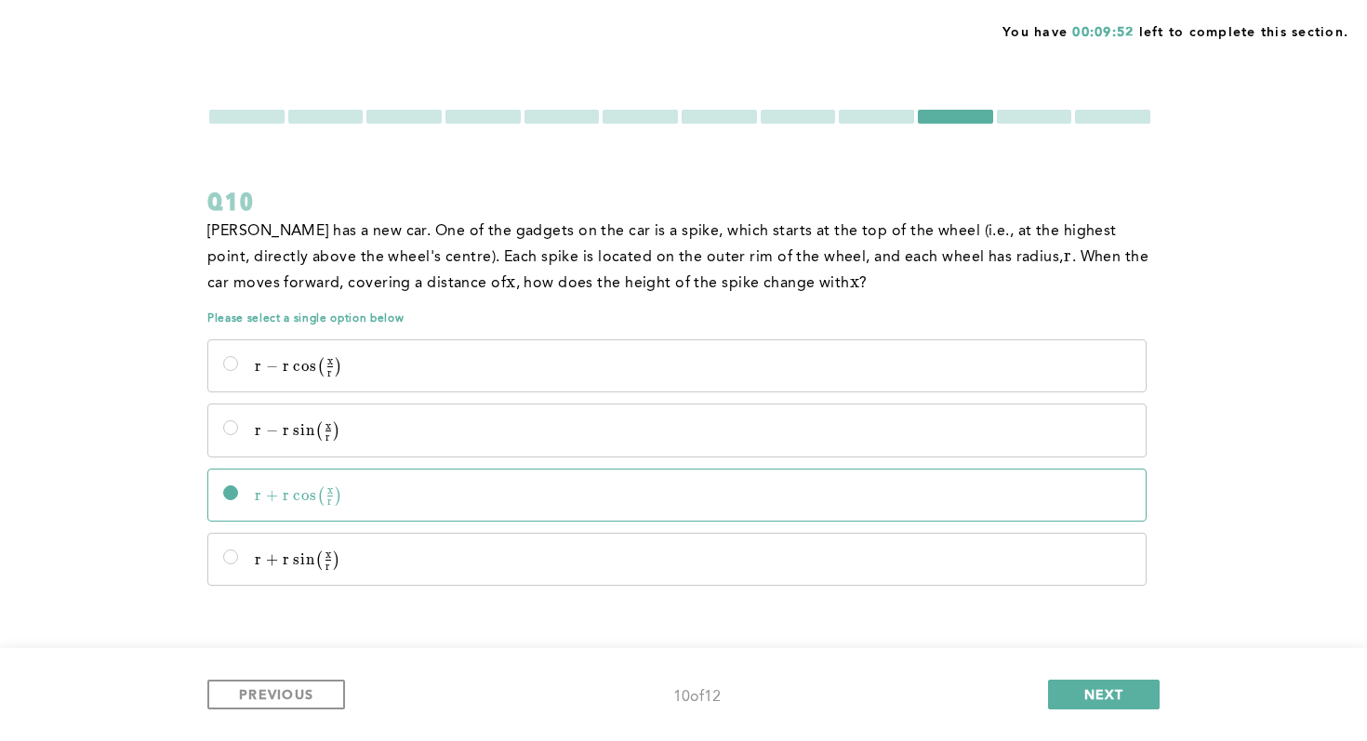
click at [826, 126] on form "Q10 [PERSON_NAME] has a new car. One of the gadgets on the car is a spike, whic…" at bounding box center [679, 361] width 945 height 506
click at [826, 119] on div at bounding box center [1034, 117] width 75 height 14
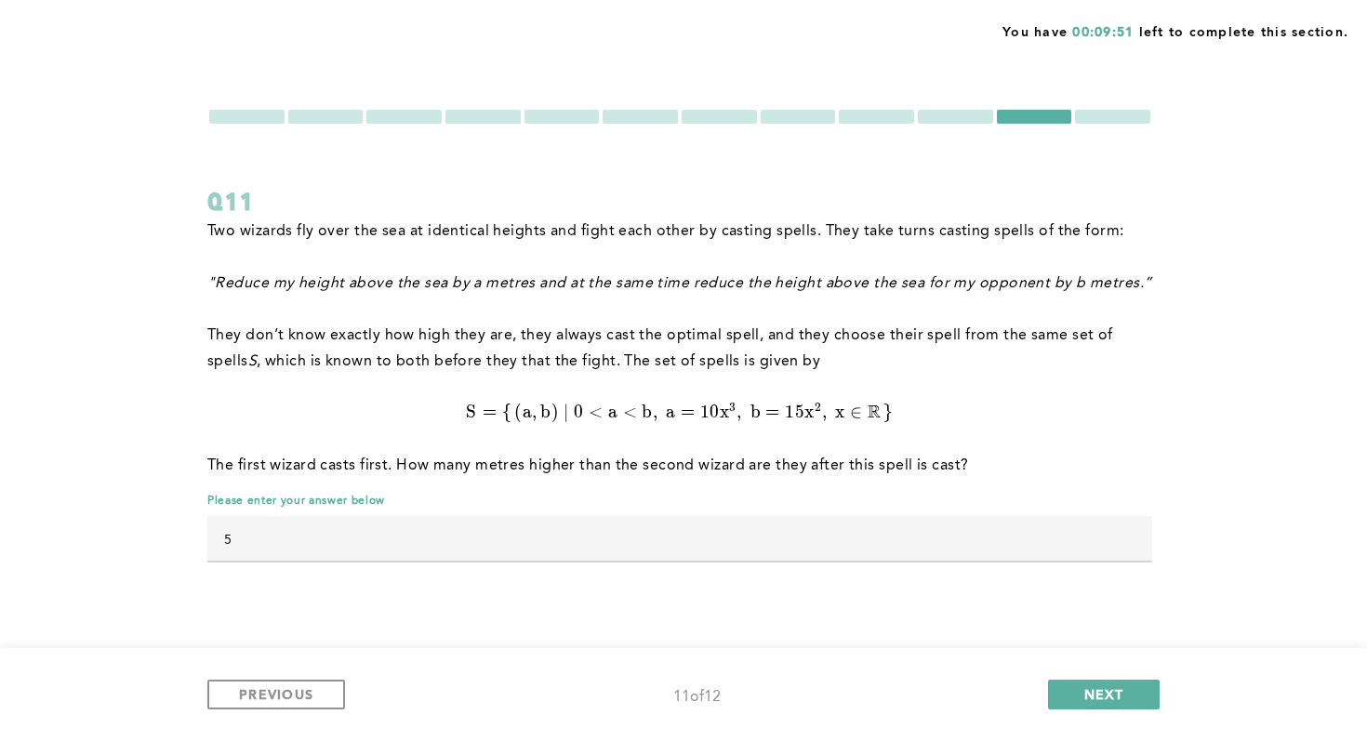
click at [826, 119] on div at bounding box center [876, 117] width 75 height 14
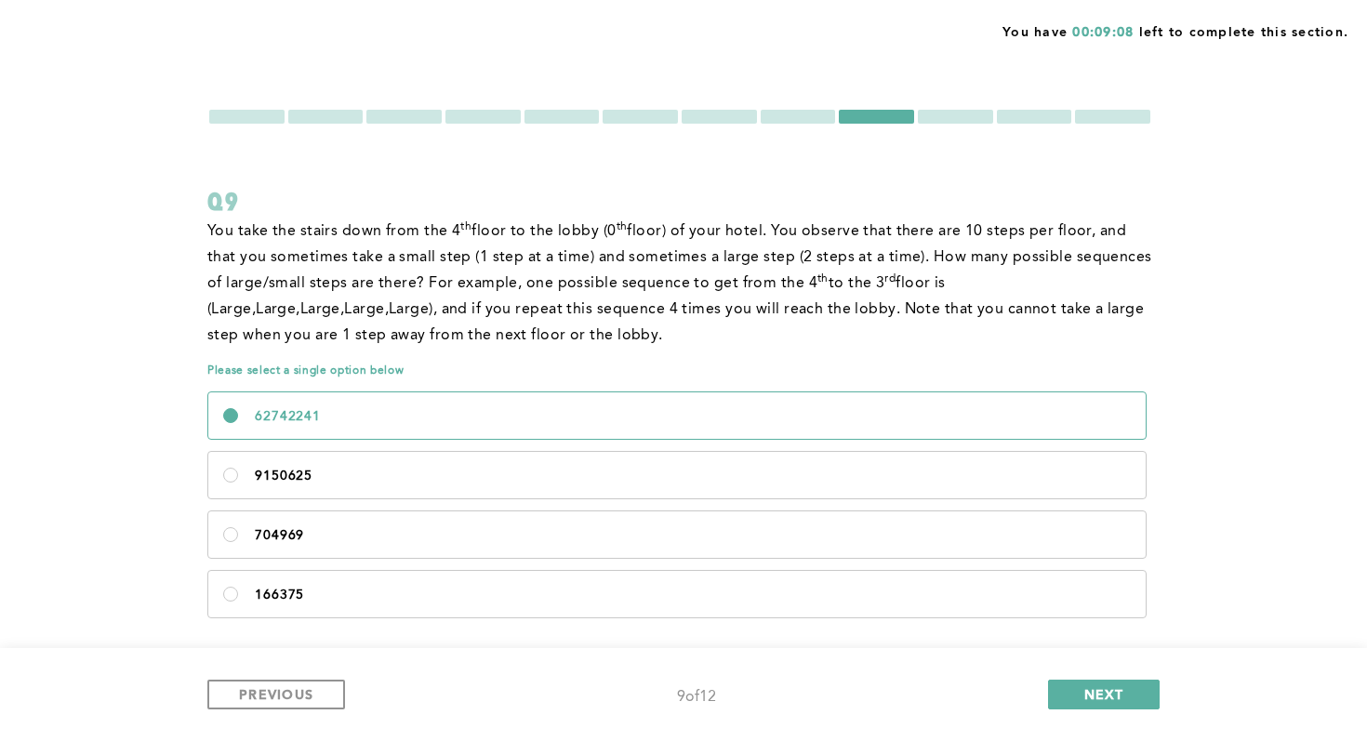
click at [826, 119] on div at bounding box center [955, 117] width 75 height 14
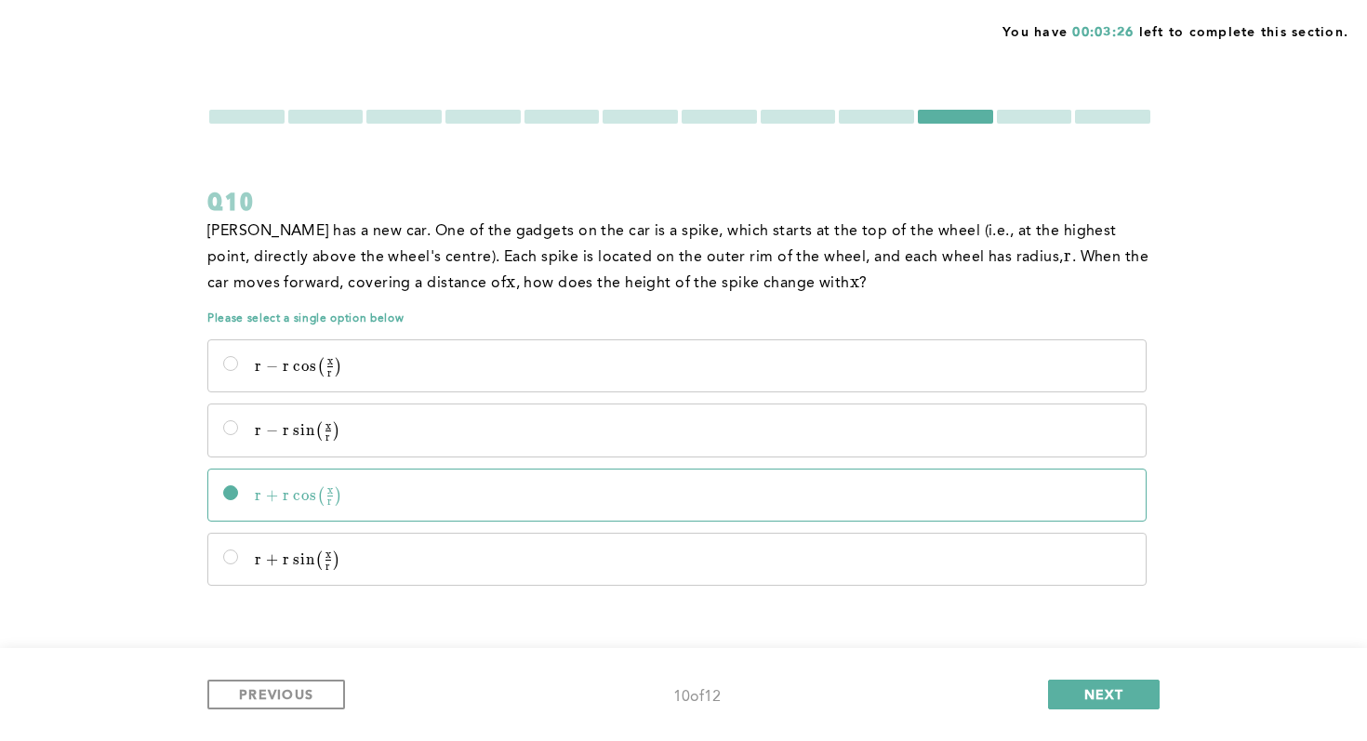
click at [826, 111] on div at bounding box center [1112, 117] width 75 height 14
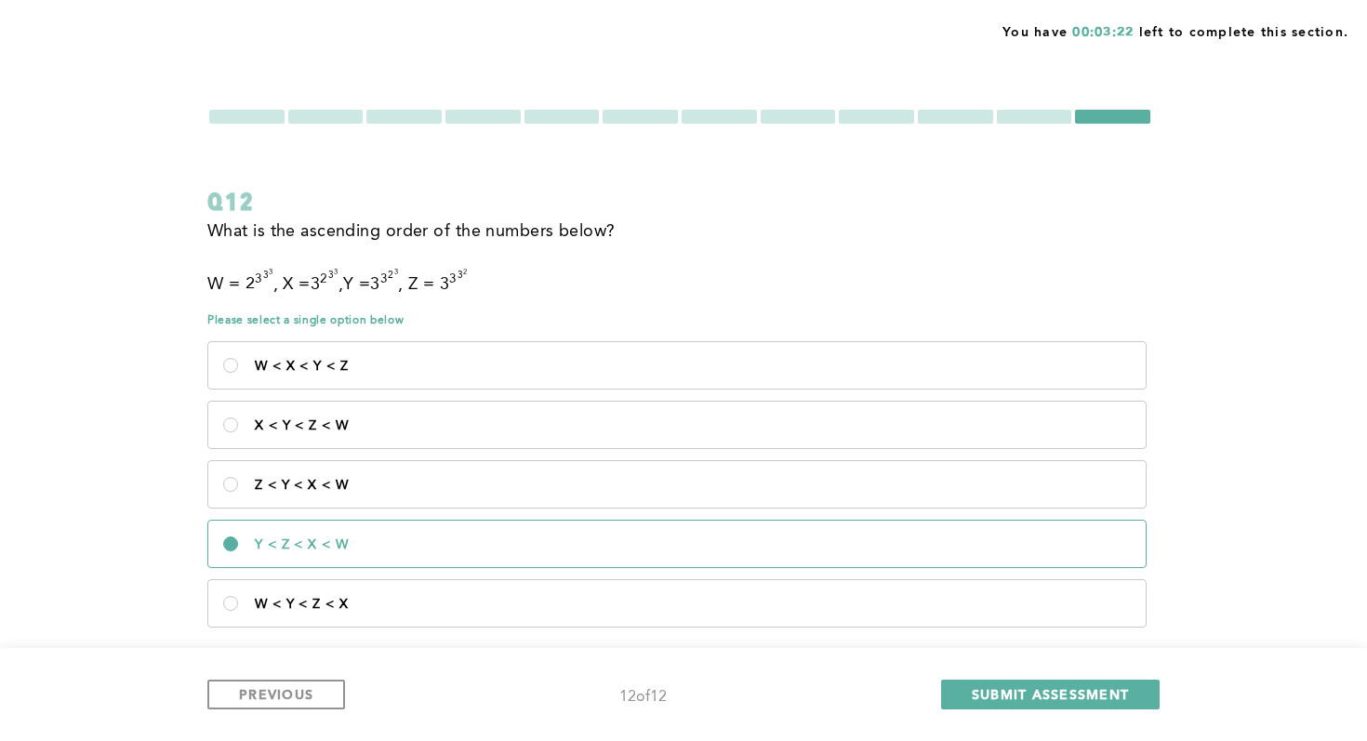
click at [343, 120] on div at bounding box center [325, 117] width 75 height 14
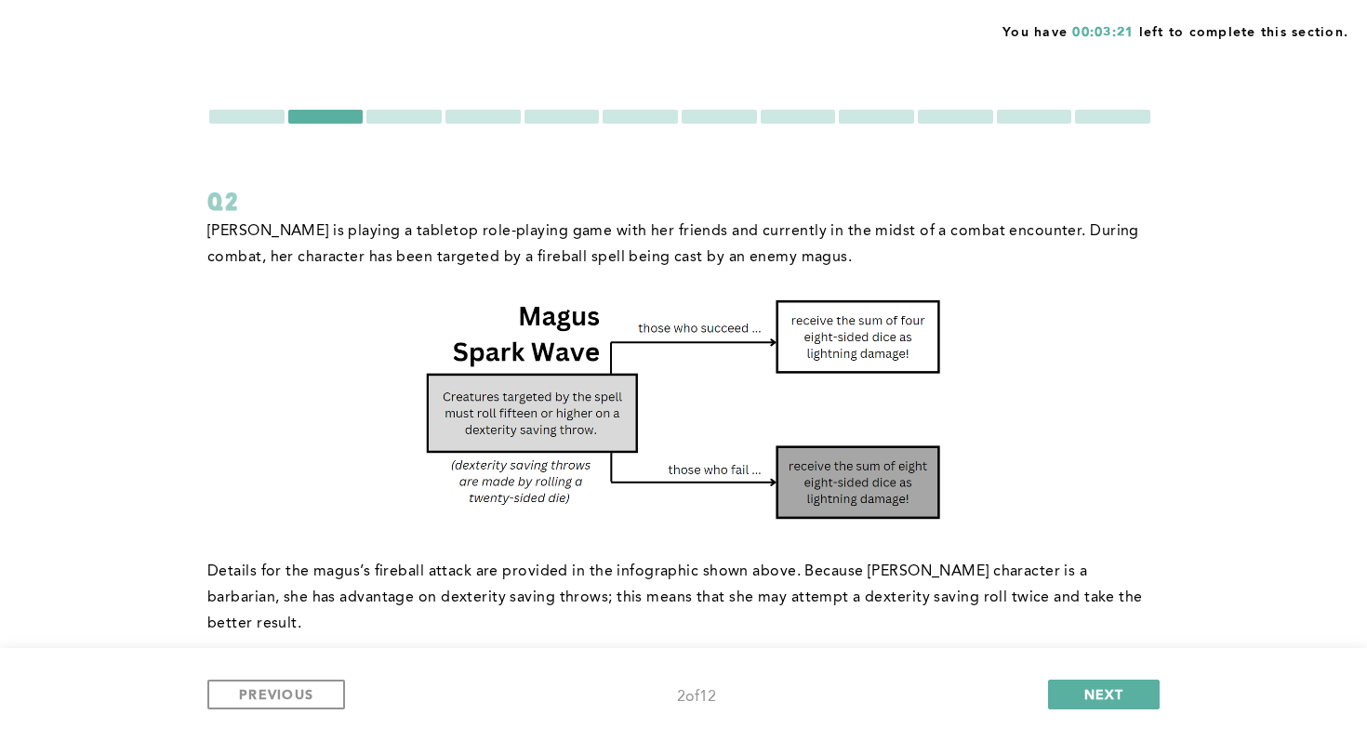
click at [377, 121] on div at bounding box center [403, 117] width 75 height 14
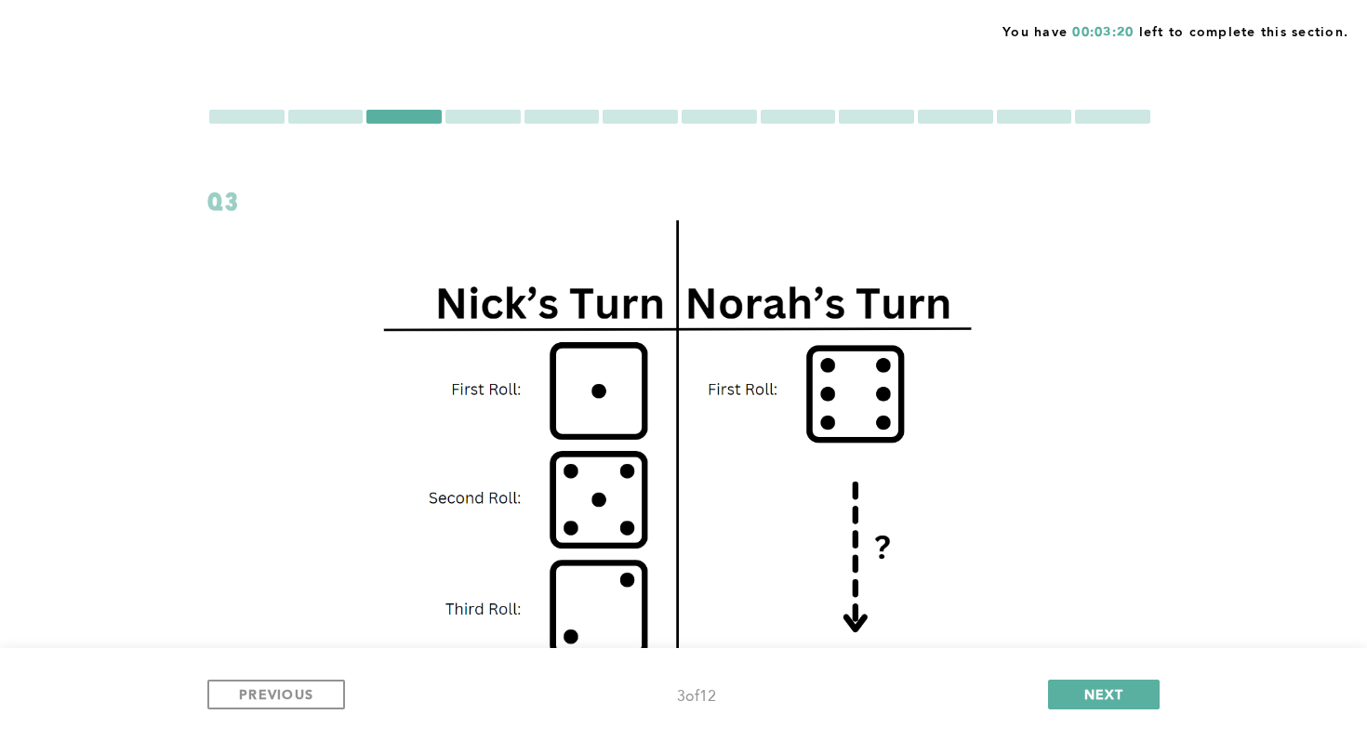
click at [491, 116] on div at bounding box center [482, 117] width 75 height 14
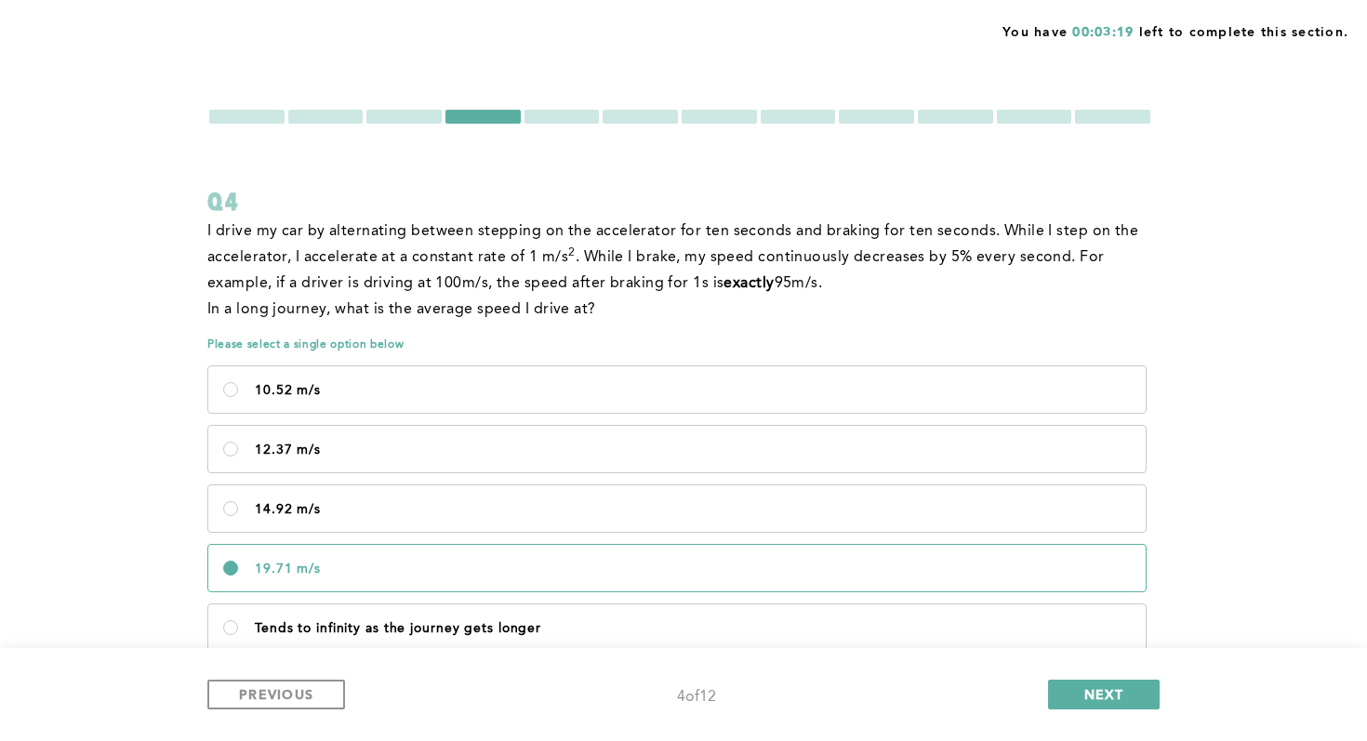
click at [324, 113] on div at bounding box center [325, 117] width 75 height 14
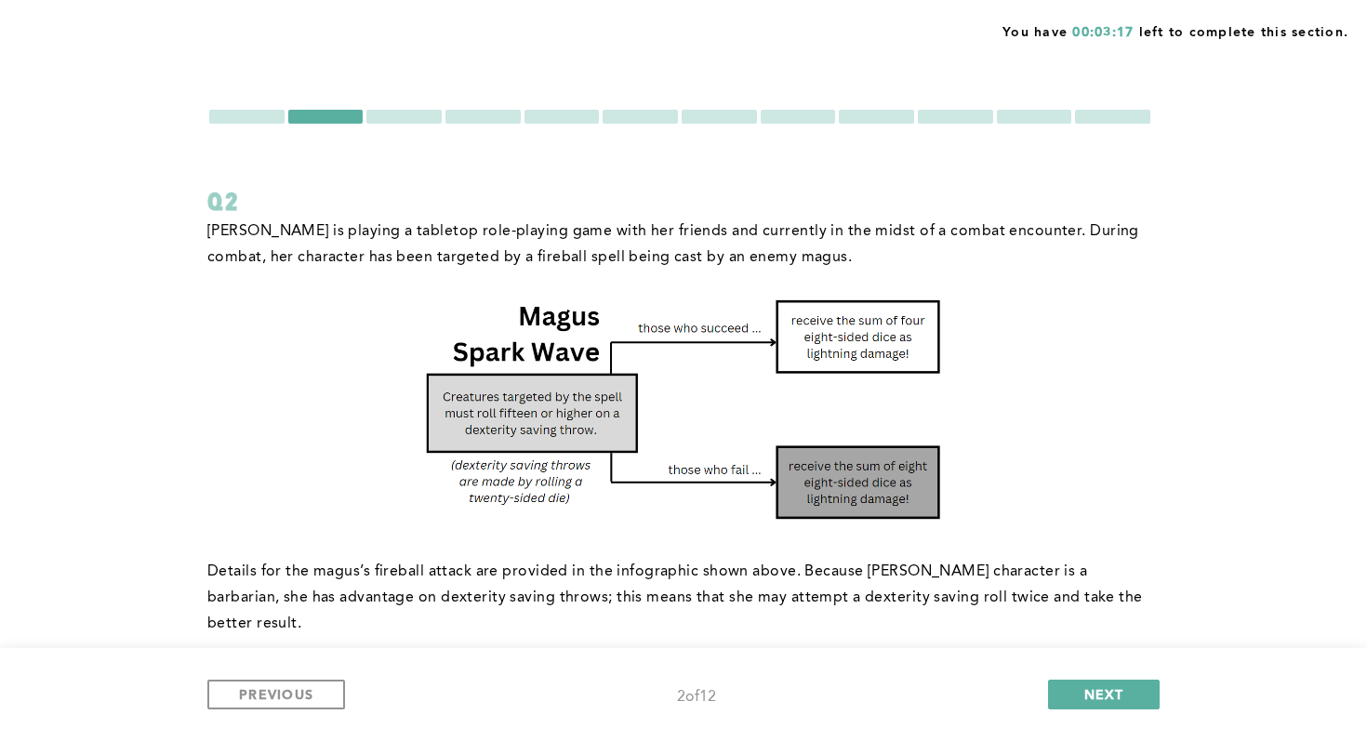
click at [826, 113] on div at bounding box center [1112, 117] width 75 height 14
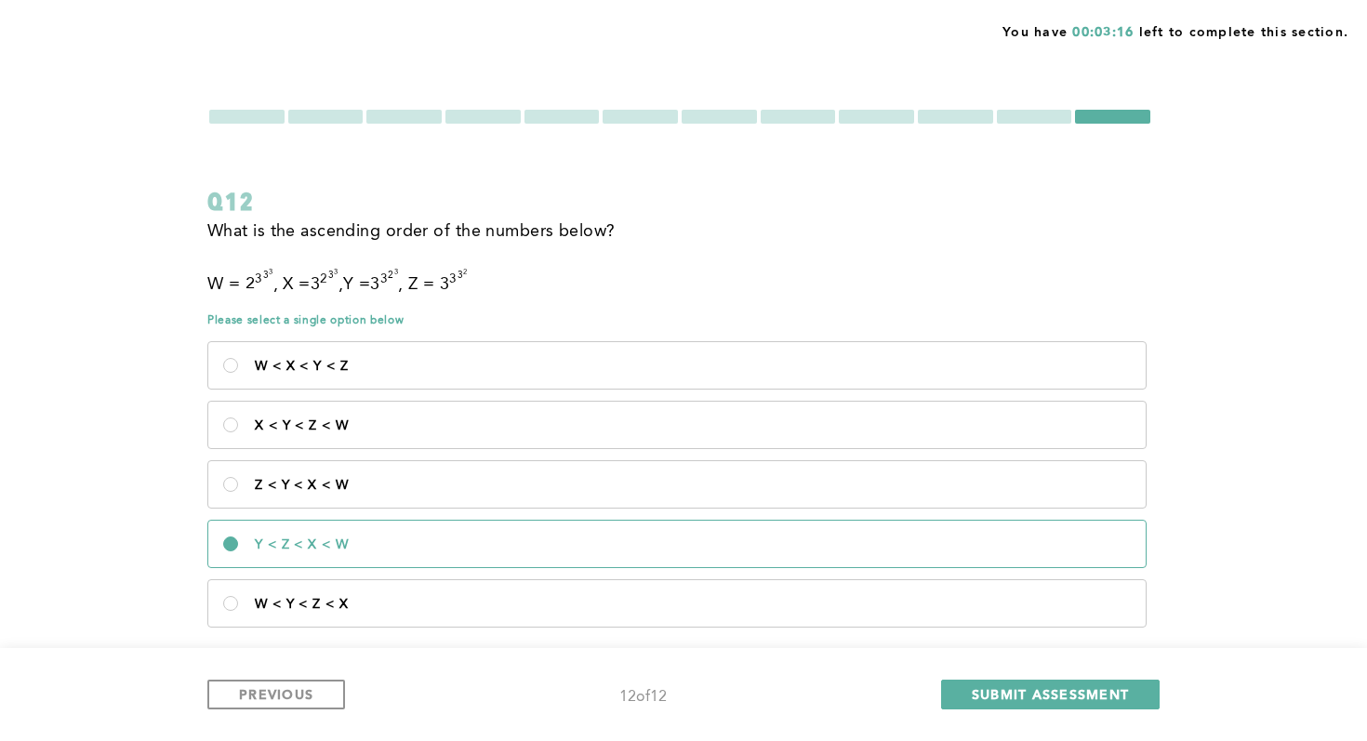
scroll to position [35, 0]
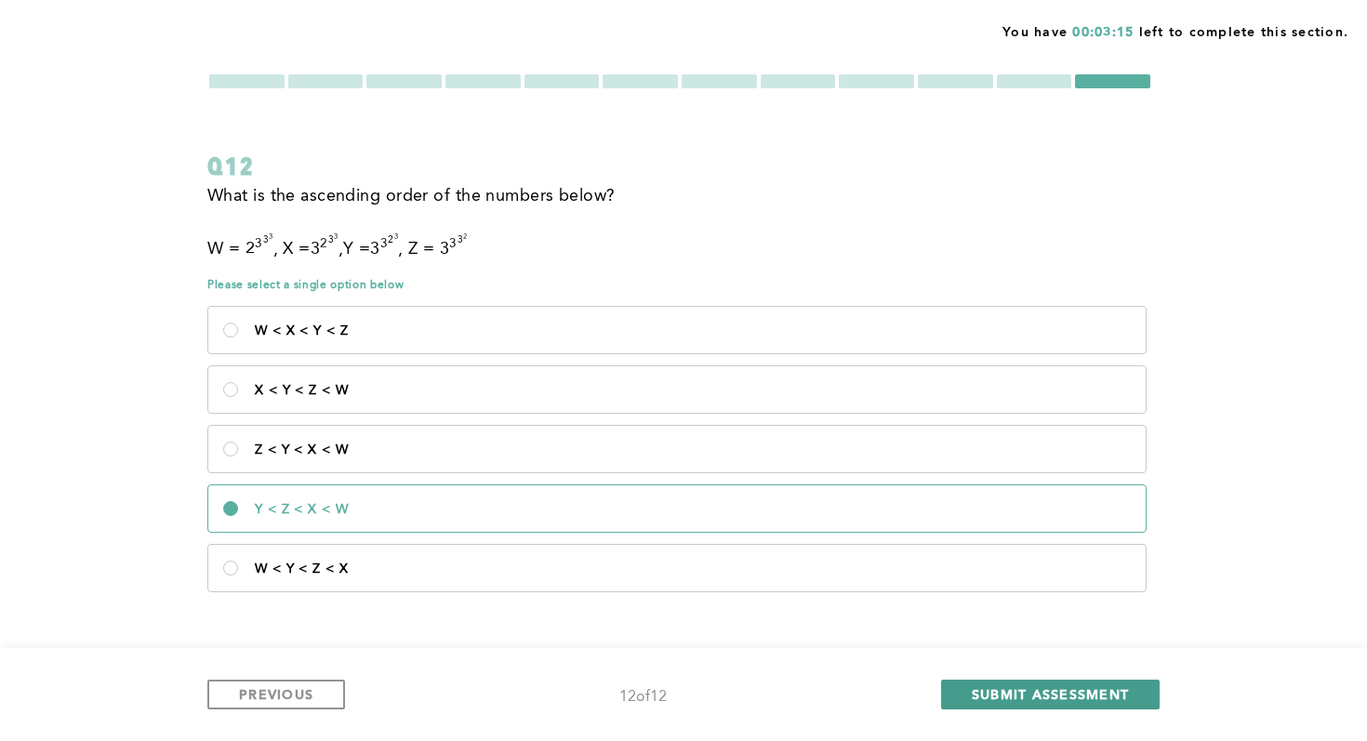
click at [826, 660] on button "SUBMIT ASSESSMENT" at bounding box center [1050, 695] width 218 height 30
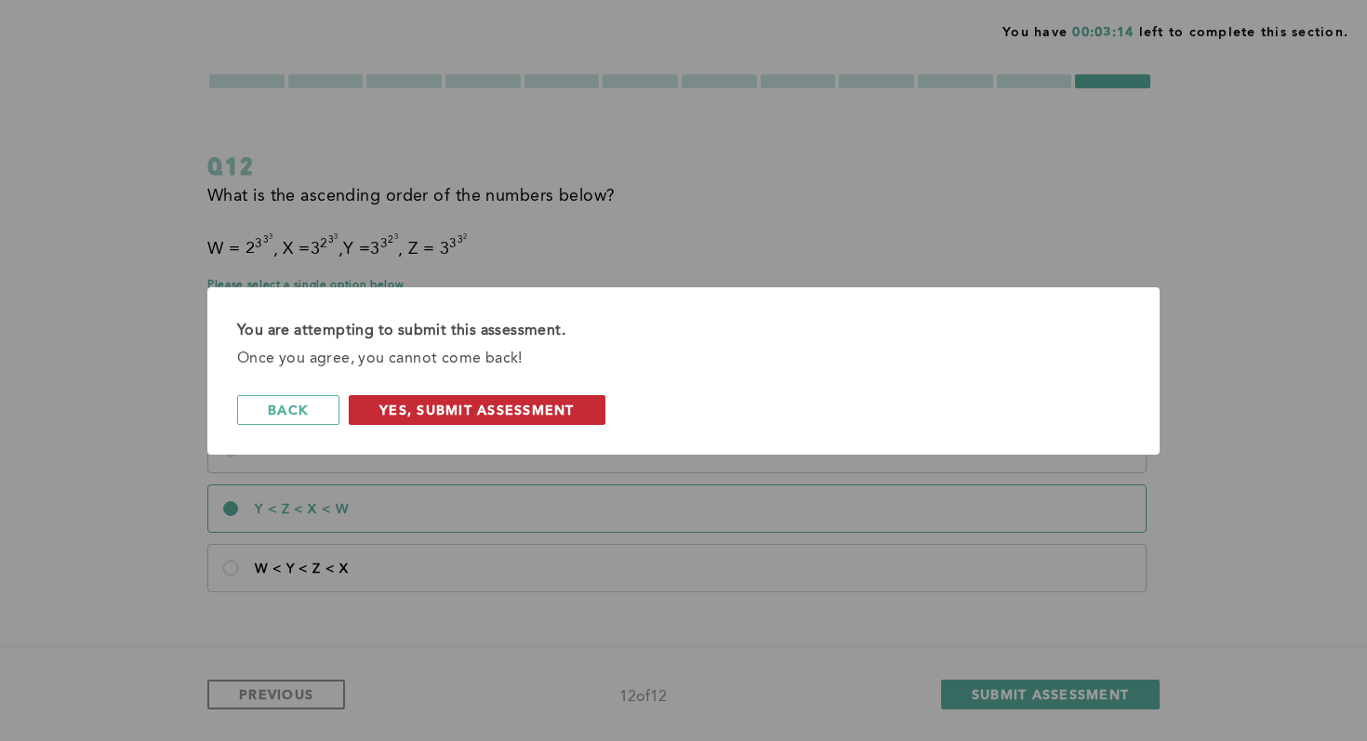
click at [500, 410] on span "Yes, Submit Assessment" at bounding box center [476, 410] width 195 height 18
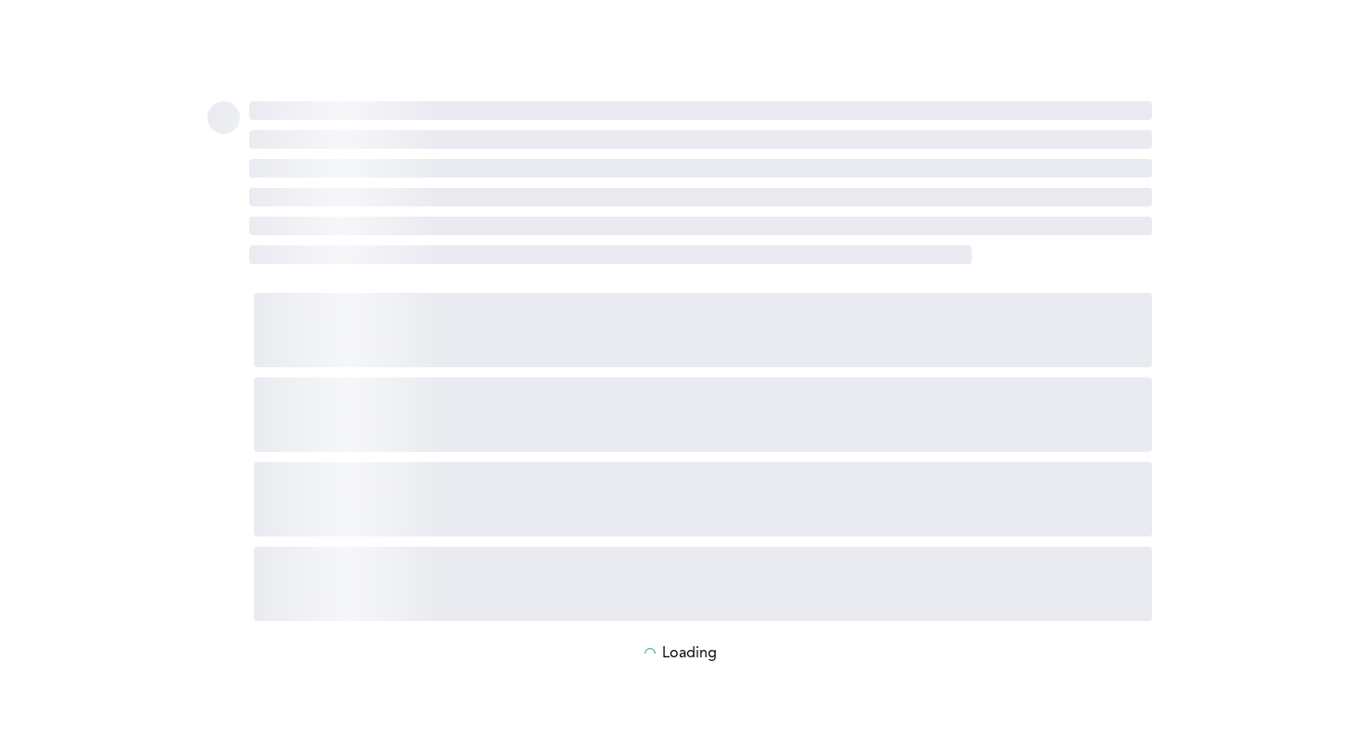
scroll to position [0, 0]
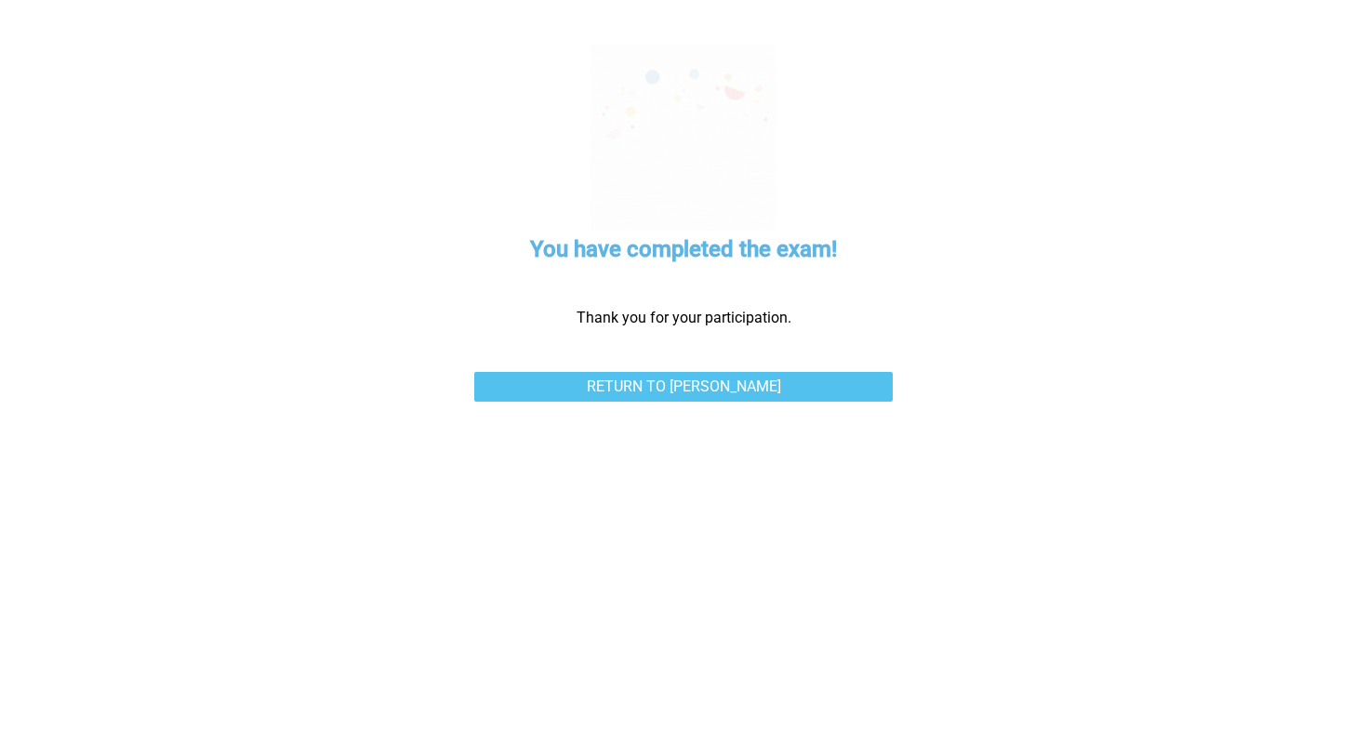
click at [558, 388] on link "Return to [PERSON_NAME]" at bounding box center [683, 387] width 418 height 30
